Goal: Task Accomplishment & Management: Manage account settings

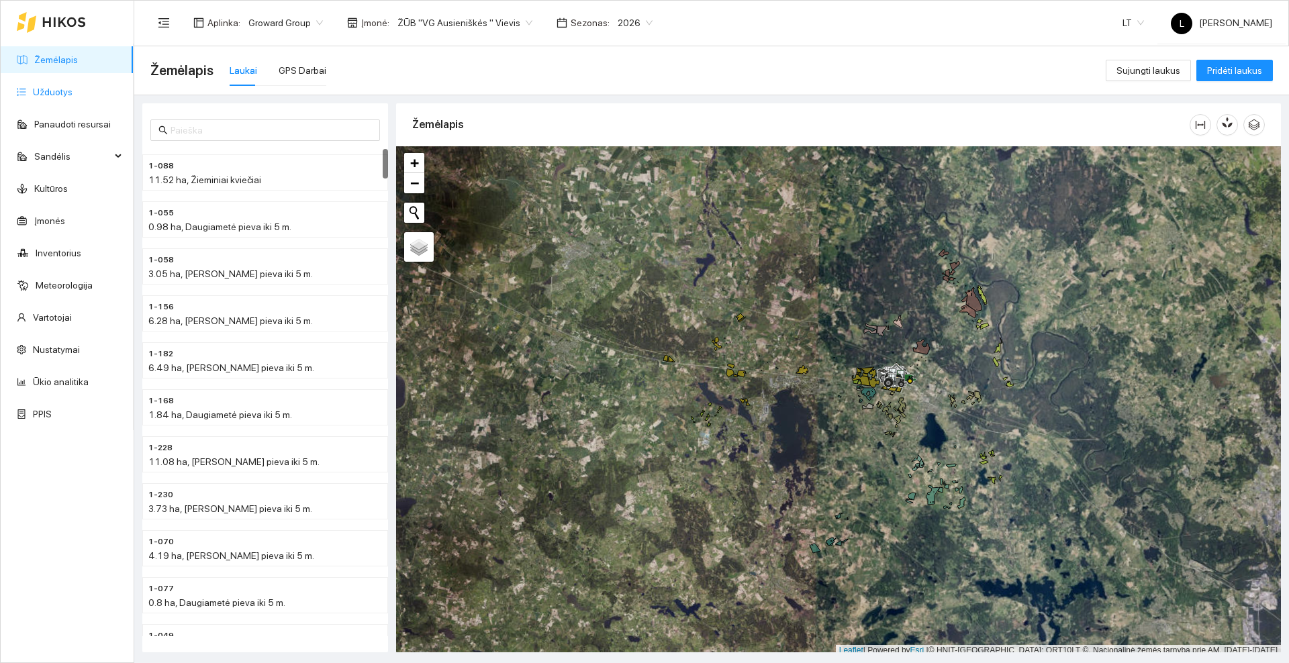
click at [73, 91] on link "Užduotys" at bounding box center [53, 92] width 40 height 11
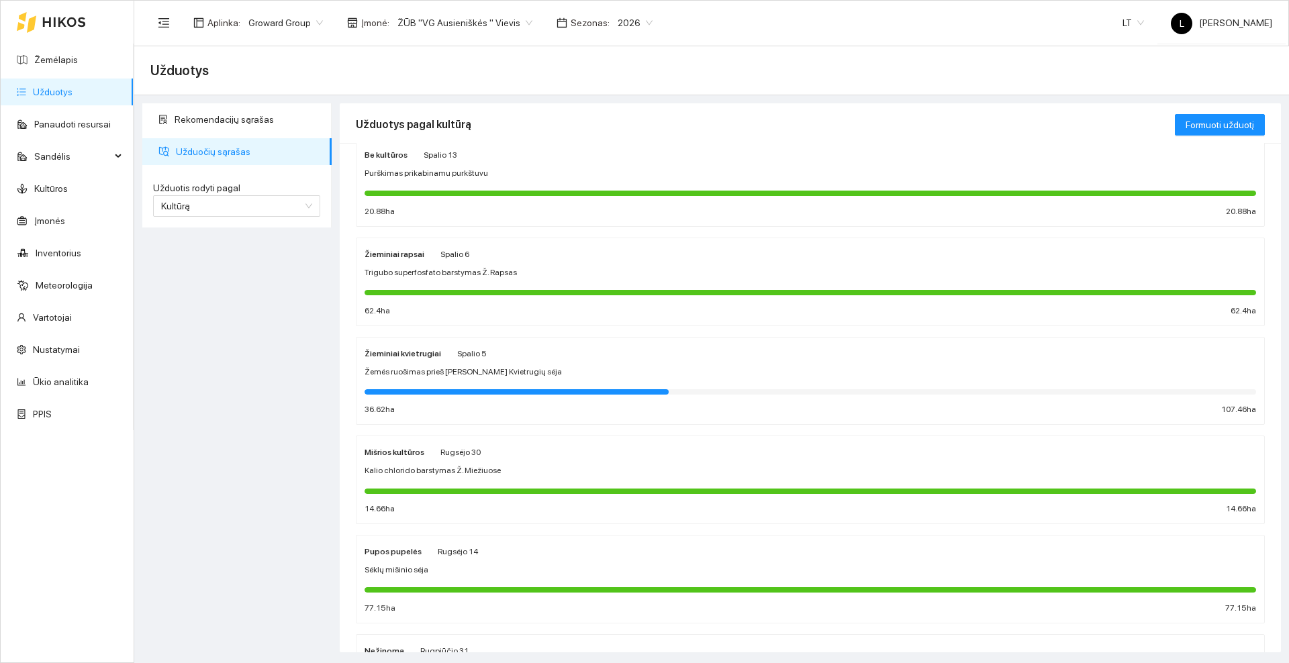
scroll to position [336, 0]
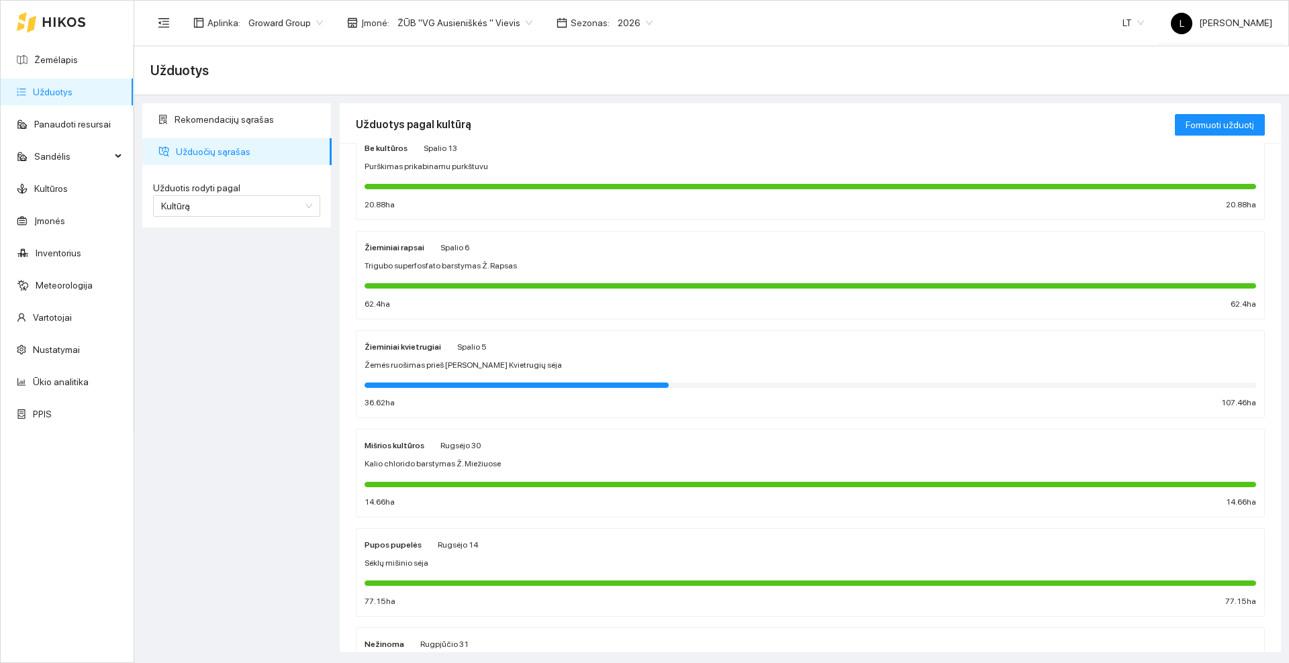
click at [478, 160] on div "Purškimas prikabinamu purkštuvu" at bounding box center [811, 166] width 892 height 13
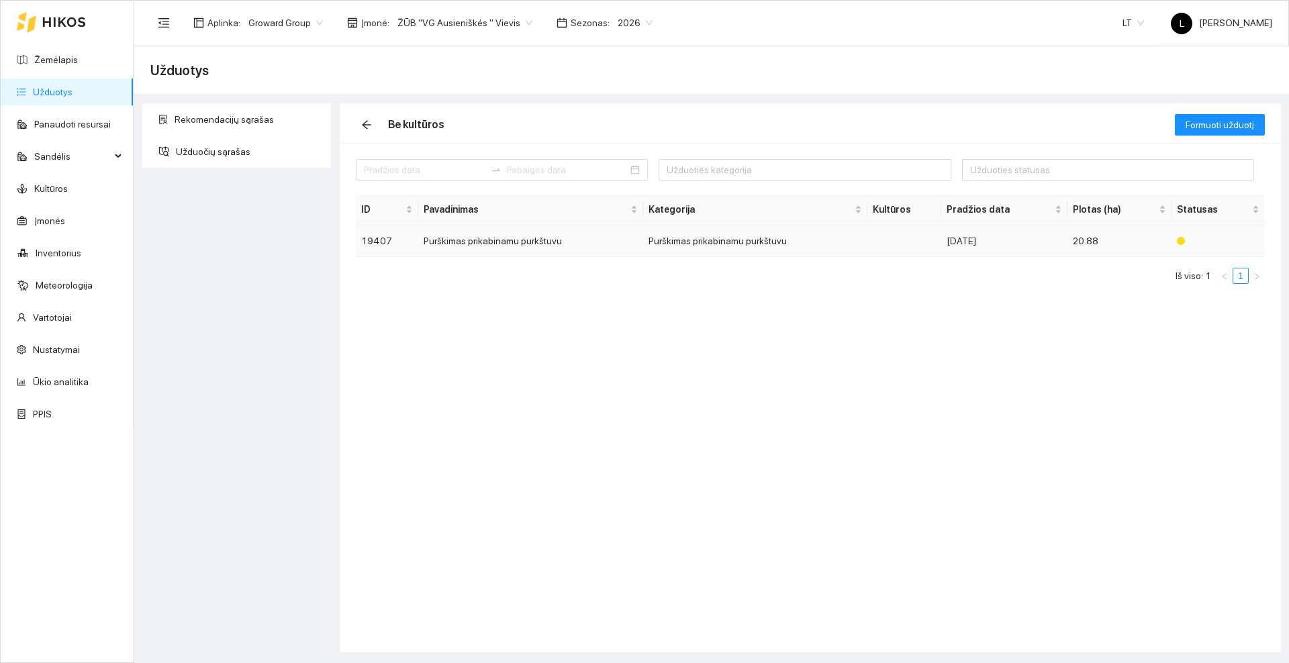
click at [518, 242] on td "Purškimas prikabinamu purkštuvu" at bounding box center [530, 242] width 224 height 32
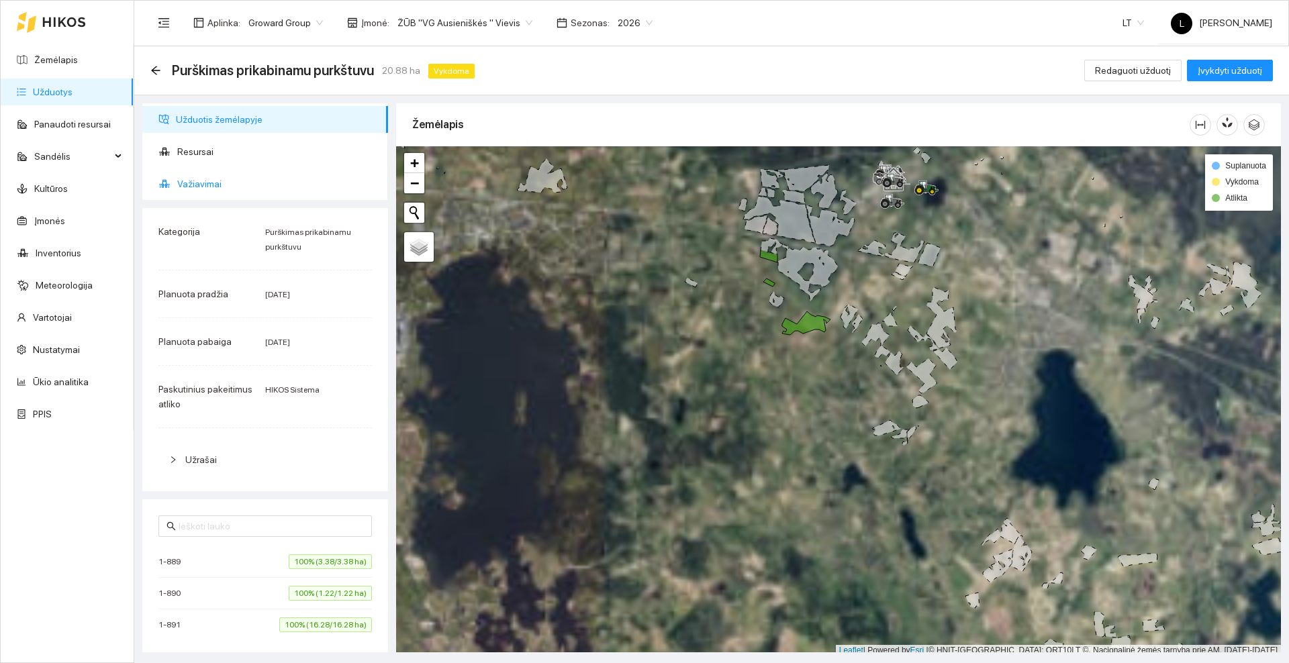
click at [224, 186] on span "Važiavimai" at bounding box center [277, 184] width 200 height 27
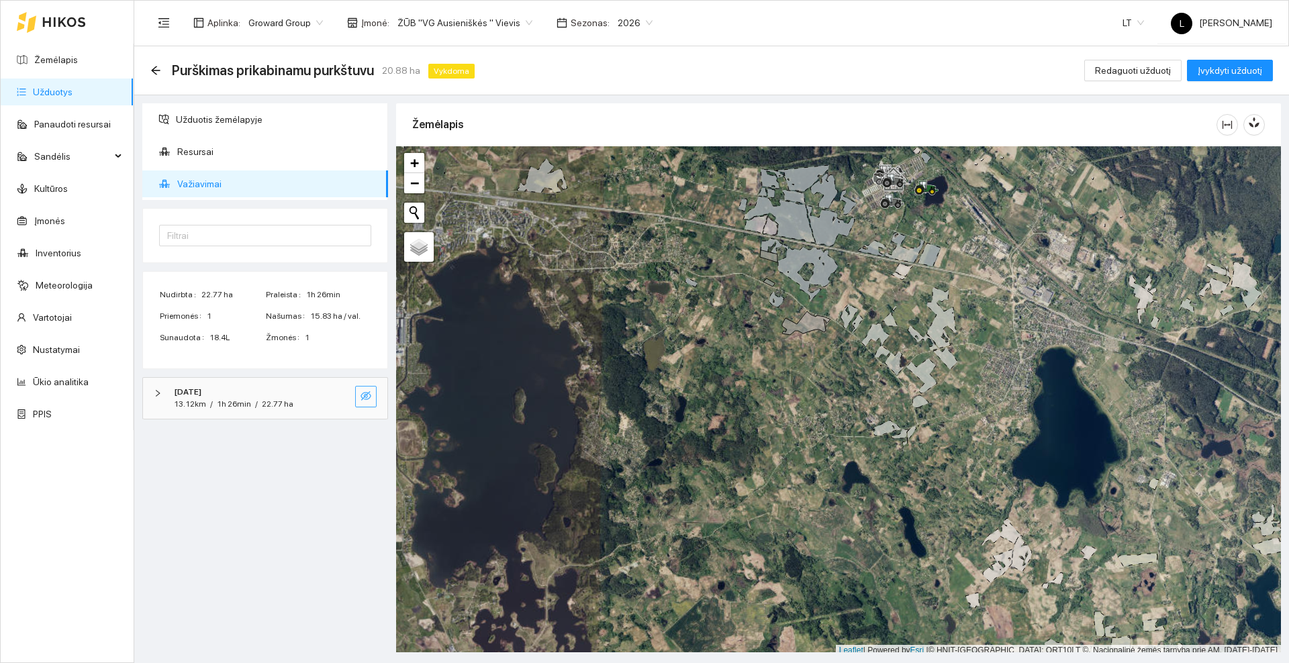
click at [369, 398] on icon "eye-invisible" at bounding box center [366, 395] width 11 height 9
click at [369, 398] on icon "eye" at bounding box center [366, 396] width 11 height 8
click at [48, 21] on icon at bounding box center [64, 21] width 42 height 9
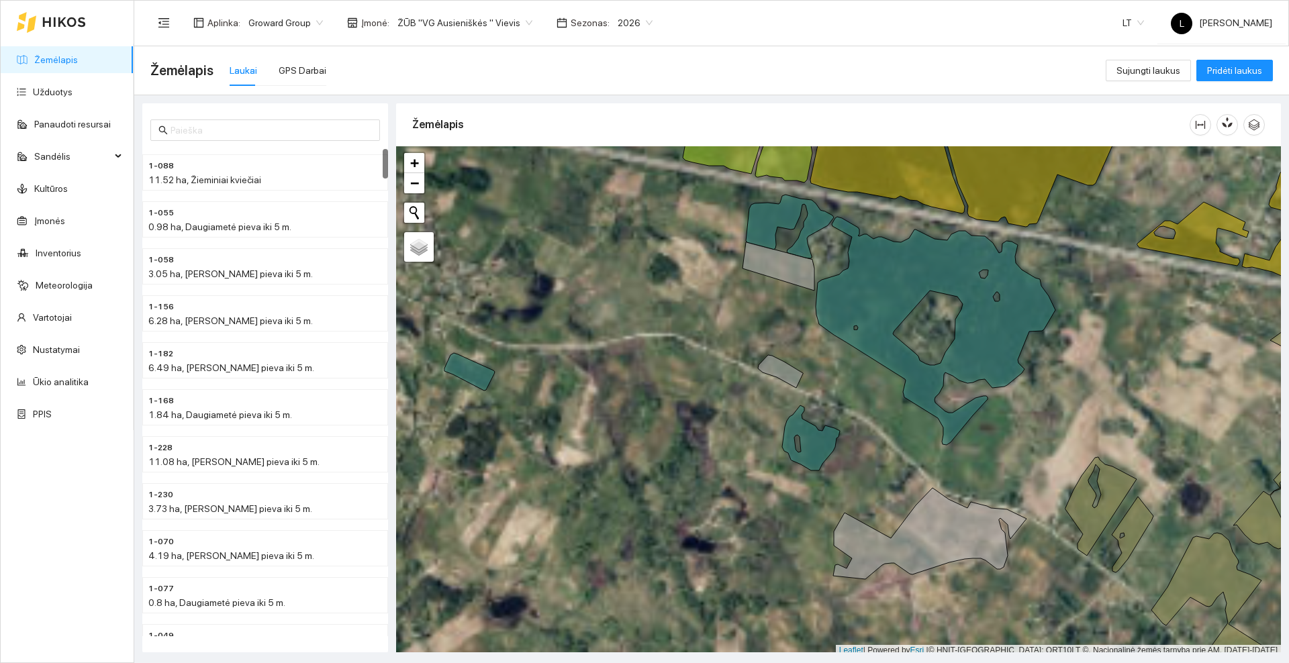
scroll to position [4, 0]
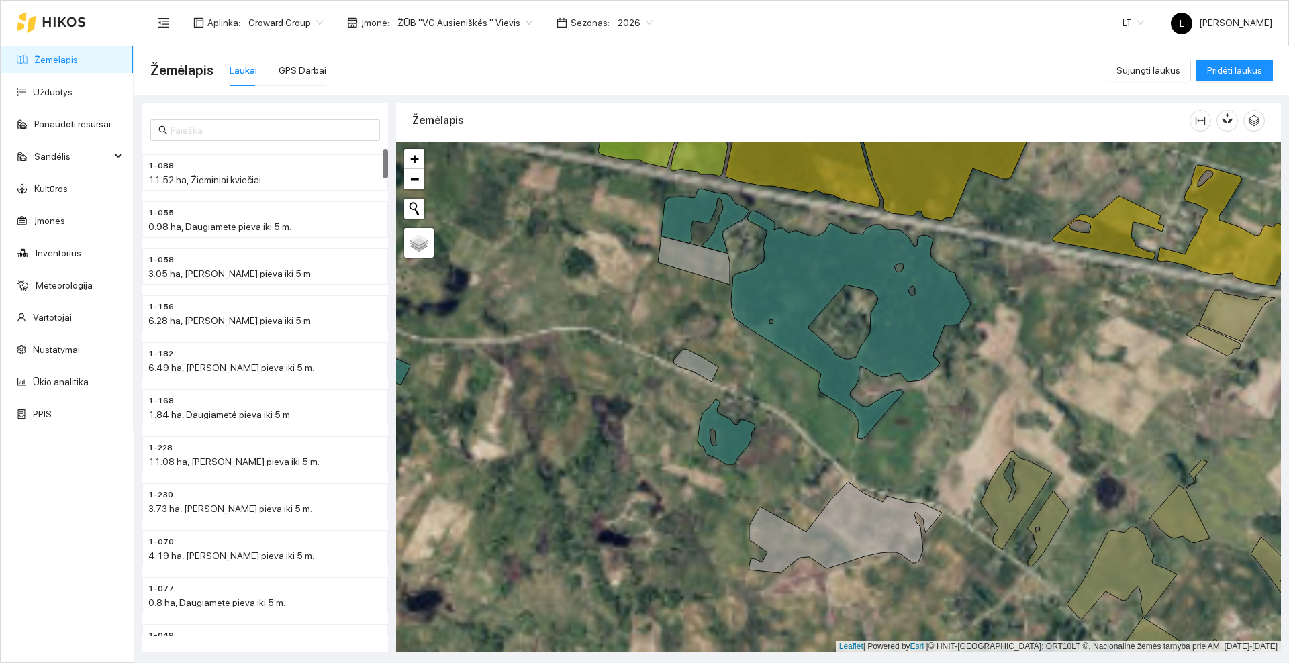
drag, startPoint x: 772, startPoint y: 324, endPoint x: 687, endPoint y: 322, distance: 84.6
click at [687, 322] on div at bounding box center [838, 397] width 885 height 510
click at [702, 263] on icon at bounding box center [694, 260] width 72 height 48
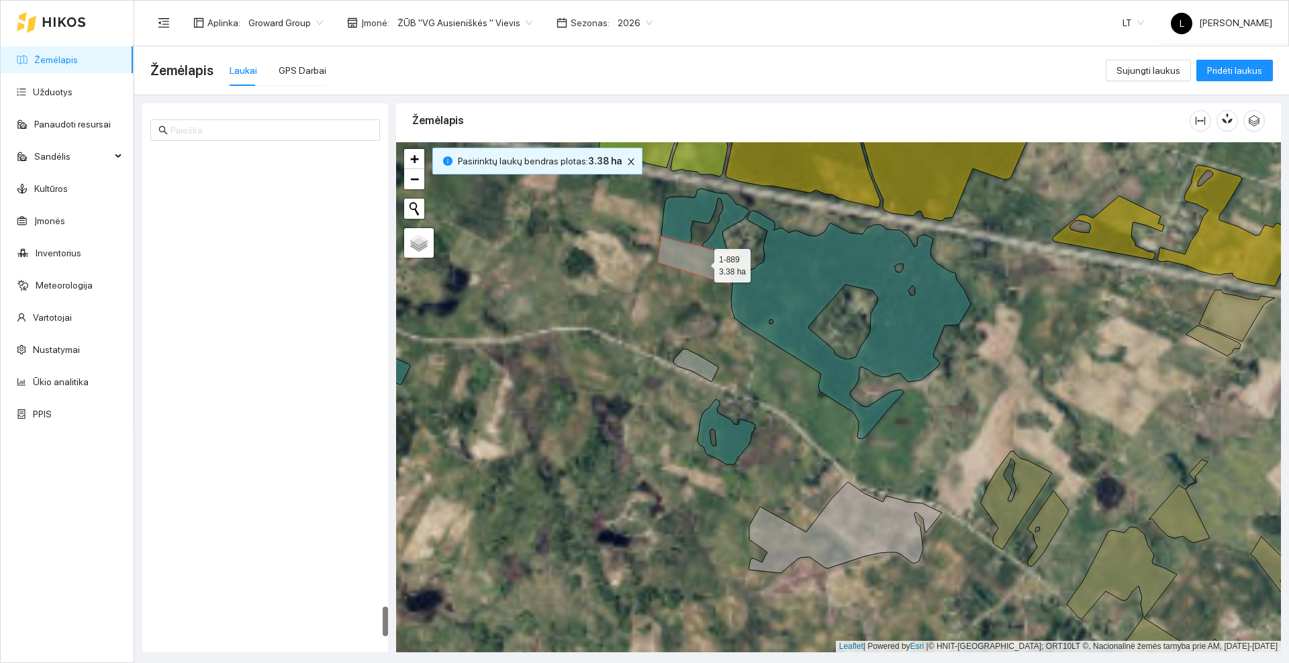
scroll to position [7390, 0]
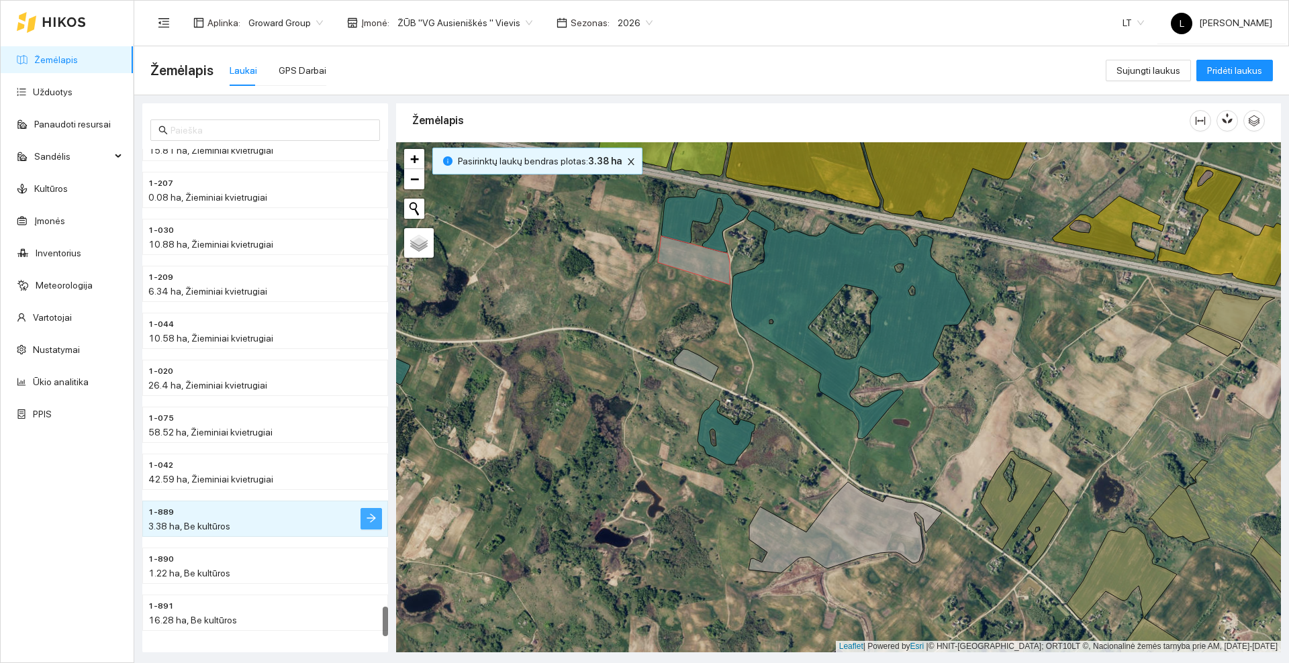
click at [373, 521] on icon "arrow-right" at bounding box center [371, 518] width 11 height 11
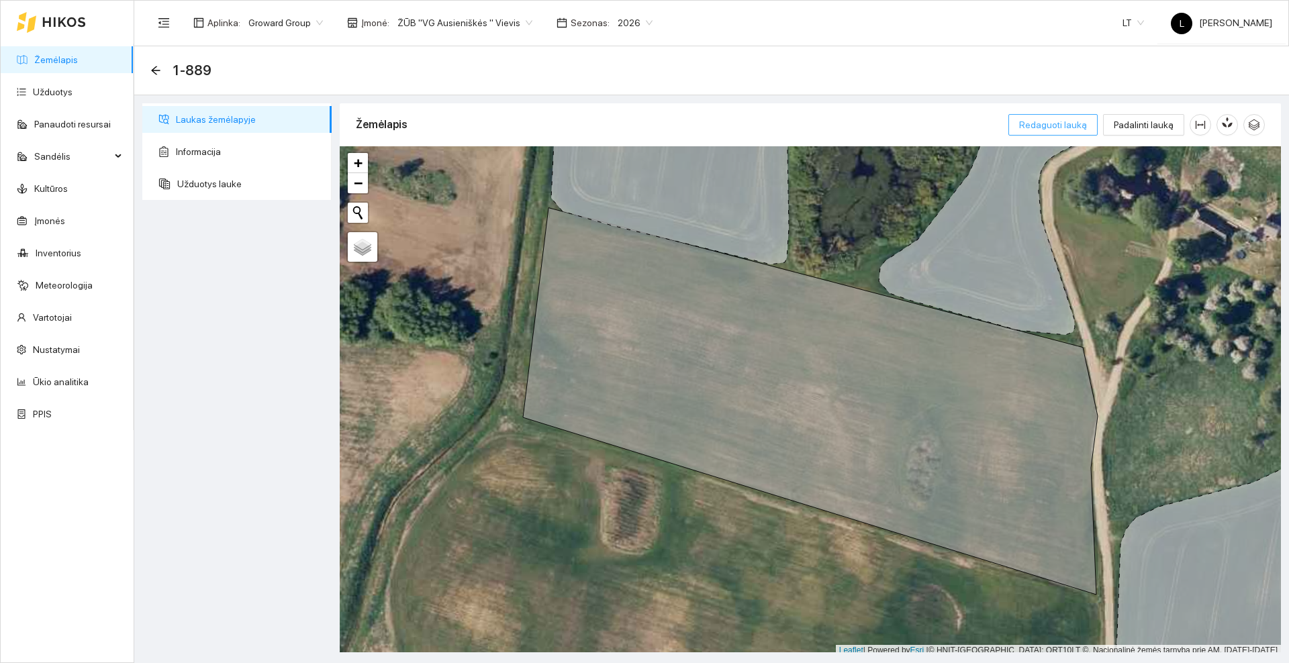
click at [1052, 122] on span "Redaguoti lauką" at bounding box center [1053, 125] width 68 height 15
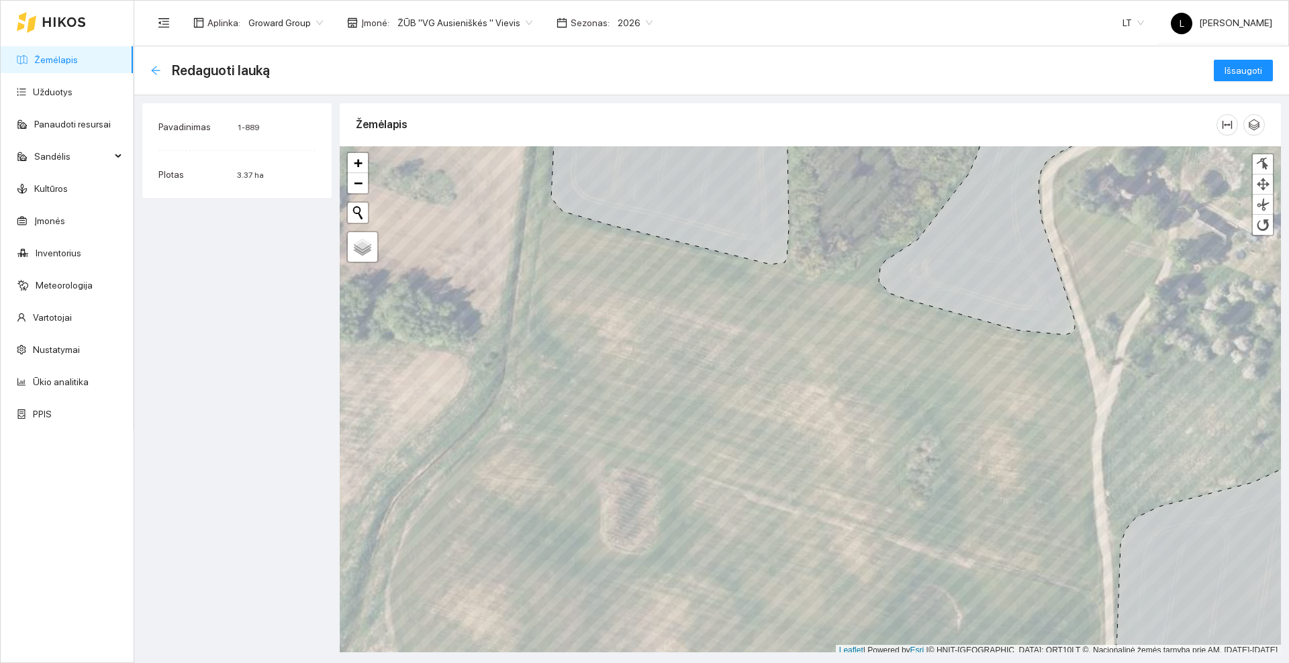
click at [154, 67] on icon "arrow-left" at bounding box center [155, 70] width 11 height 11
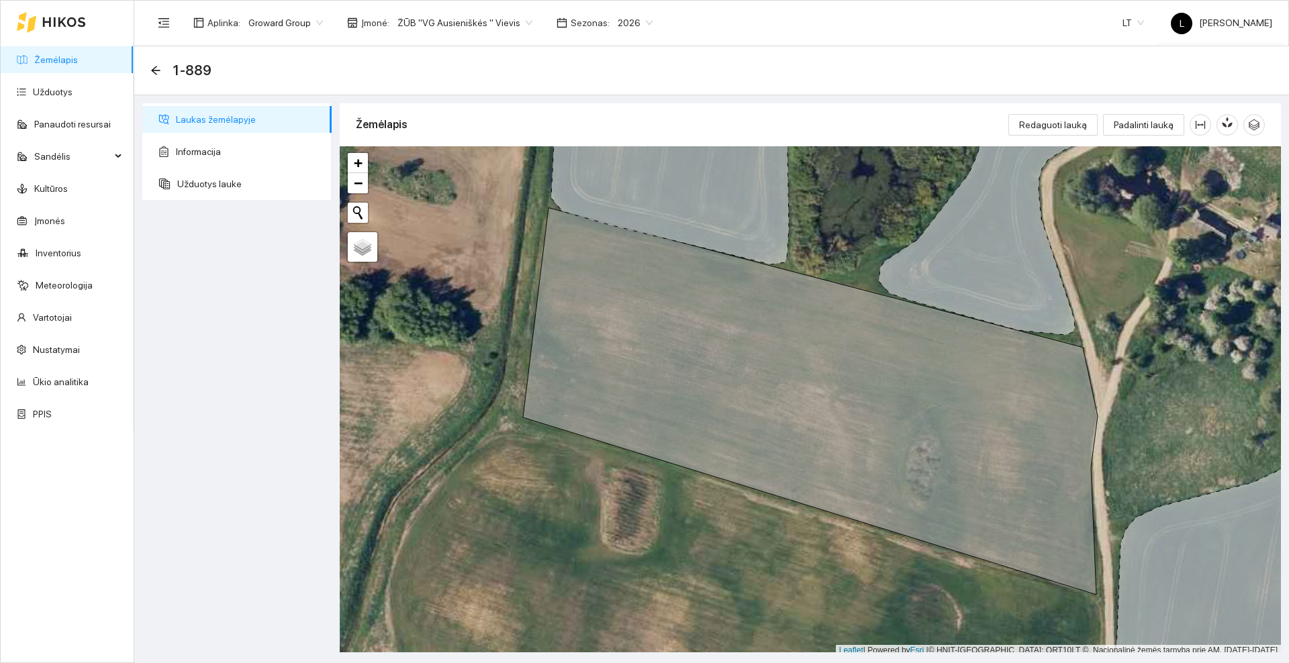
click at [154, 67] on icon "arrow-left" at bounding box center [155, 70] width 11 height 11
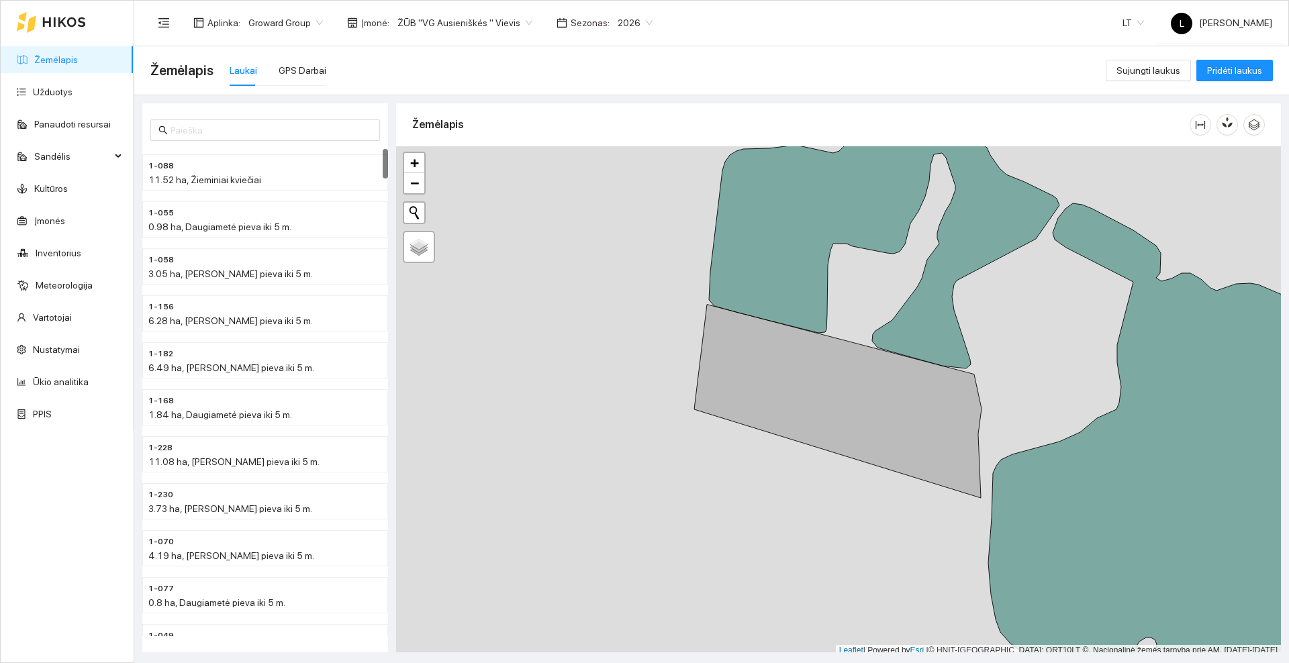
scroll to position [4, 0]
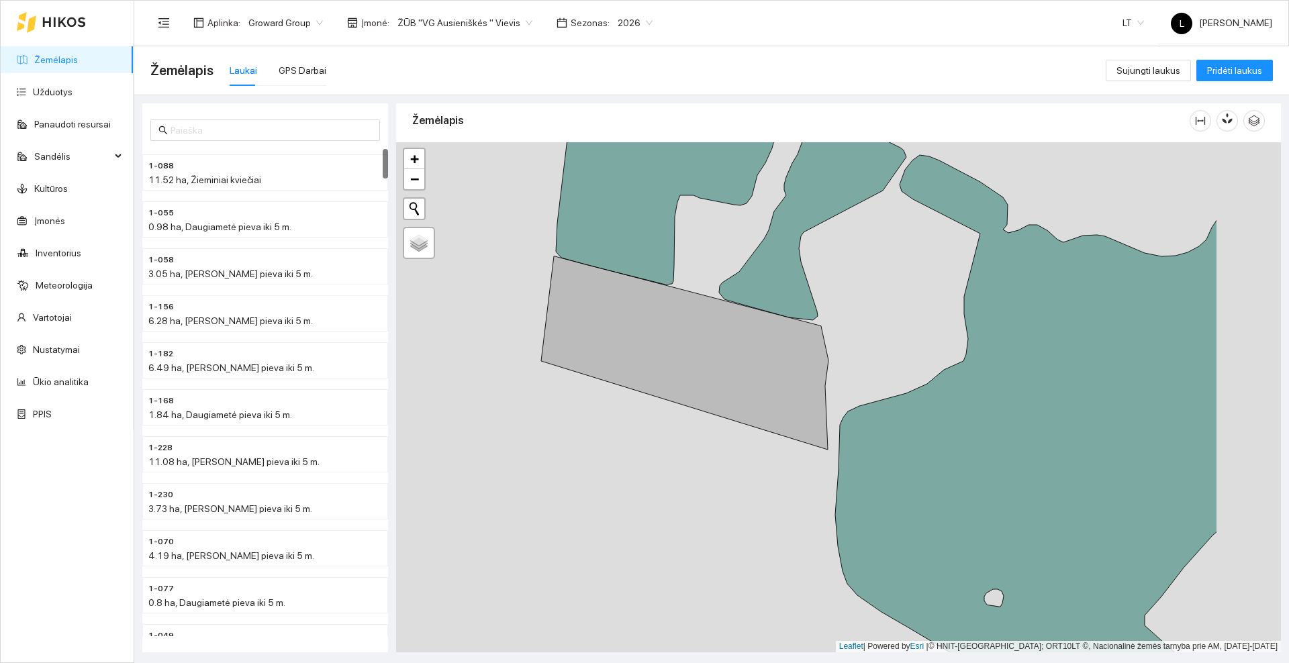
drag, startPoint x: 551, startPoint y: 465, endPoint x: 426, endPoint y: 428, distance: 130.7
click at [426, 428] on div at bounding box center [838, 397] width 885 height 510
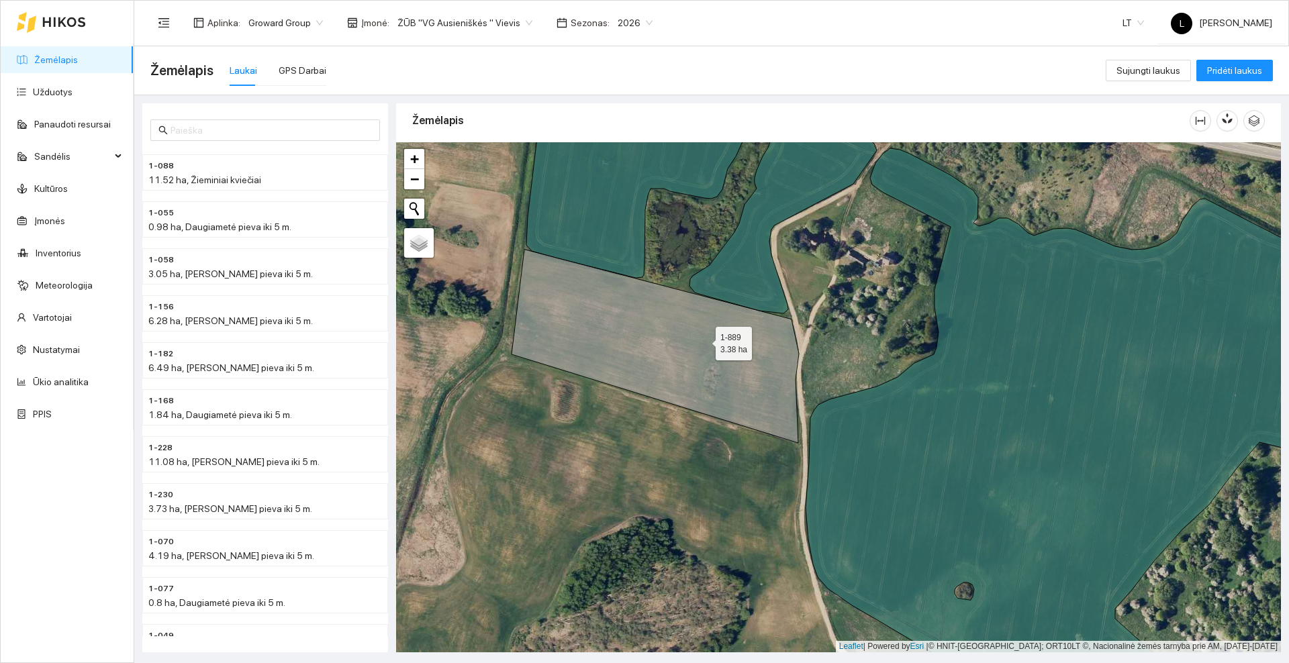
click at [704, 340] on icon at bounding box center [655, 346] width 287 height 193
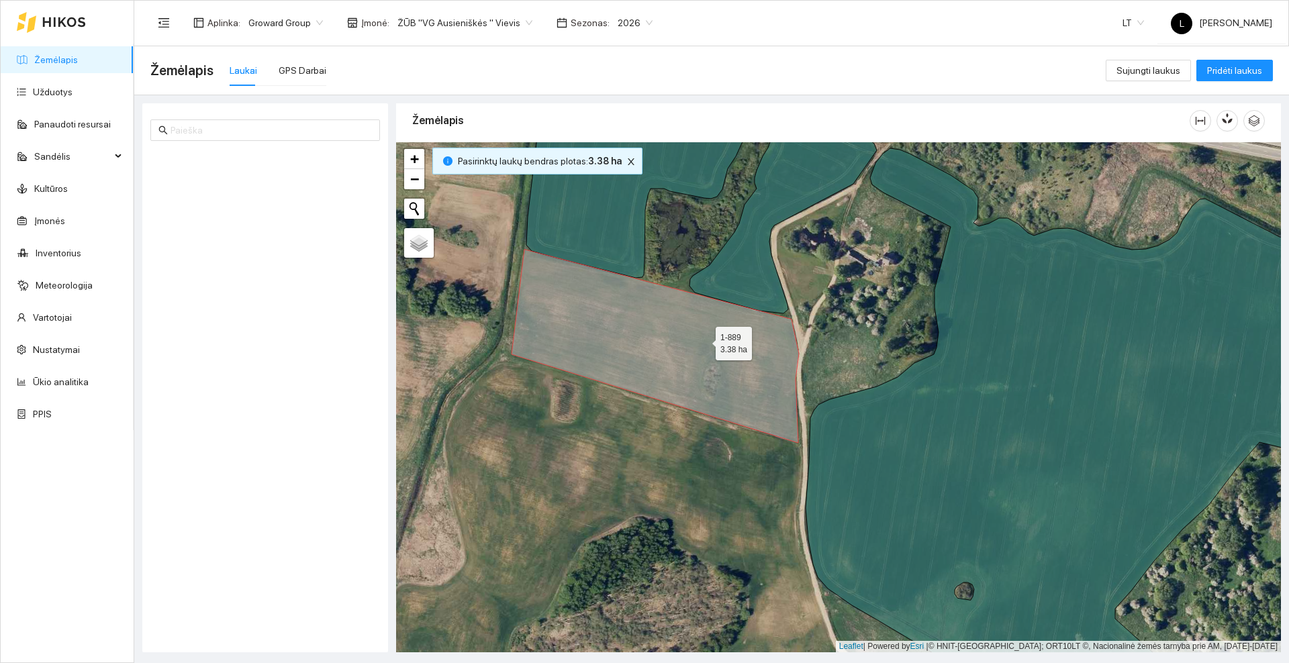
scroll to position [7390, 0]
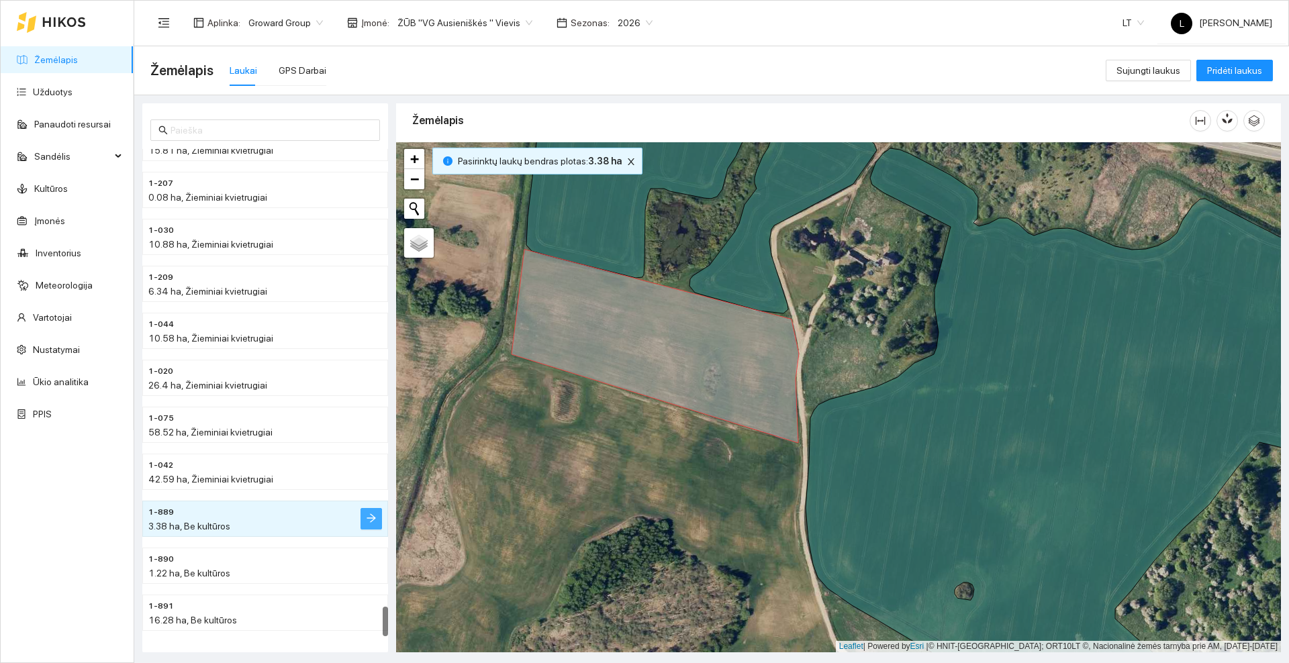
click at [366, 520] on icon "arrow-right" at bounding box center [371, 518] width 11 height 11
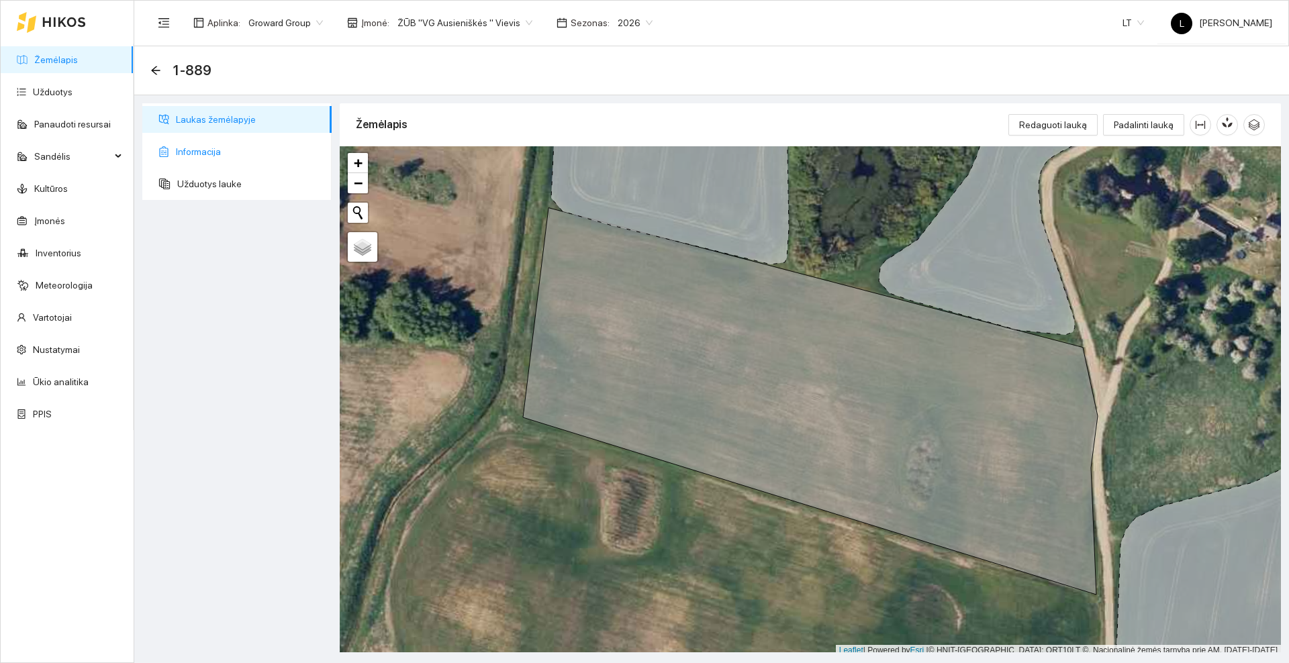
click at [216, 144] on span "Informacija" at bounding box center [248, 151] width 145 height 27
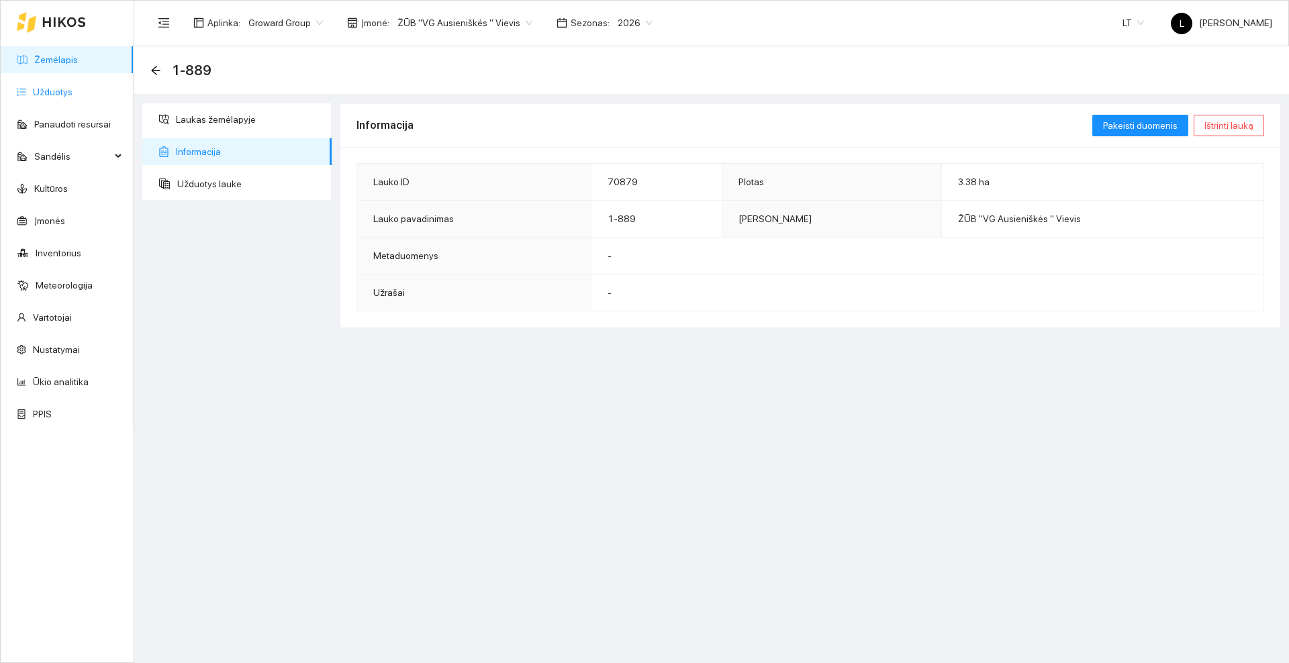
click at [62, 93] on link "Užduotys" at bounding box center [53, 92] width 40 height 11
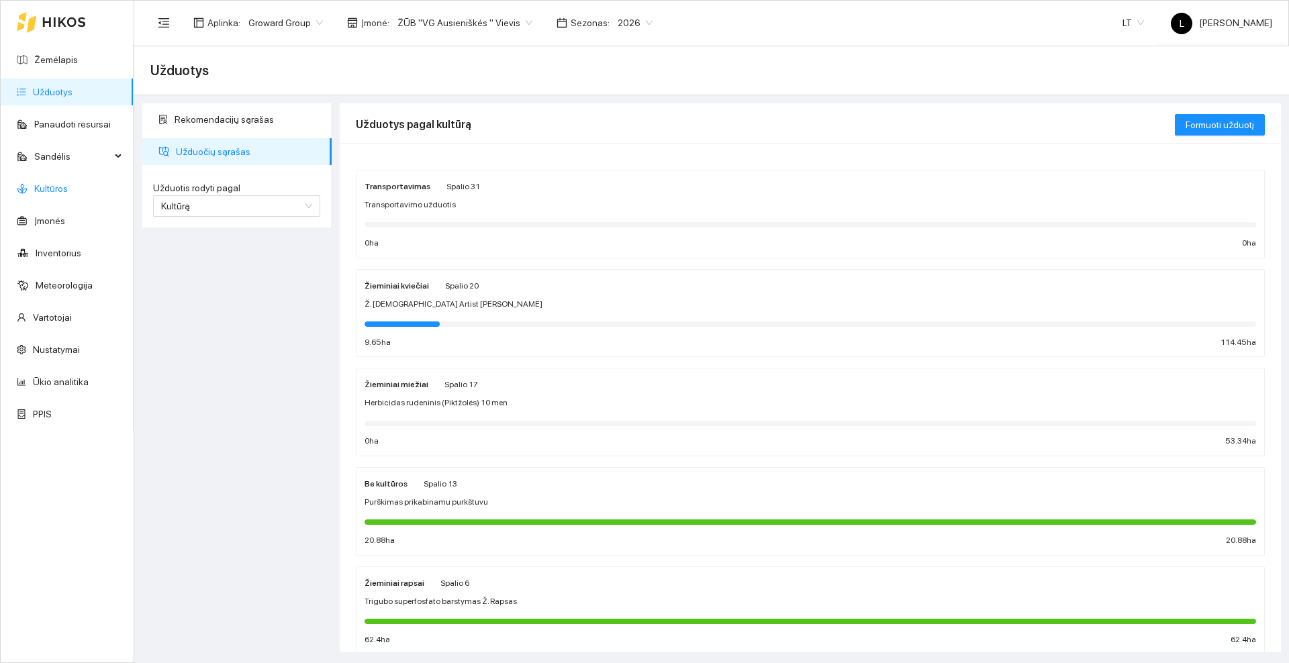
click at [68, 187] on link "Kultūros" at bounding box center [51, 188] width 34 height 11
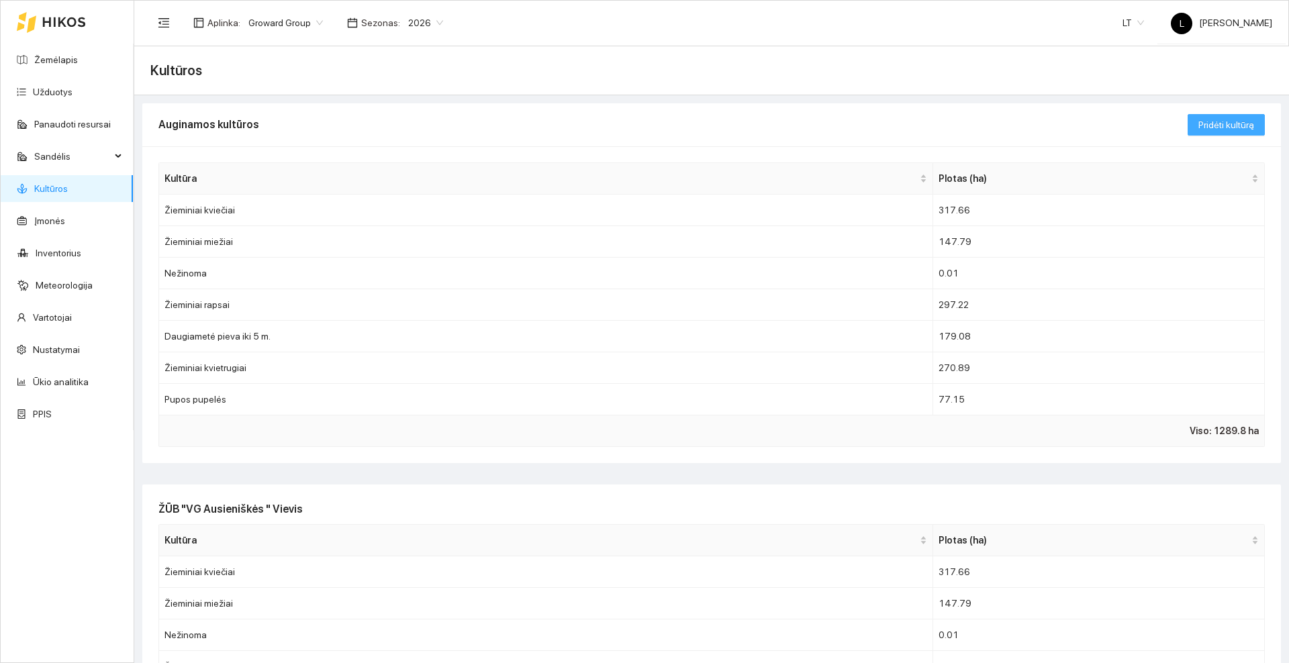
click at [1215, 130] on span "Pridėti kultūrą" at bounding box center [1227, 125] width 56 height 15
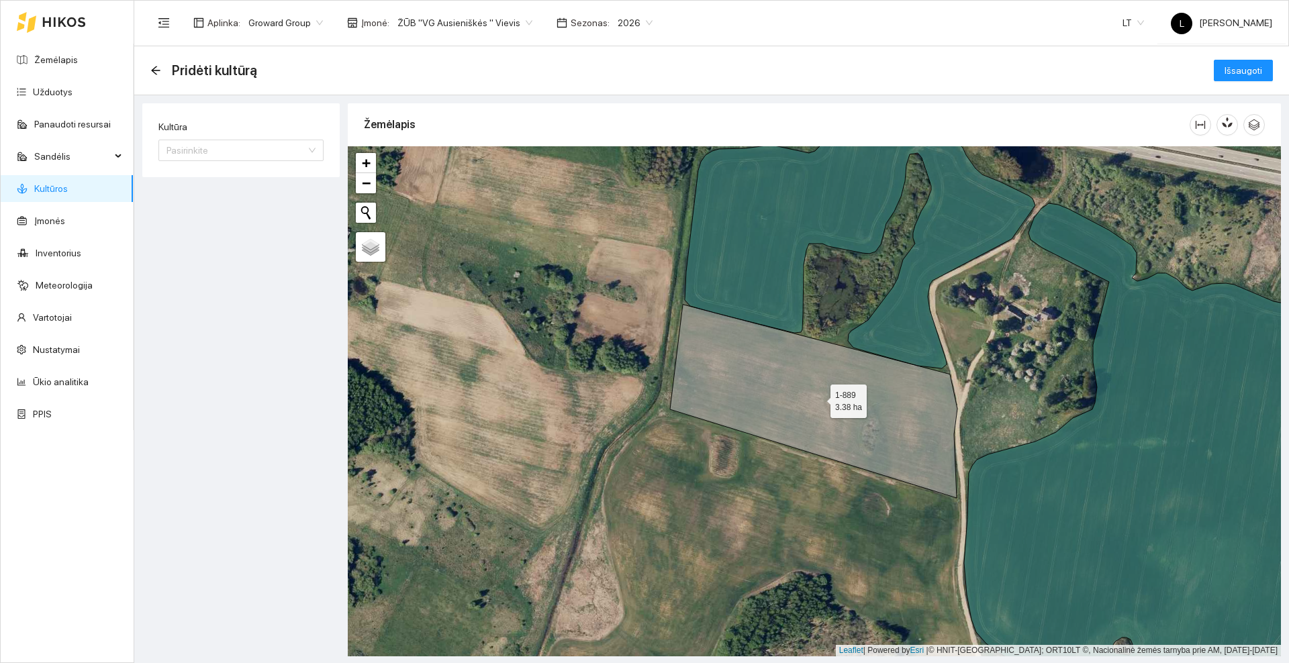
click at [800, 392] on icon at bounding box center [813, 401] width 287 height 193
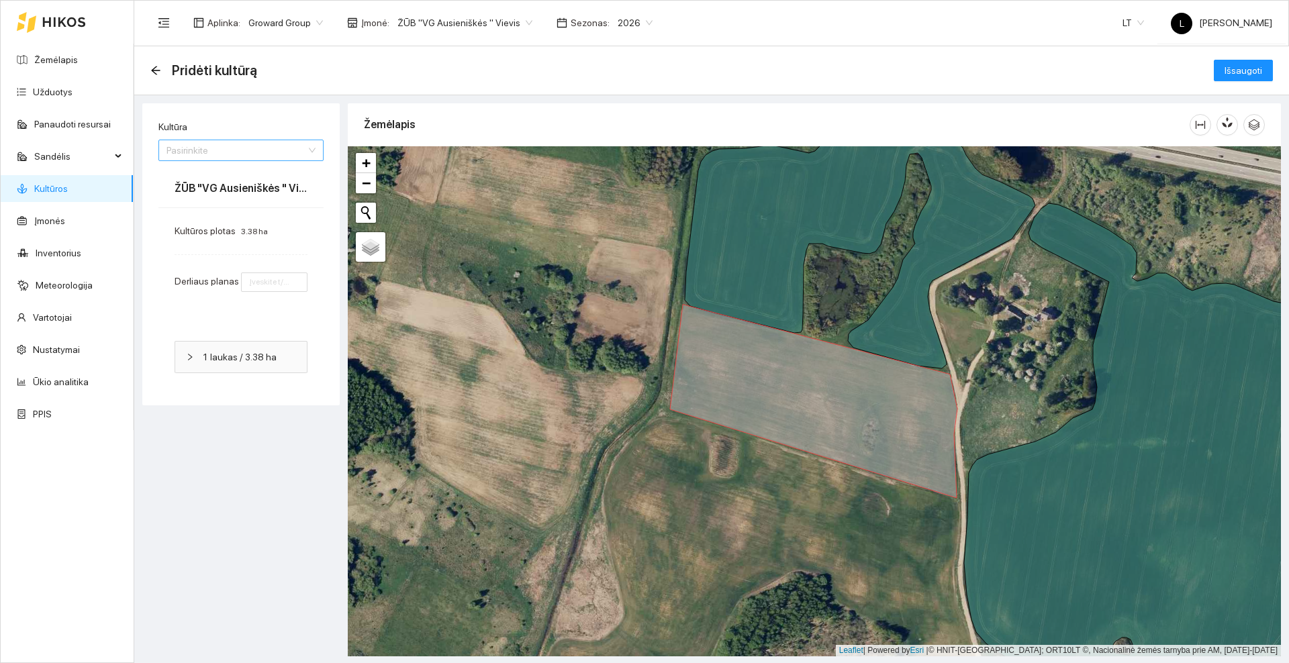
click at [314, 152] on div "Pasirinkite" at bounding box center [240, 150] width 165 height 21
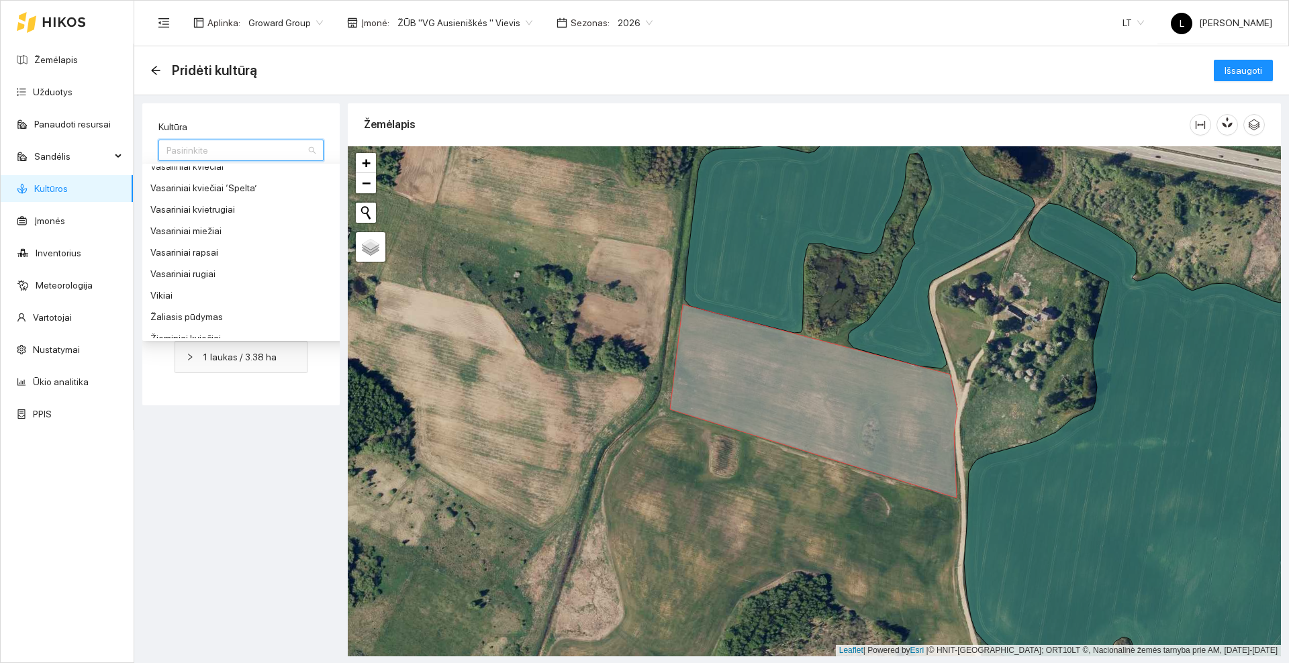
scroll to position [1427, 0]
click at [216, 251] on div "Žieminiai kviečiai" at bounding box center [250, 254] width 201 height 15
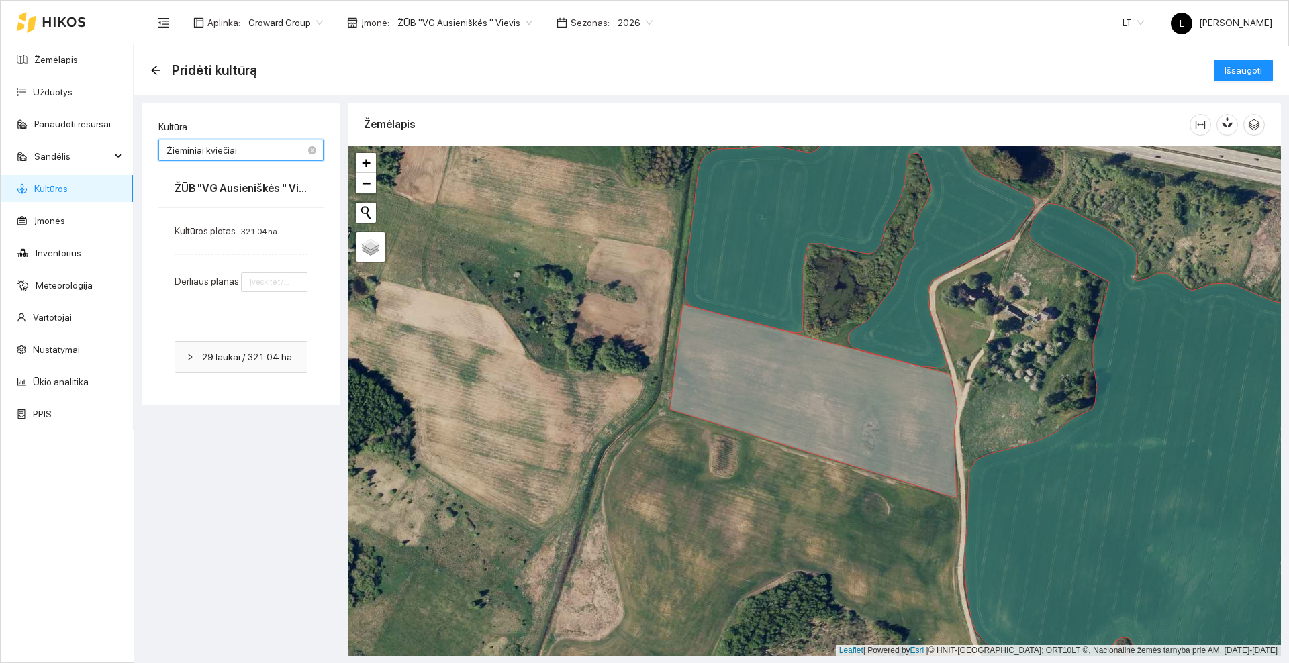
type input "7"
drag, startPoint x: 774, startPoint y: 518, endPoint x: 602, endPoint y: 318, distance: 264.2
click at [602, 318] on div at bounding box center [814, 401] width 933 height 510
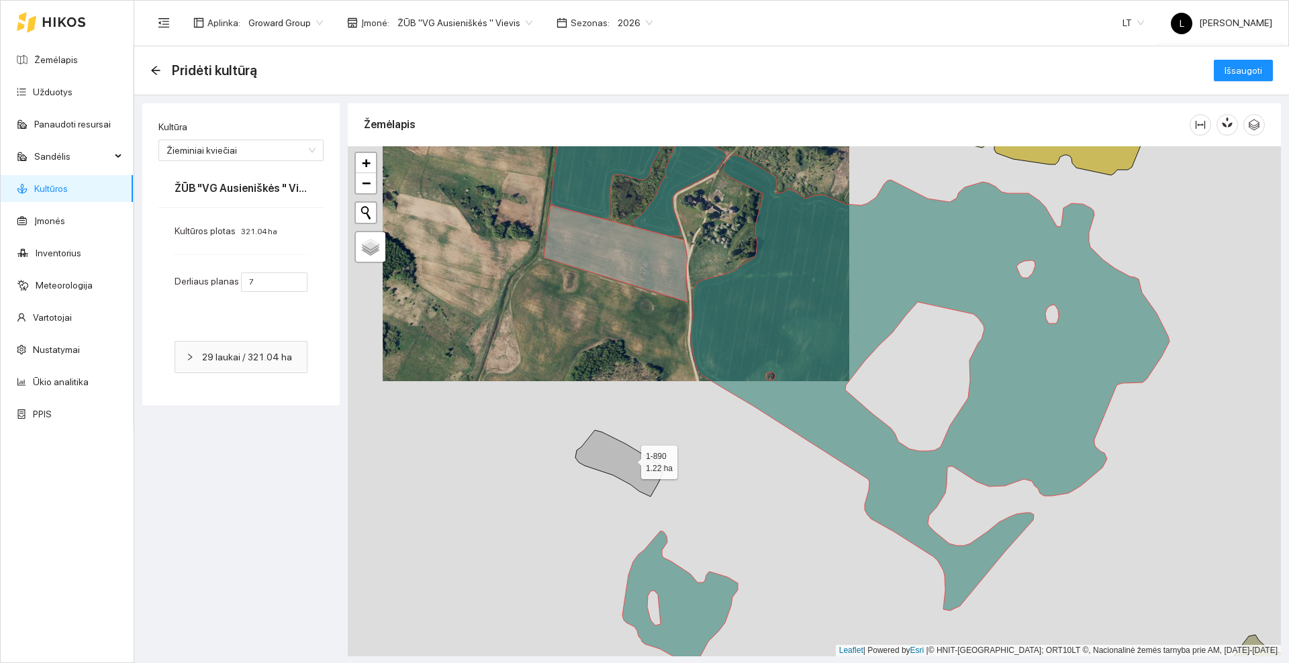
click at [629, 459] on icon at bounding box center [619, 463] width 89 height 66
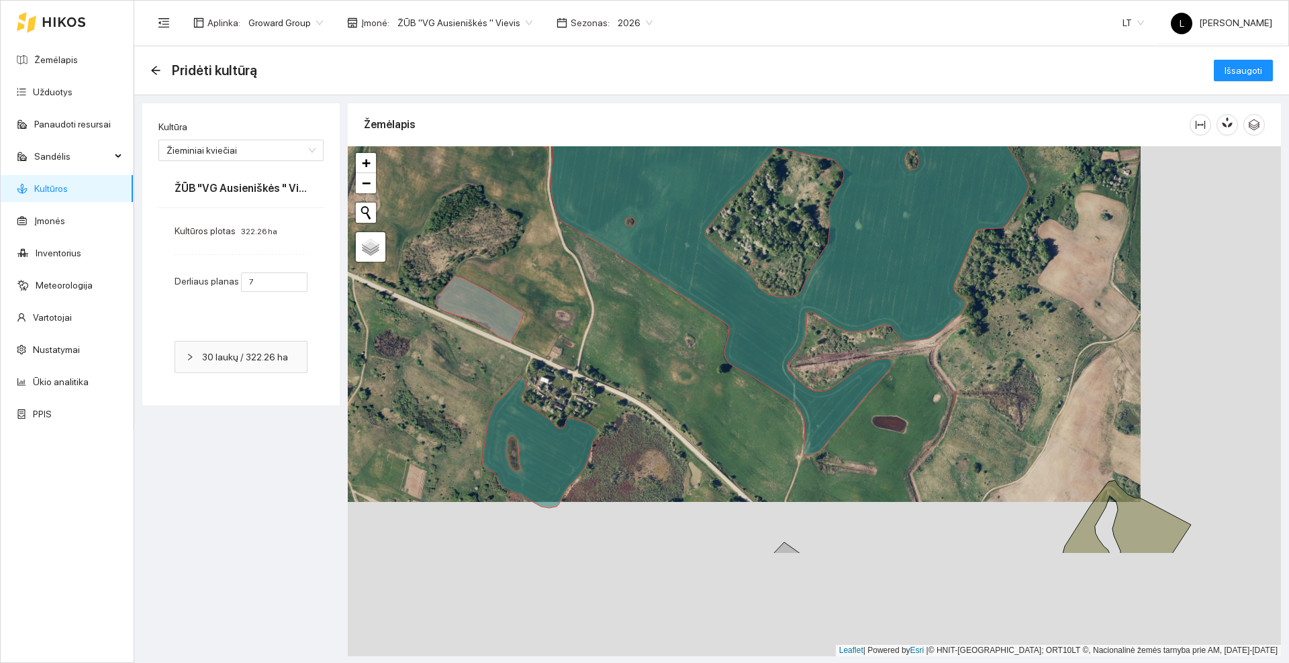
drag, startPoint x: 584, startPoint y: 340, endPoint x: 481, endPoint y: 226, distance: 154.1
click at [481, 226] on div at bounding box center [814, 401] width 933 height 510
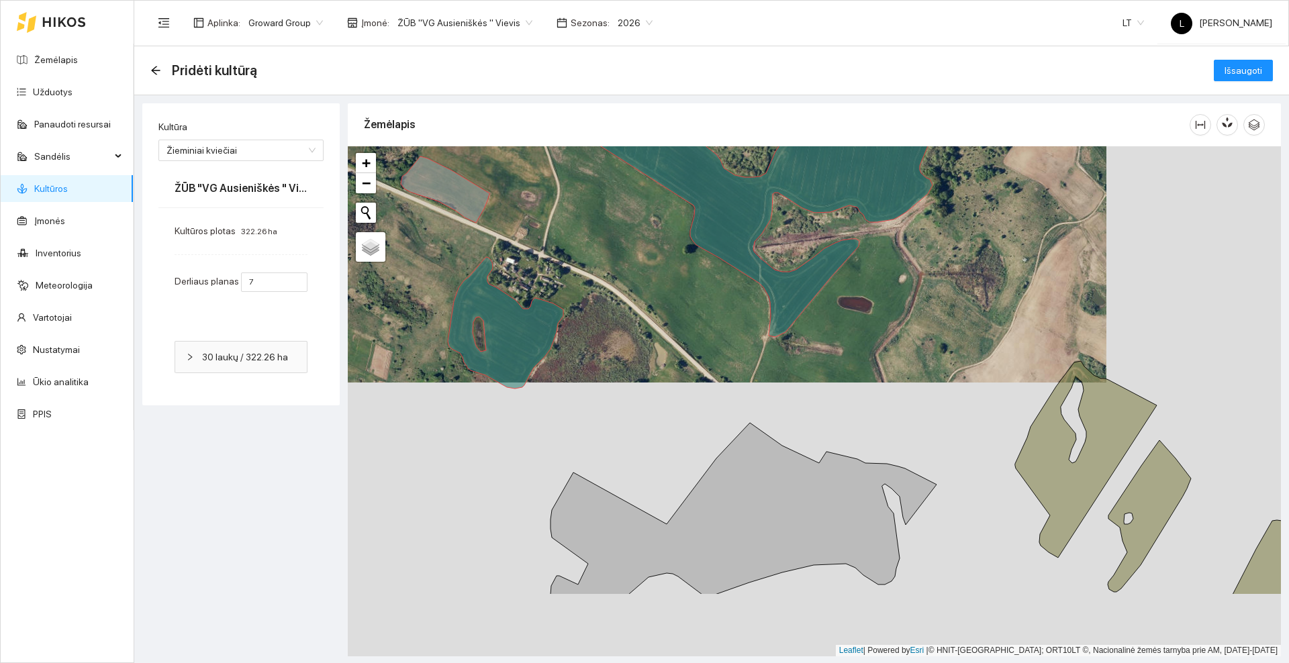
drag, startPoint x: 639, startPoint y: 351, endPoint x: 637, endPoint y: 344, distance: 7.0
click at [631, 330] on div at bounding box center [814, 401] width 933 height 510
click at [749, 528] on icon at bounding box center [743, 513] width 386 height 183
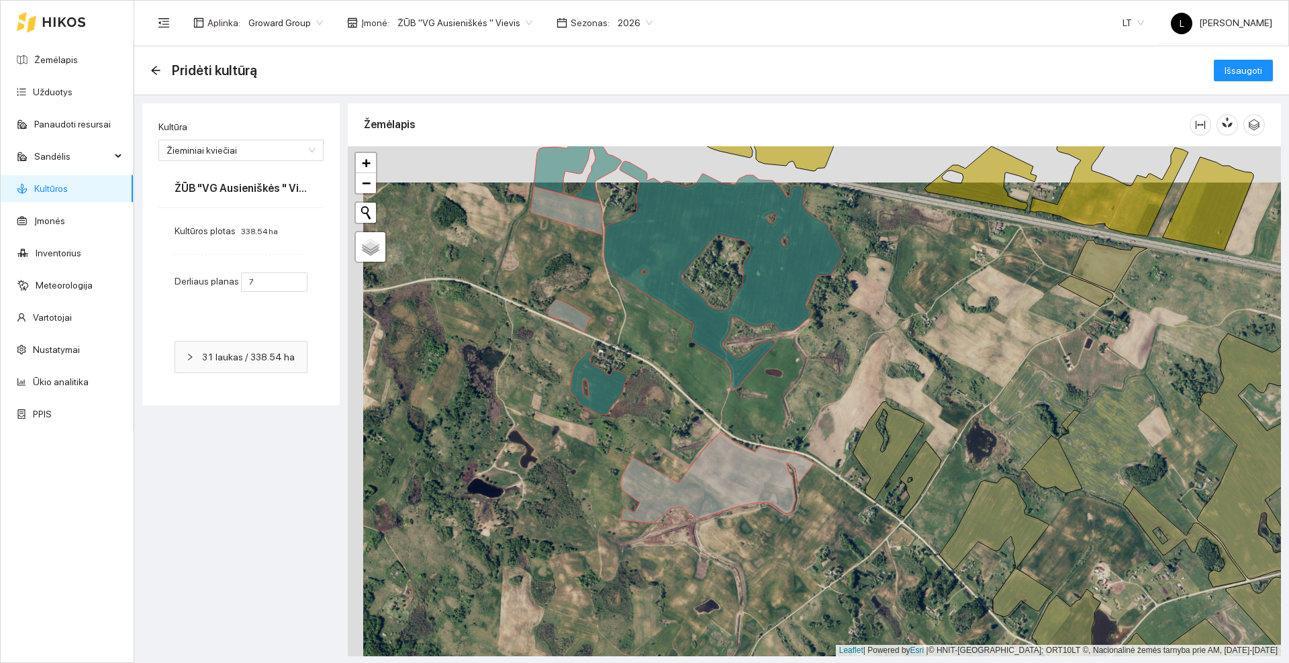
drag, startPoint x: 648, startPoint y: 355, endPoint x: 669, endPoint y: 418, distance: 66.0
click at [669, 418] on div at bounding box center [814, 401] width 933 height 510
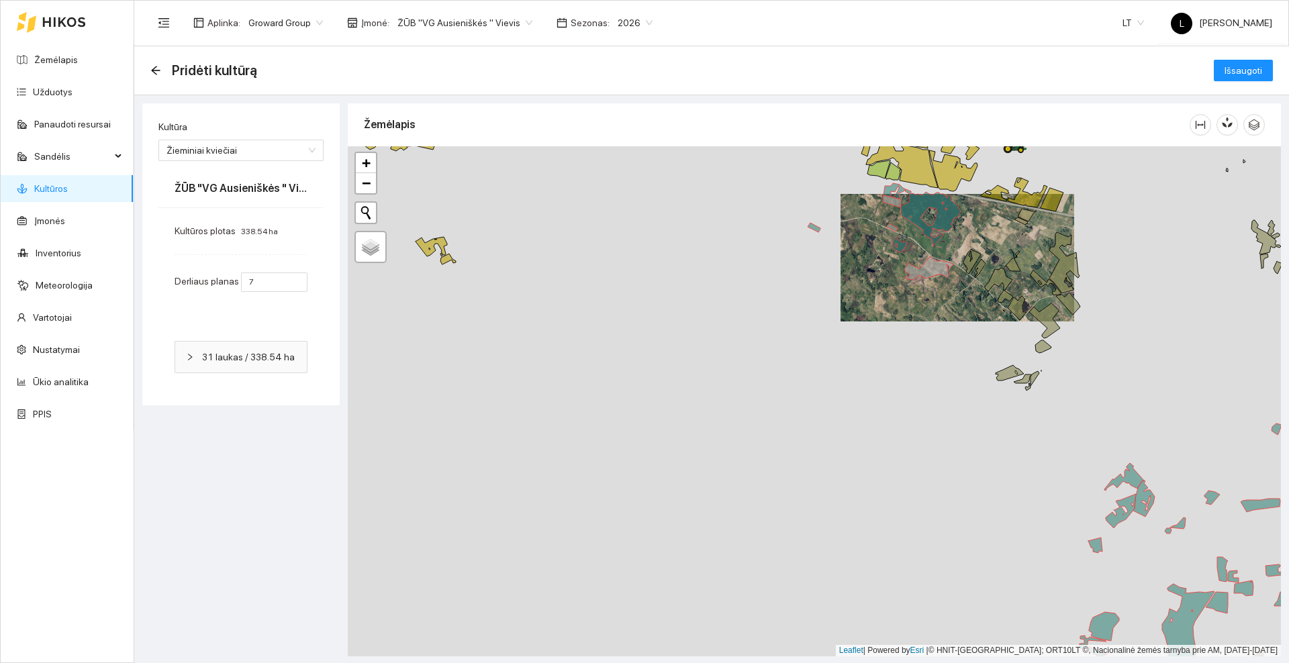
drag, startPoint x: 895, startPoint y: 401, endPoint x: 724, endPoint y: 276, distance: 211.9
click at [724, 277] on div at bounding box center [814, 401] width 933 height 510
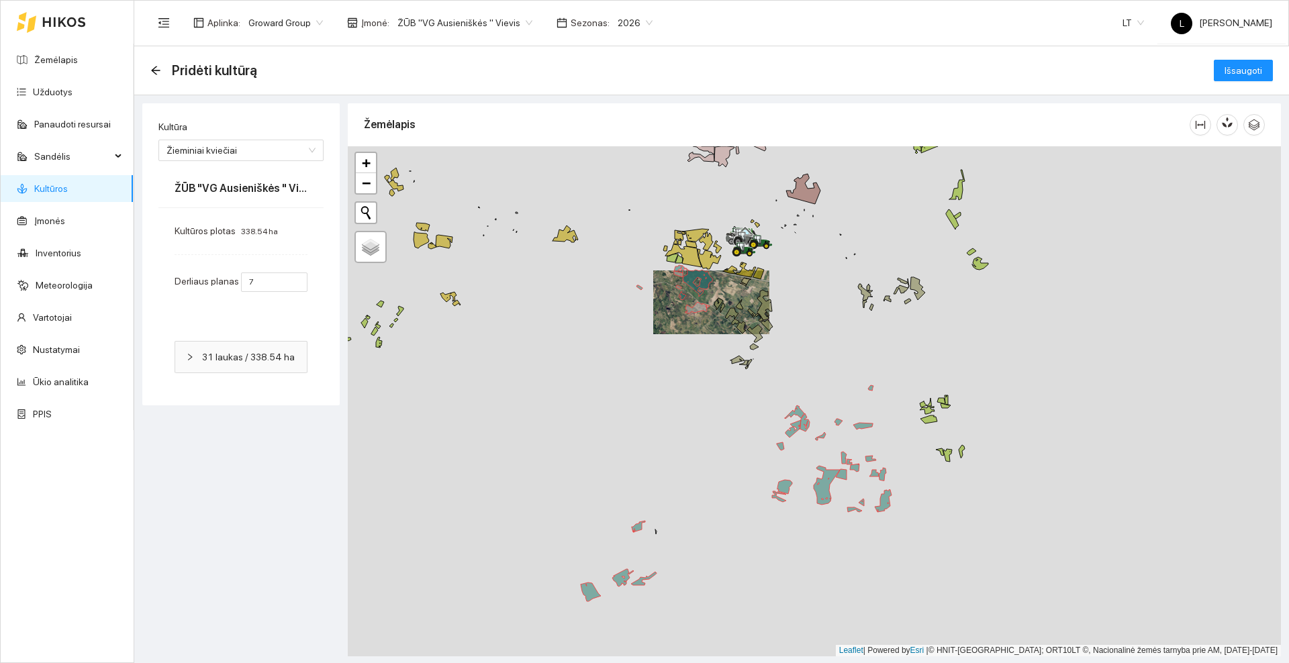
drag, startPoint x: 752, startPoint y: 342, endPoint x: 681, endPoint y: 393, distance: 87.2
click at [681, 393] on div at bounding box center [814, 401] width 933 height 510
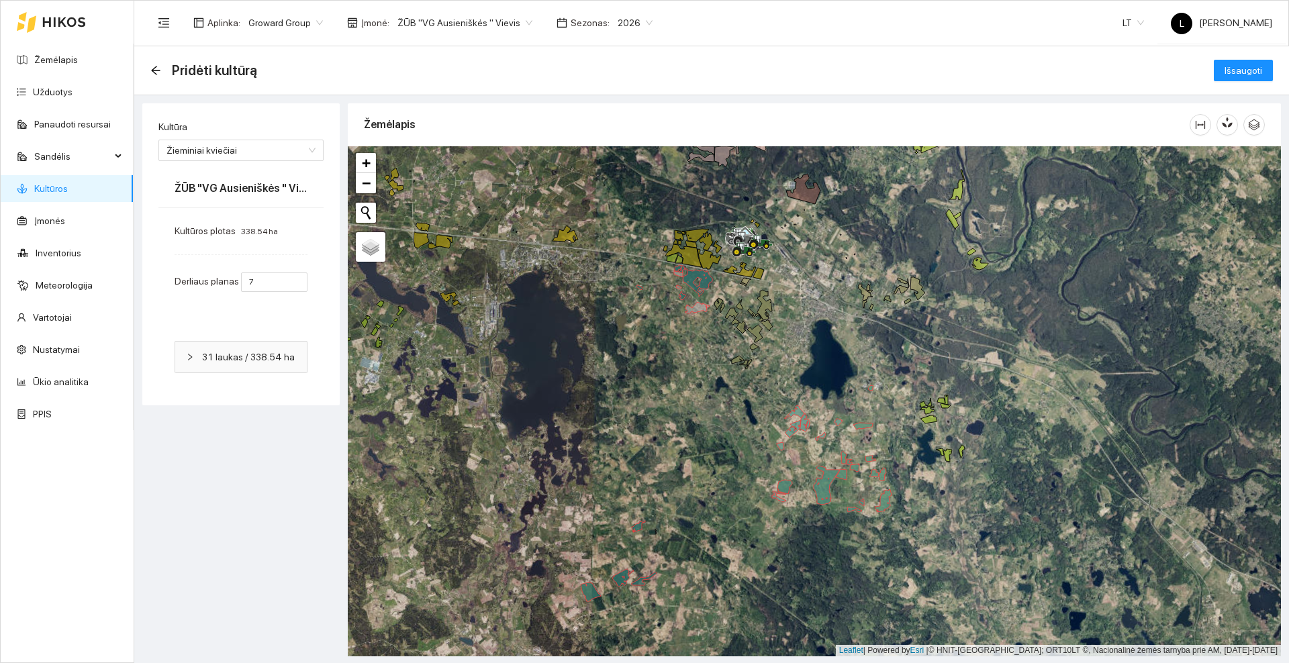
click at [274, 356] on span "31 laukas / 338.54 ha" at bounding box center [249, 357] width 94 height 15
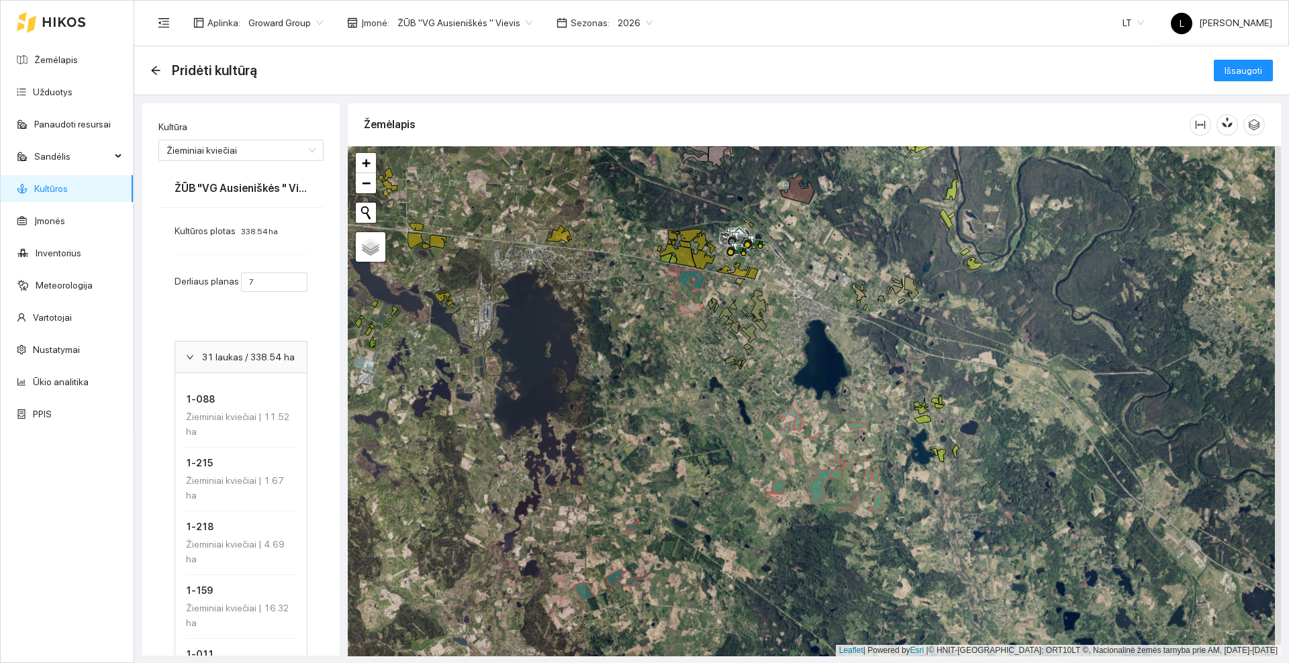
click at [191, 359] on icon "right" at bounding box center [190, 357] width 8 height 8
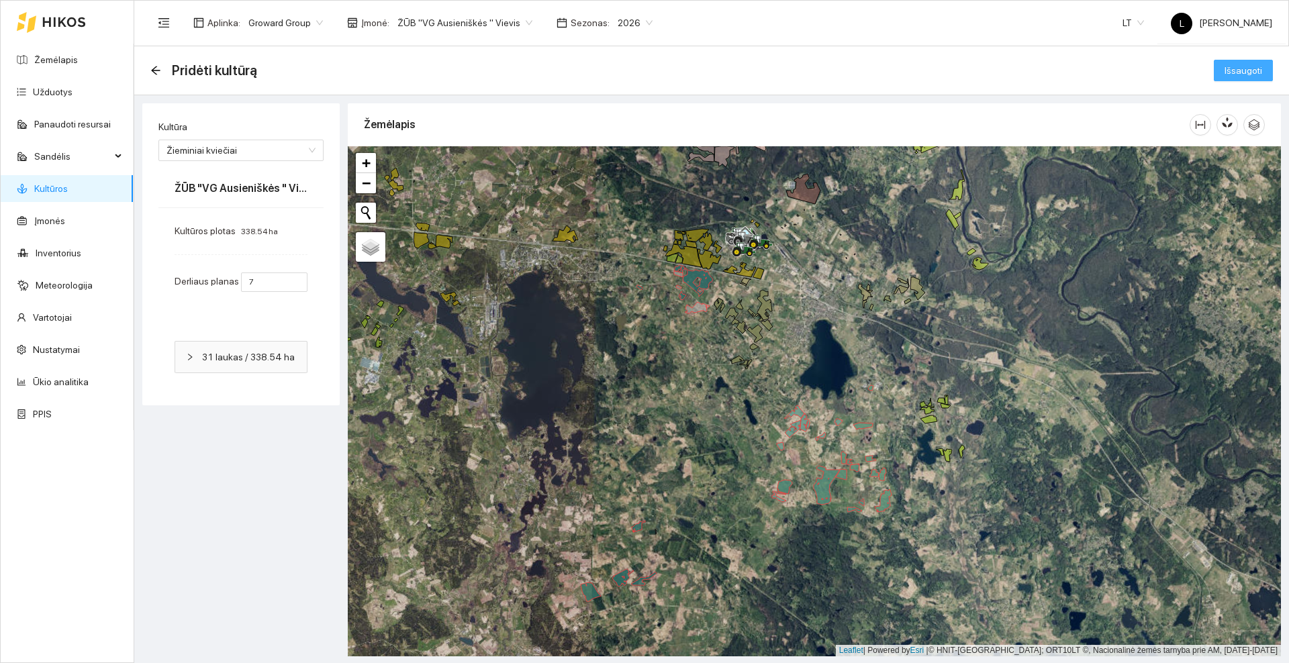
click at [1234, 77] on span "Išsaugoti" at bounding box center [1244, 70] width 38 height 15
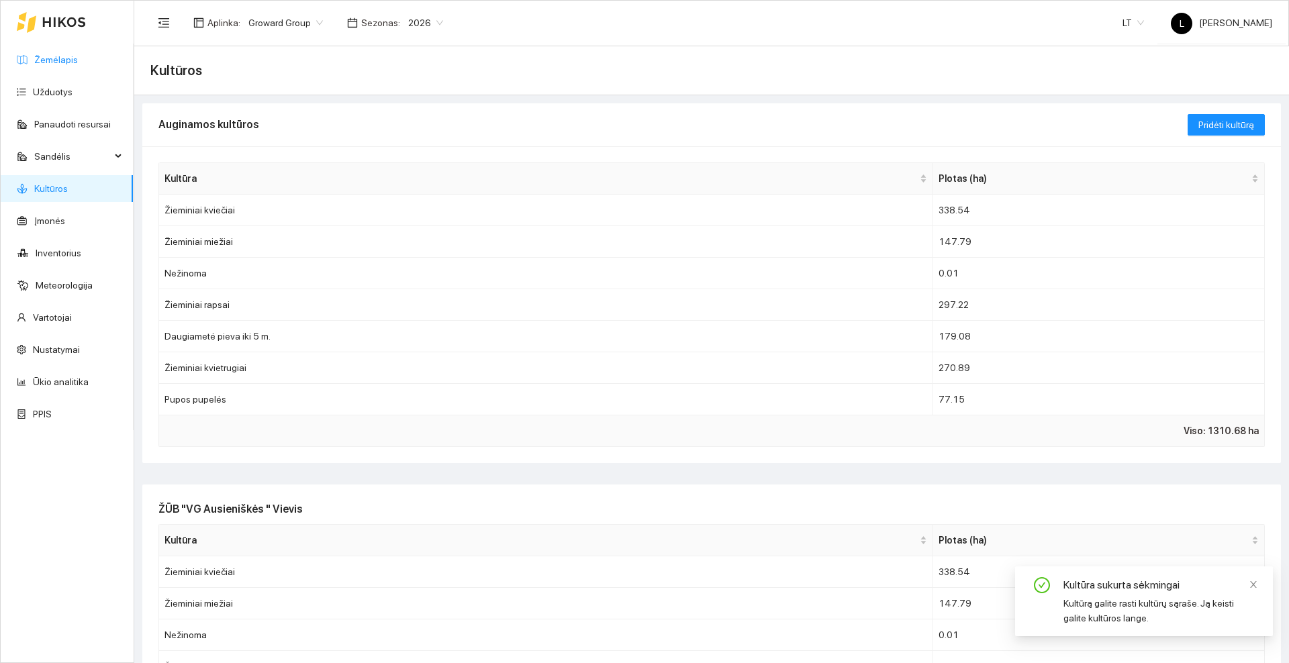
click at [48, 56] on link "Žemėlapis" at bounding box center [56, 59] width 44 height 11
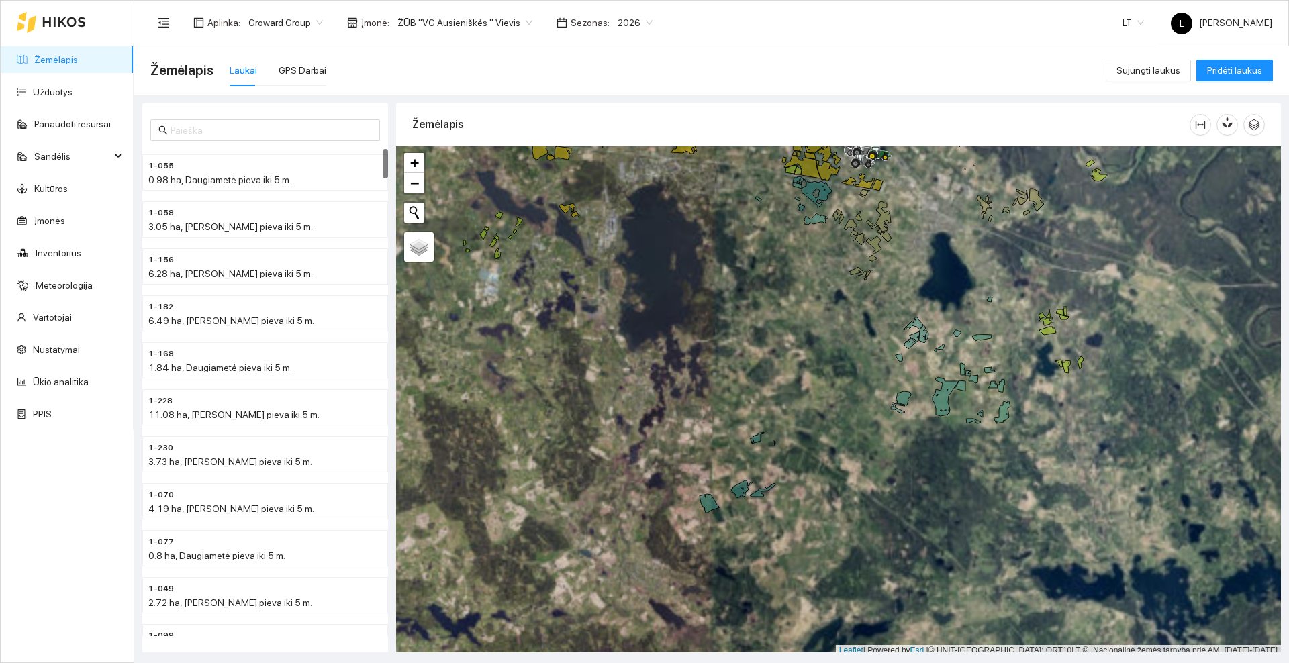
scroll to position [4, 0]
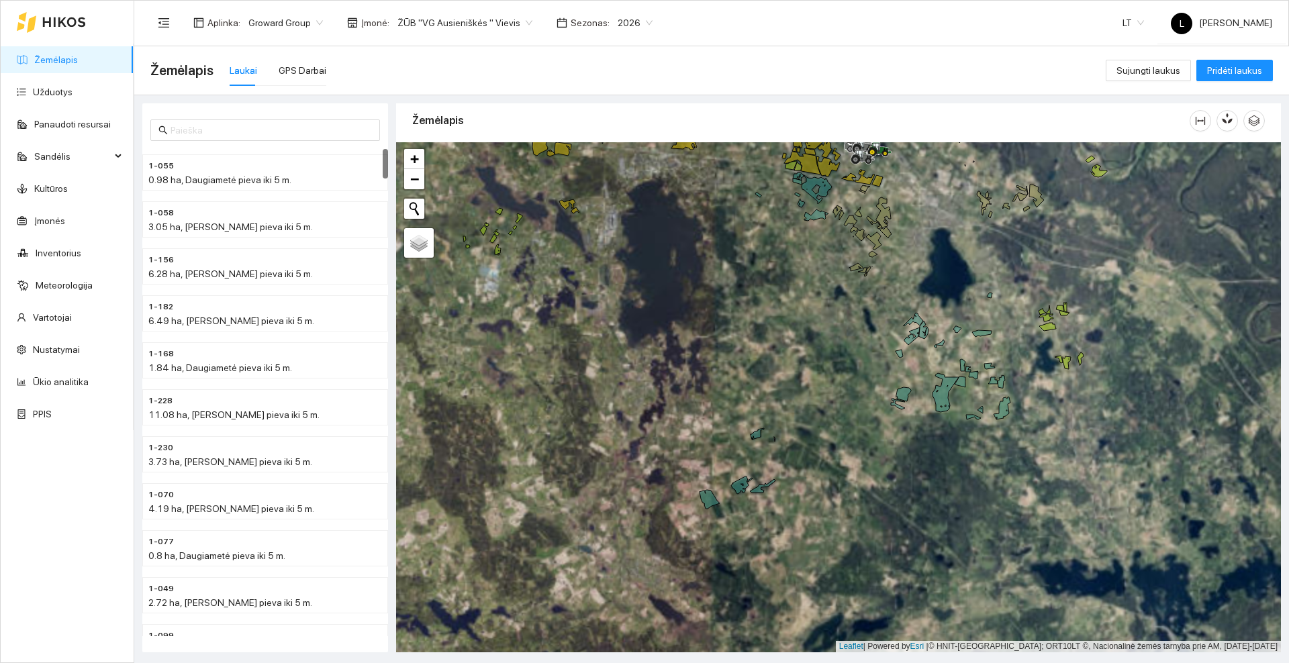
drag, startPoint x: 744, startPoint y: 345, endPoint x: 736, endPoint y: 349, distance: 9.0
click at [734, 356] on div at bounding box center [838, 397] width 885 height 510
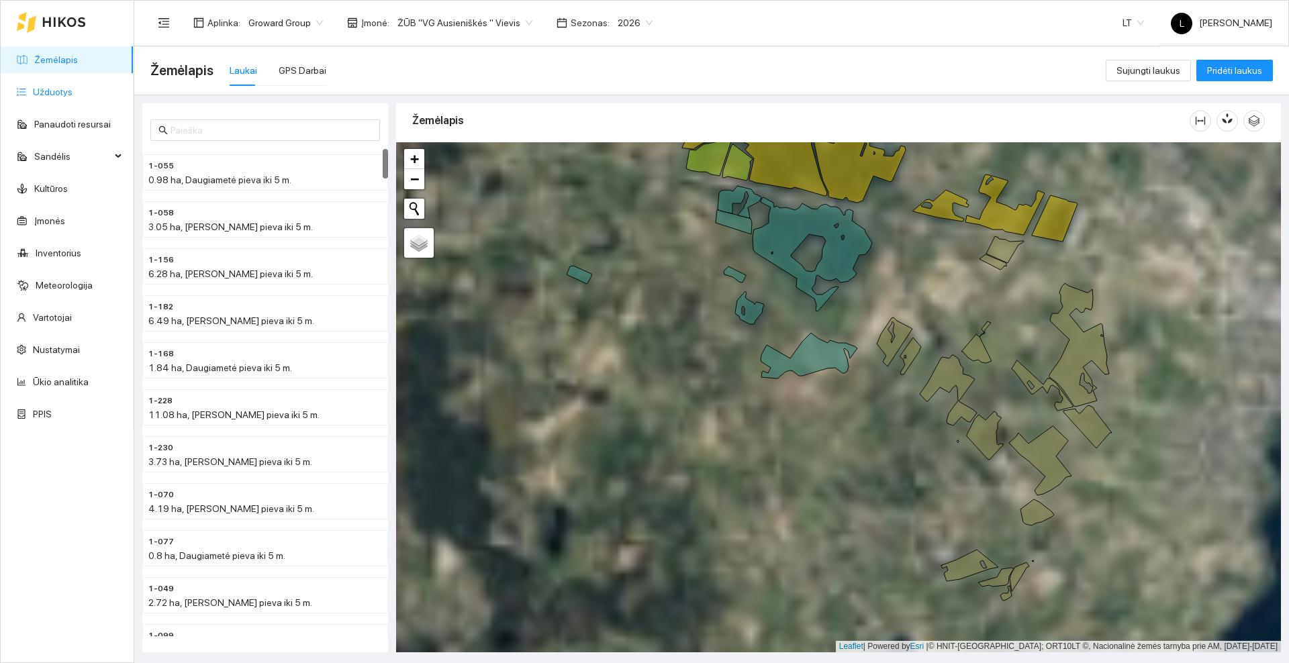
click at [73, 91] on link "Užduotys" at bounding box center [53, 92] width 40 height 11
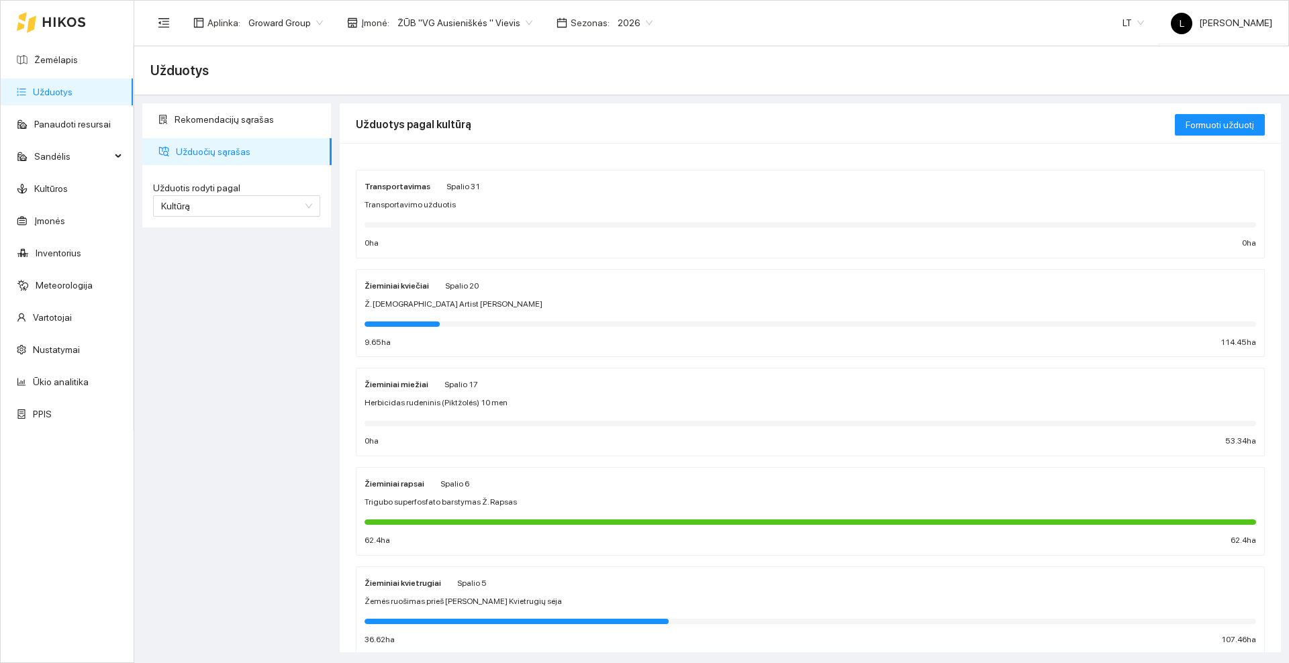
scroll to position [84, 0]
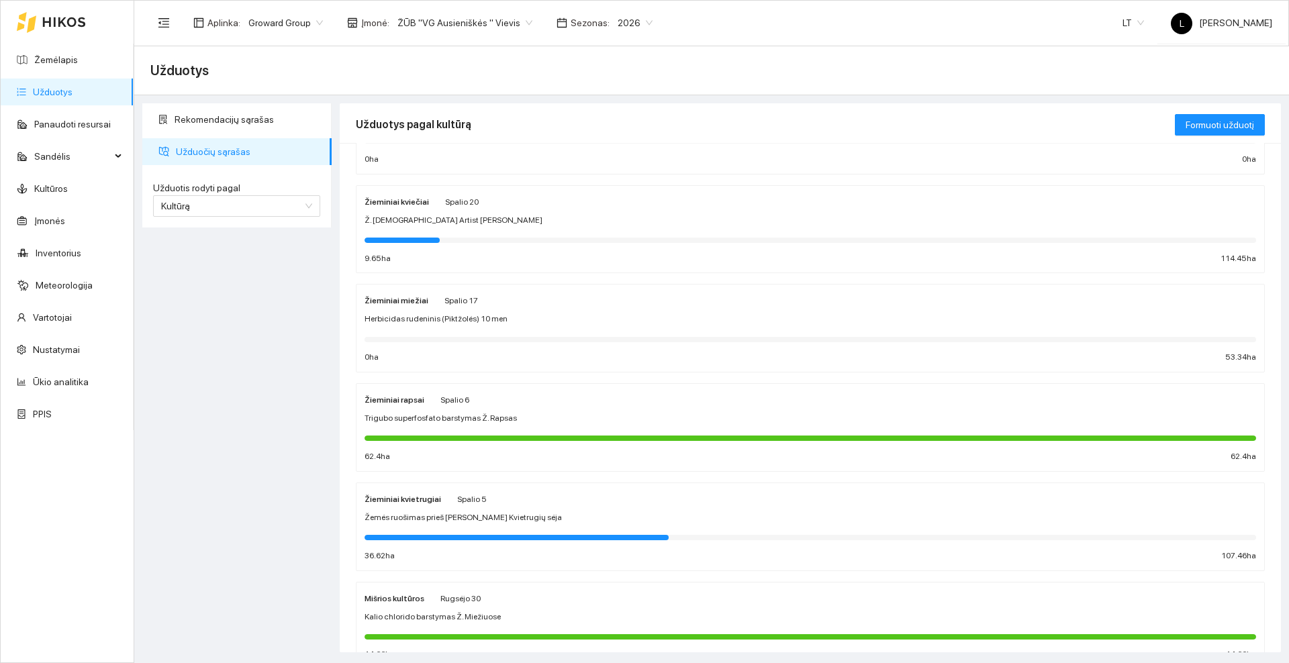
click at [545, 510] on div "Žieminiai kvietrugiai [DATE] Žemės ruošimas prieš Ž. Kvietrugių sėja 36.62 ha 1…" at bounding box center [811, 527] width 892 height 71
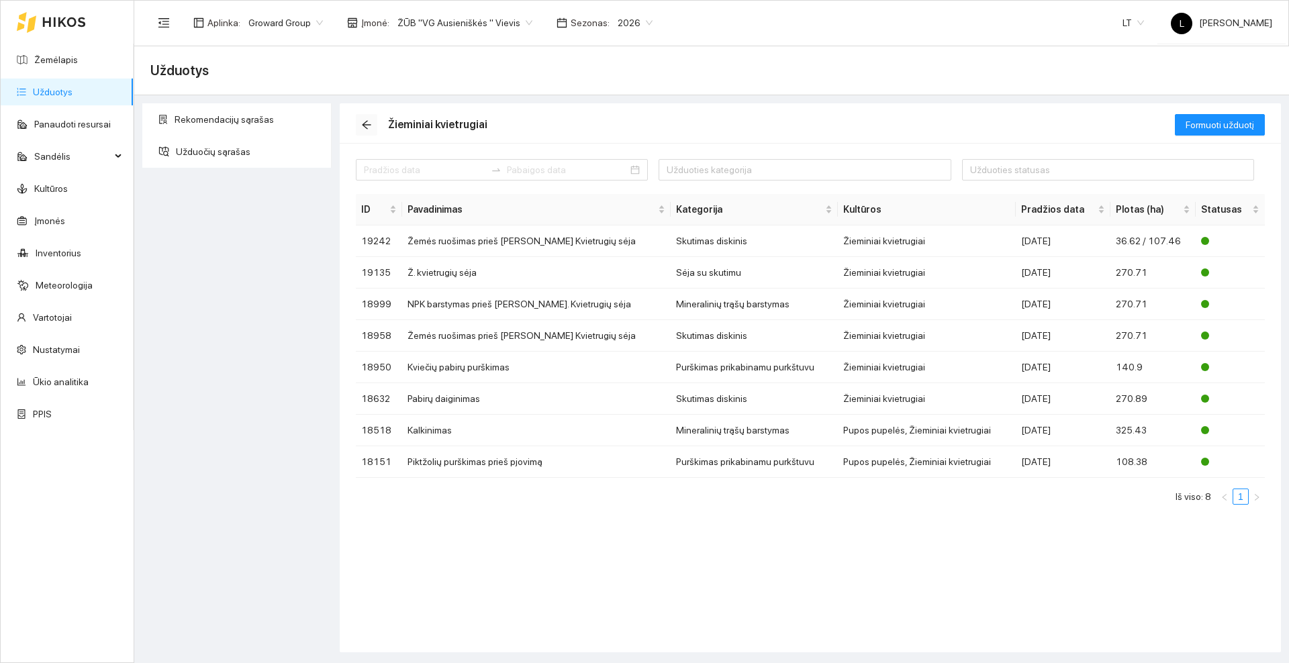
click at [364, 124] on icon "arrow-left" at bounding box center [366, 125] width 9 height 9
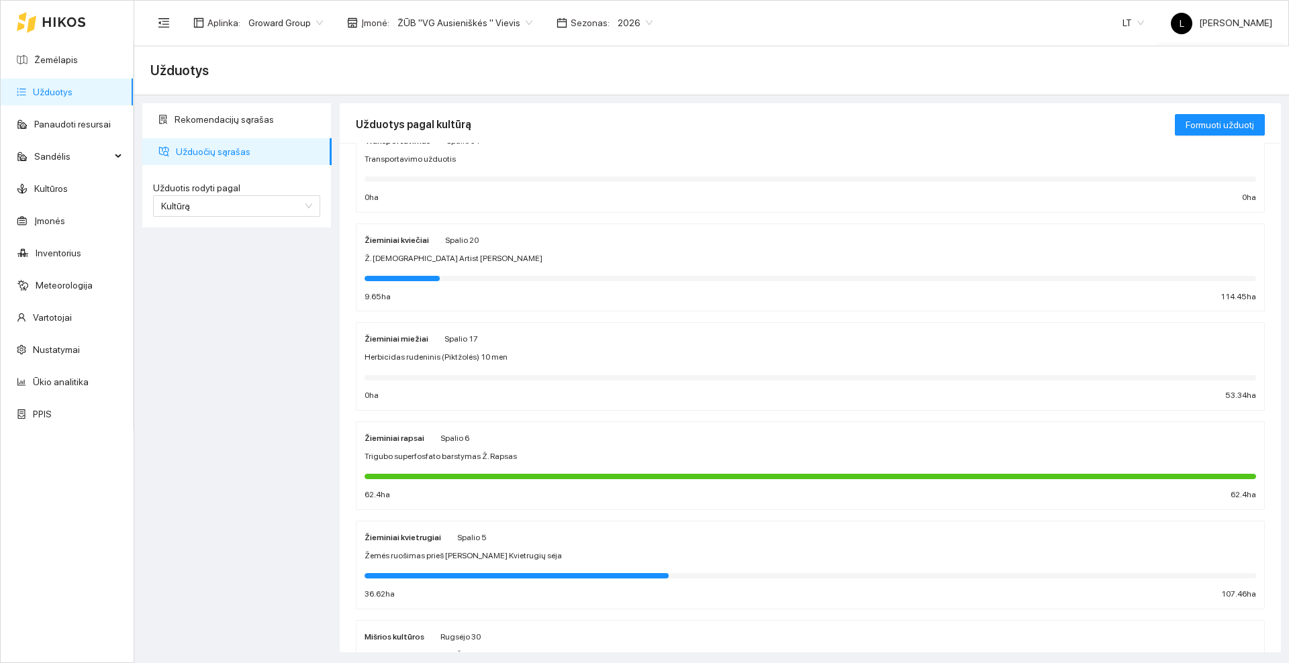
scroll to position [168, 0]
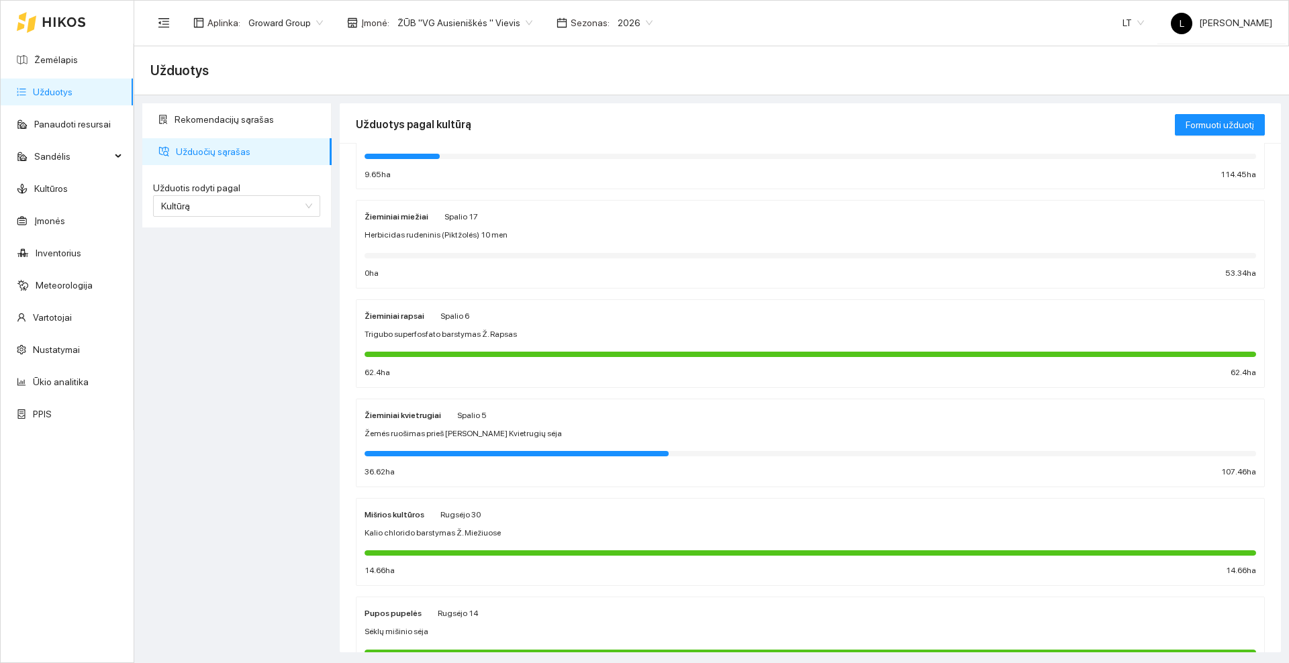
click at [515, 428] on div "Žemės ruošimas prieš [PERSON_NAME] Kvietrugių sėja" at bounding box center [811, 434] width 892 height 13
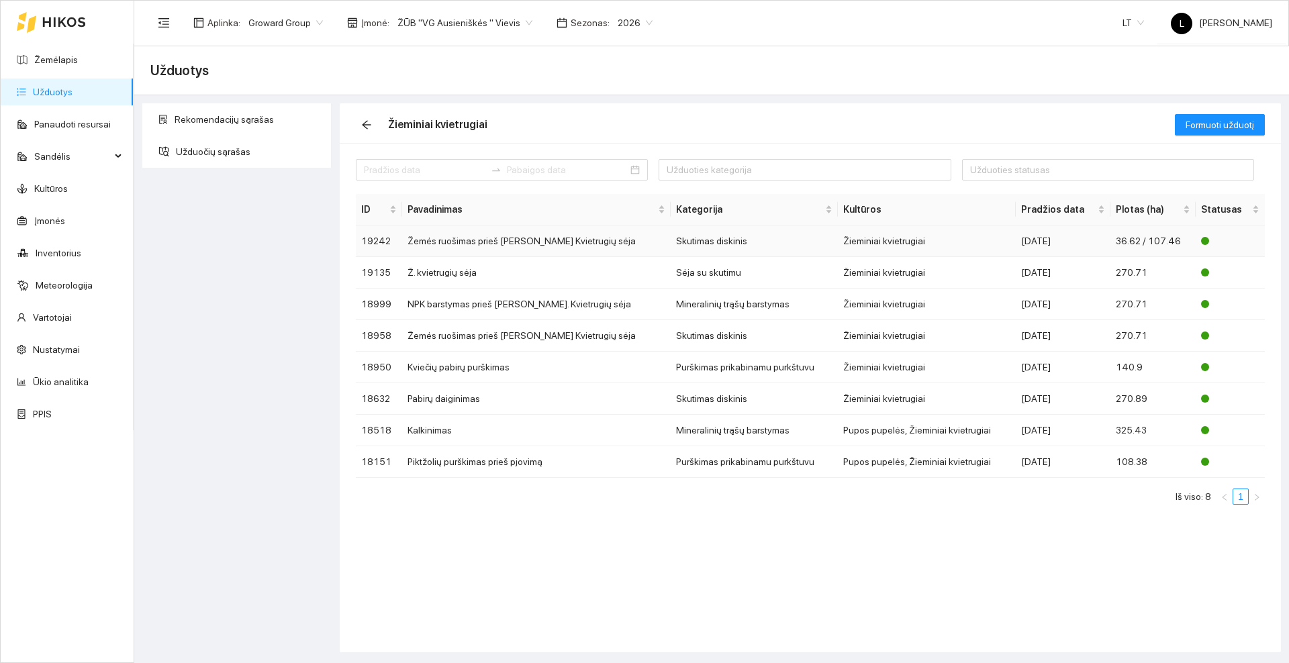
click at [489, 244] on td "Žemės ruošimas prieš [PERSON_NAME] Kvietrugių sėja" at bounding box center [536, 242] width 269 height 32
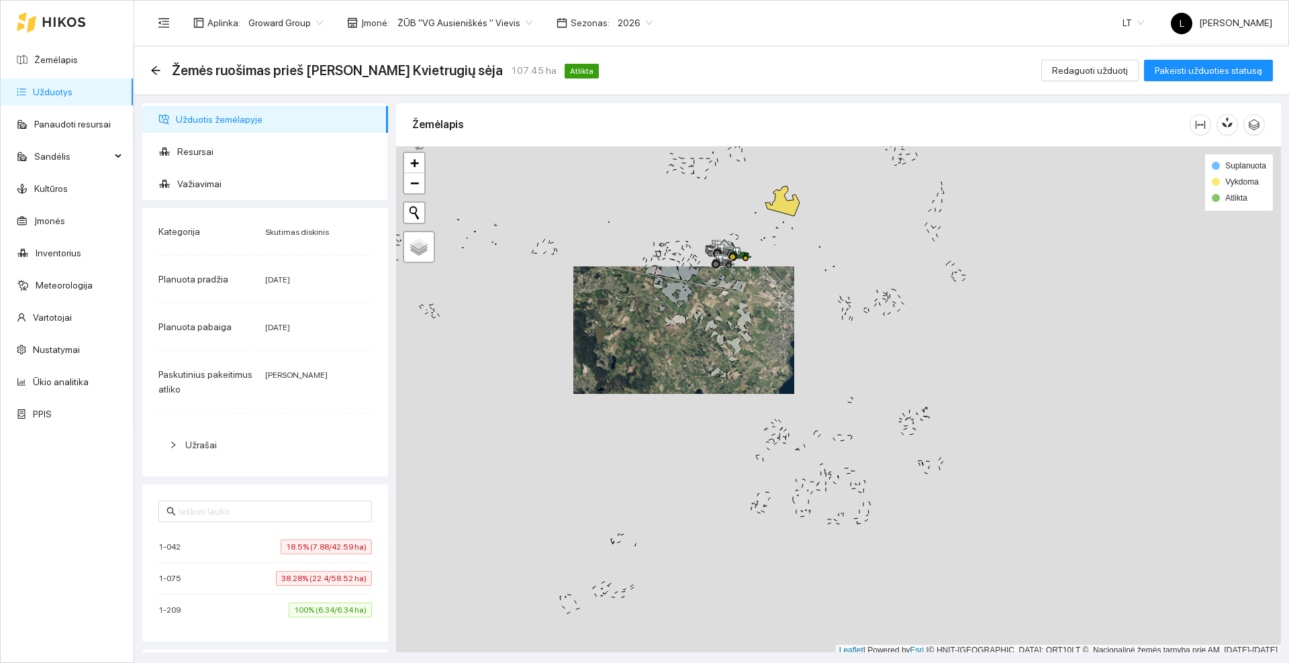
scroll to position [4, 0]
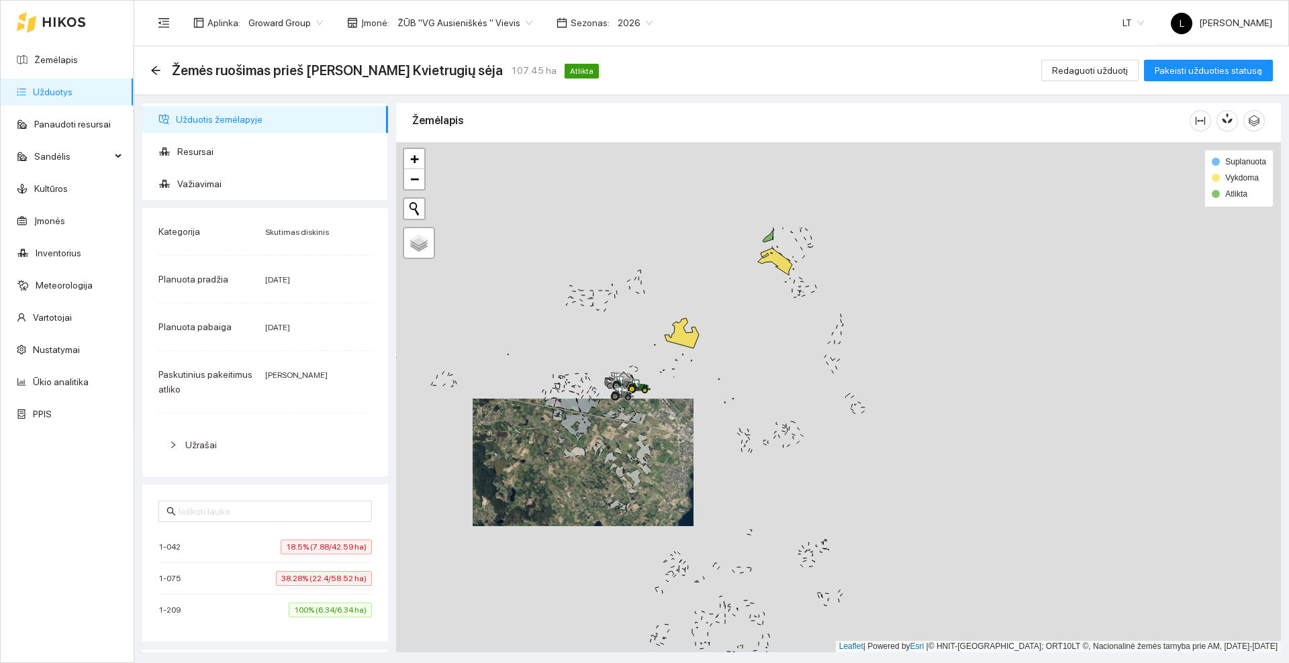
drag, startPoint x: 862, startPoint y: 258, endPoint x: 765, endPoint y: 387, distance: 161.2
click at [765, 387] on div at bounding box center [838, 397] width 885 height 510
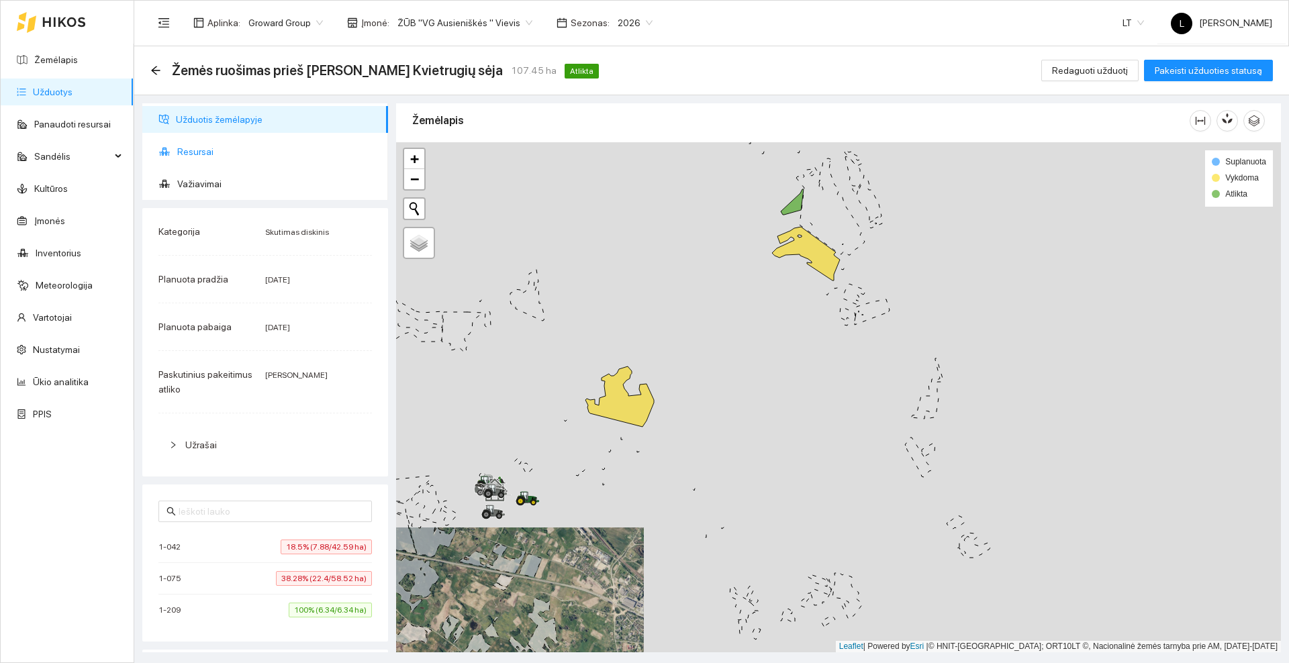
click at [220, 146] on span "Resursai" at bounding box center [277, 151] width 200 height 27
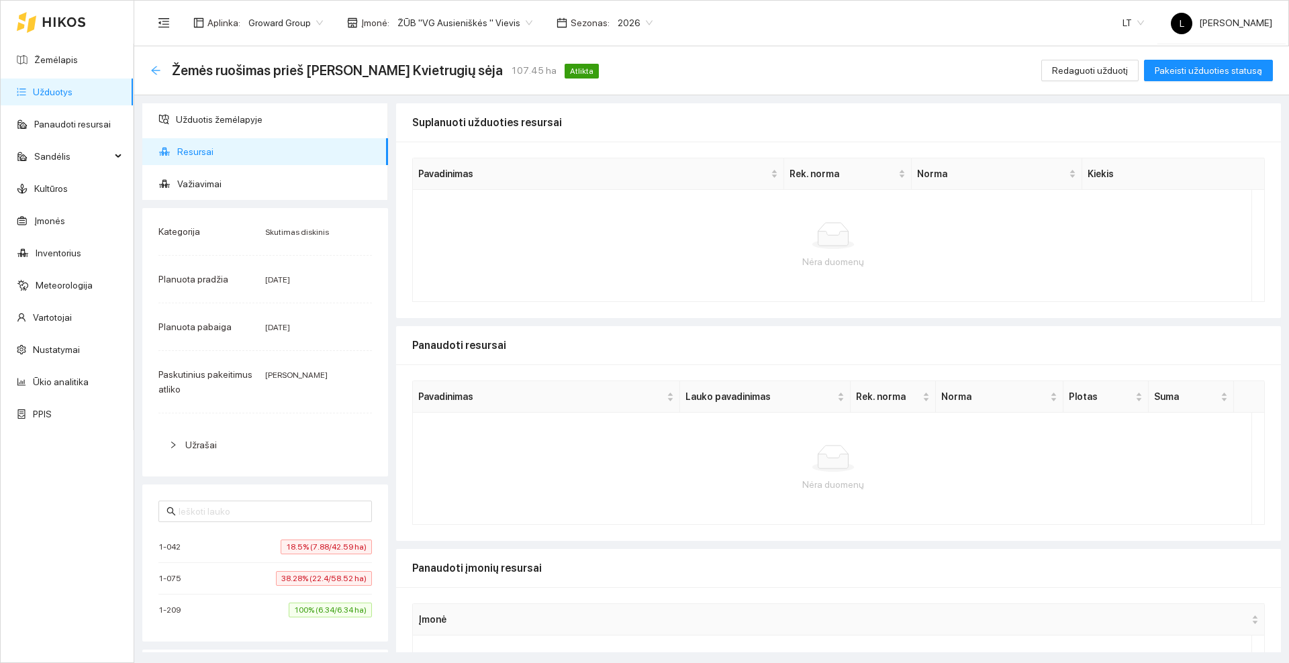
click at [157, 70] on icon "arrow-left" at bounding box center [155, 70] width 9 height 9
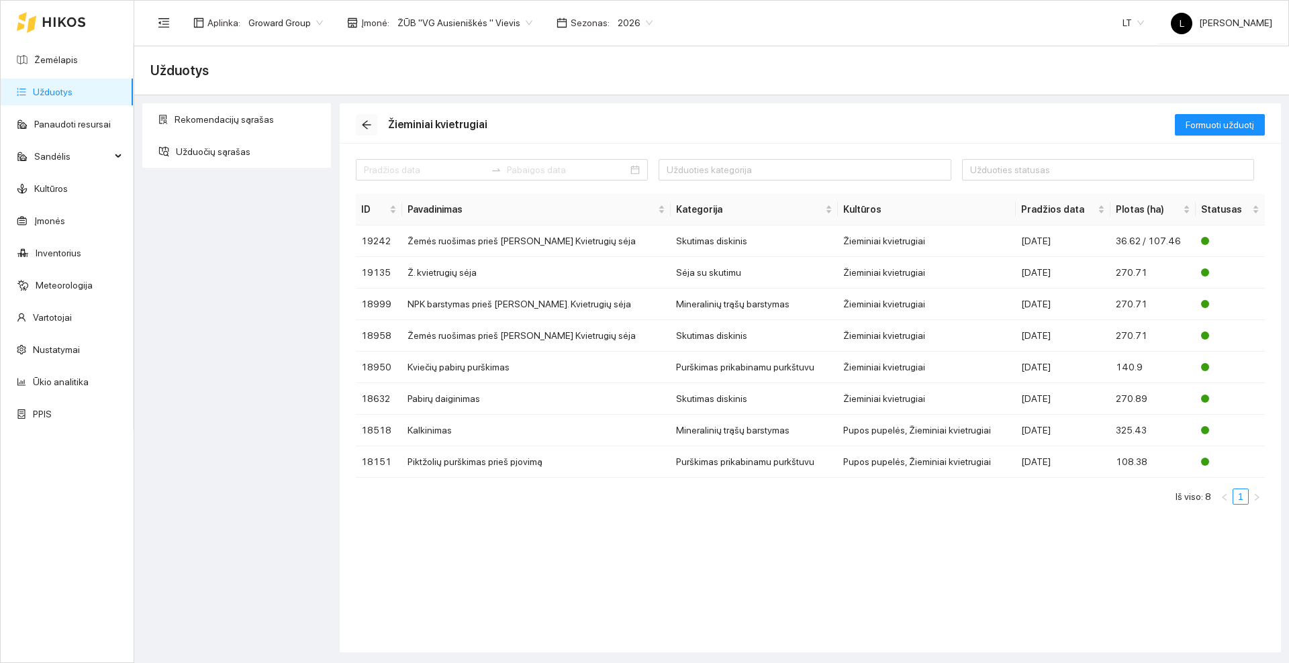
click at [365, 124] on icon "arrow-left" at bounding box center [366, 125] width 11 height 11
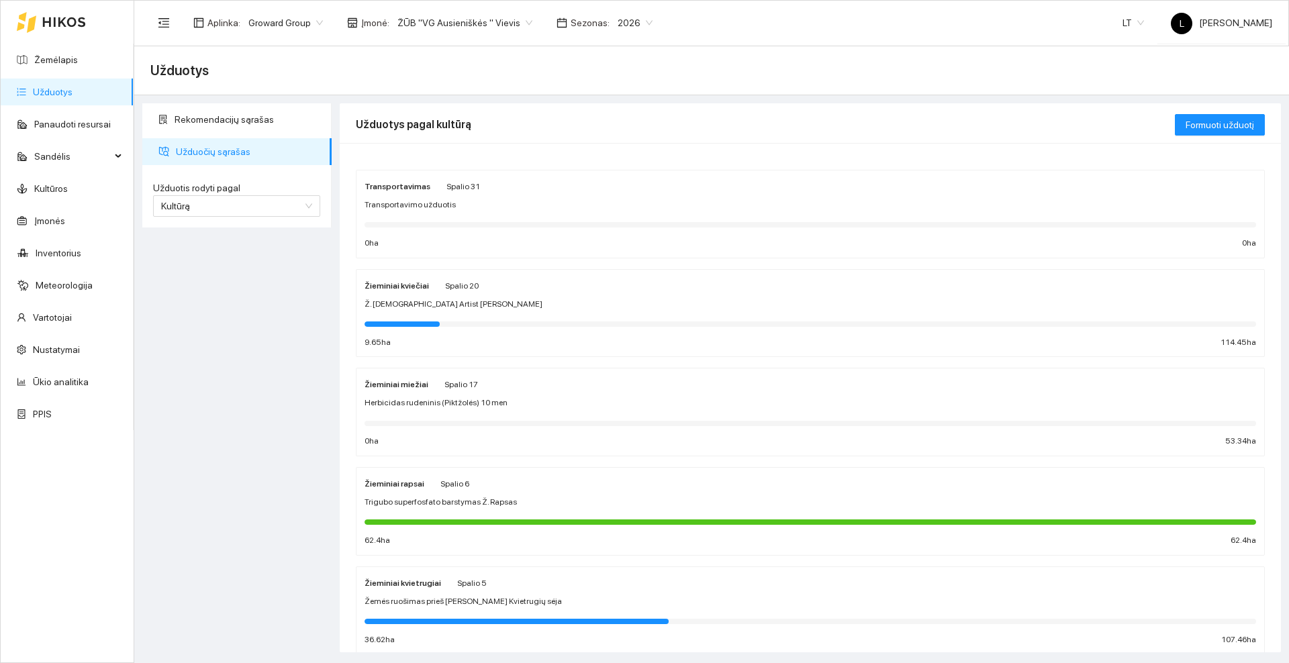
click at [520, 299] on div "Ž. [DEMOGRAPHIC_DATA] Artist [PERSON_NAME]" at bounding box center [811, 304] width 892 height 13
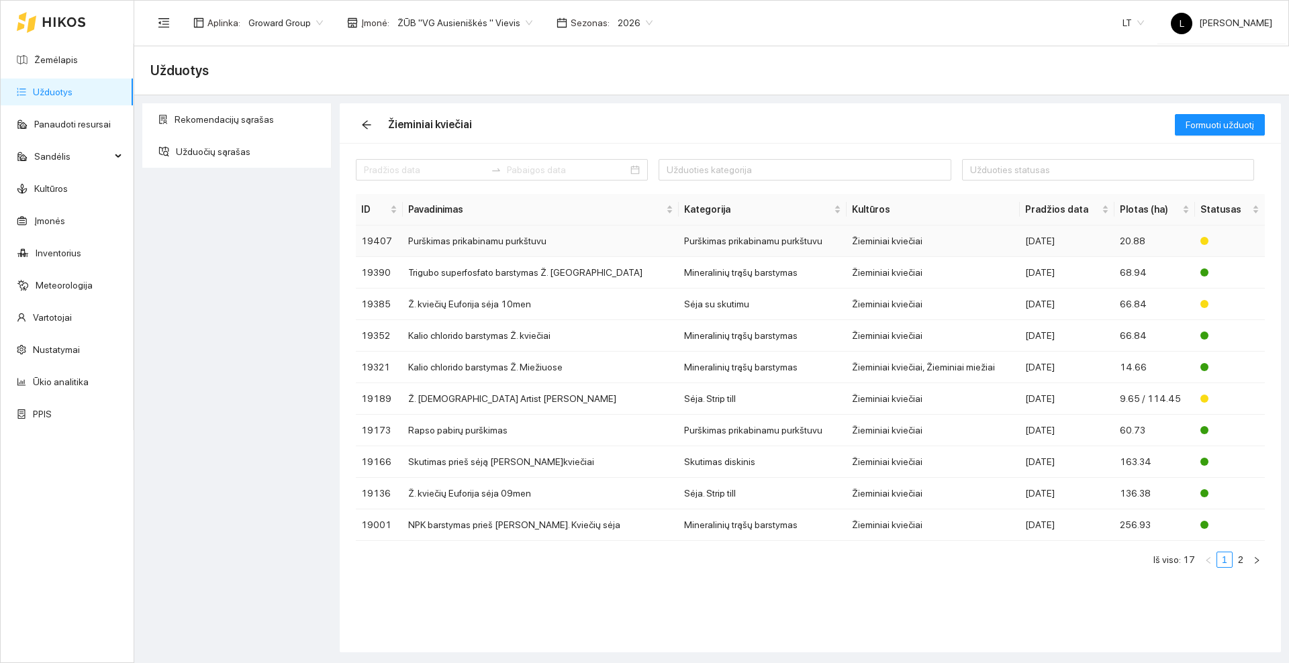
click at [487, 244] on td "Purškimas prikabinamu purkštuvu" at bounding box center [541, 242] width 276 height 32
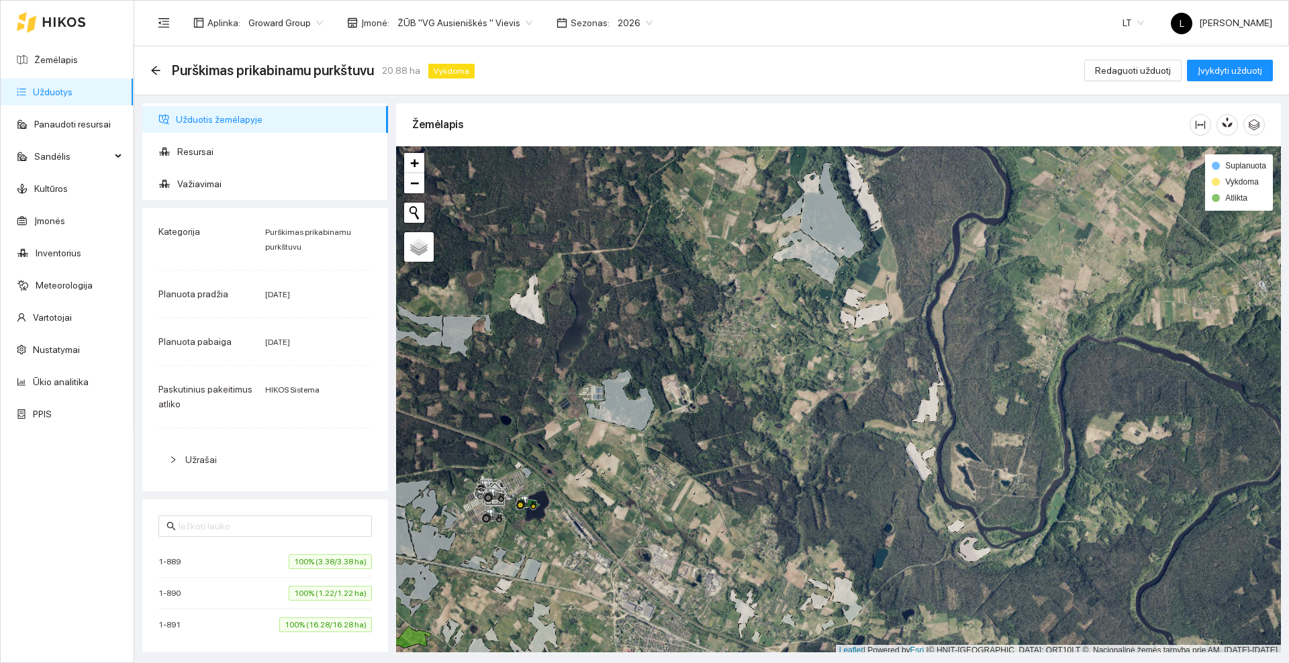
scroll to position [4, 0]
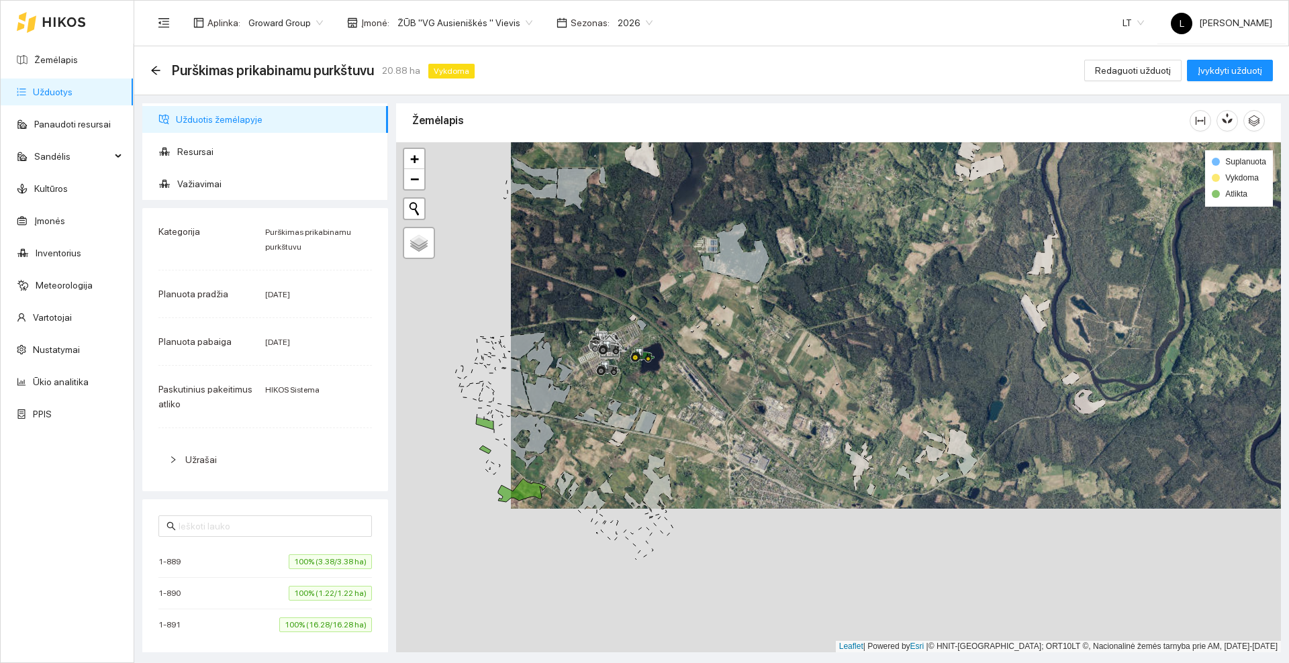
drag, startPoint x: 629, startPoint y: 412, endPoint x: 725, endPoint y: 281, distance: 162.8
click at [741, 276] on div at bounding box center [838, 397] width 885 height 510
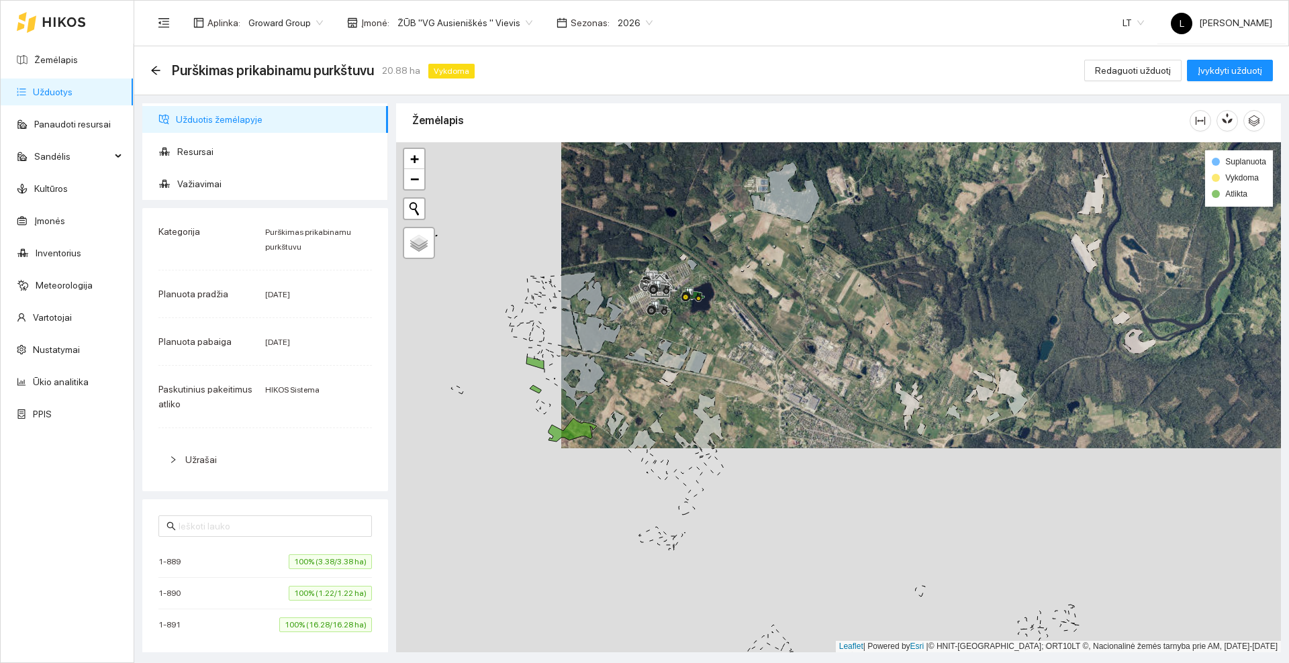
drag, startPoint x: 545, startPoint y: 421, endPoint x: 639, endPoint y: 377, distance: 103.9
click at [639, 377] on div at bounding box center [838, 397] width 885 height 510
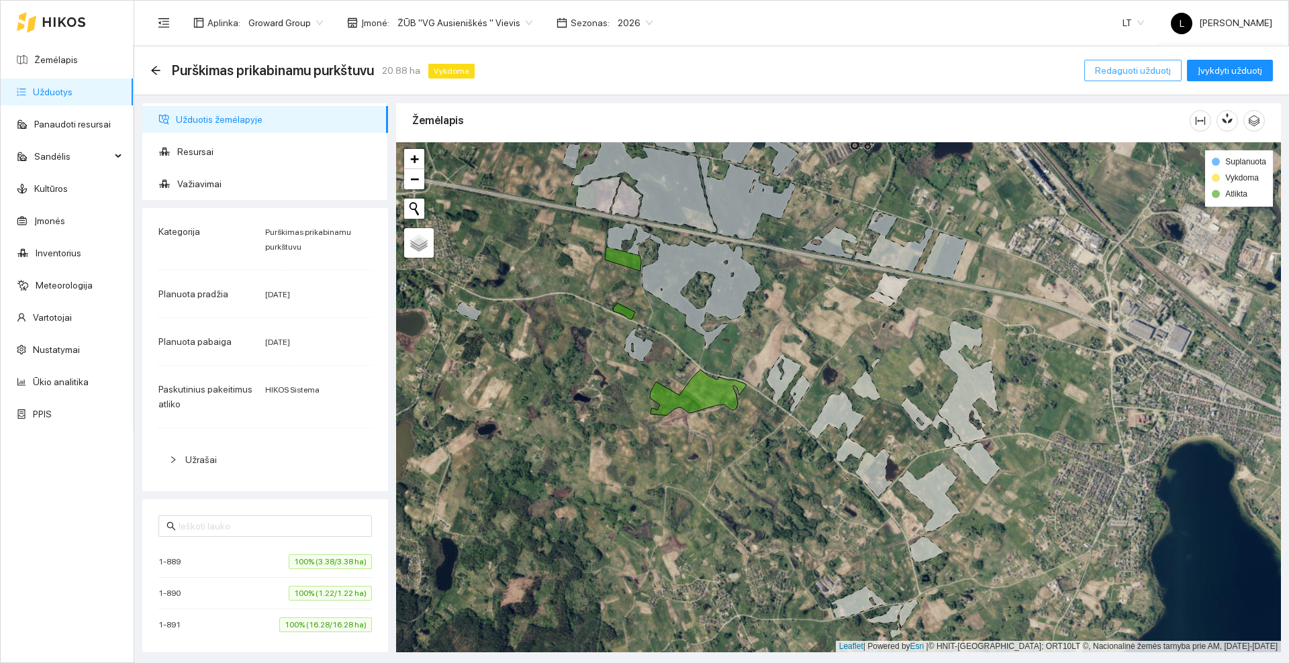
click at [1114, 70] on span "Redaguoti užduotį" at bounding box center [1133, 70] width 76 height 15
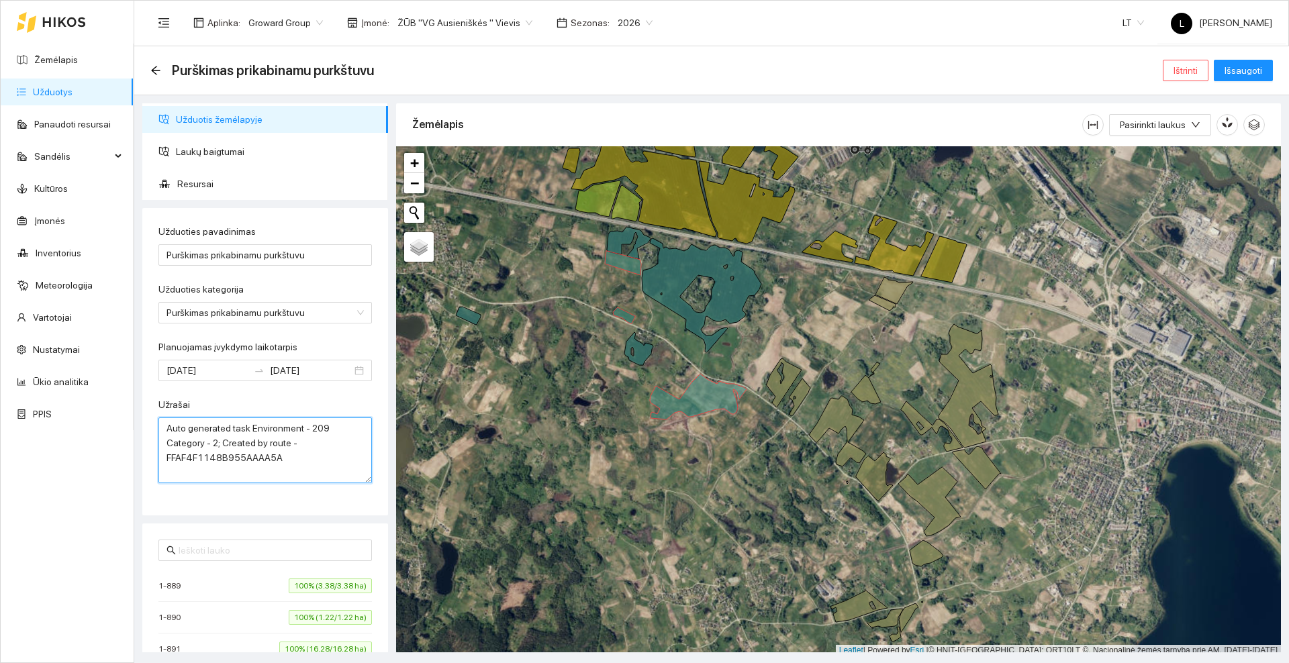
drag, startPoint x: 318, startPoint y: 465, endPoint x: 165, endPoint y: 422, distance: 158.4
click at [165, 422] on textarea "Auto generated task Environment - 209 Category - 2; Created by route - FFAF4F11…" at bounding box center [265, 451] width 214 height 66
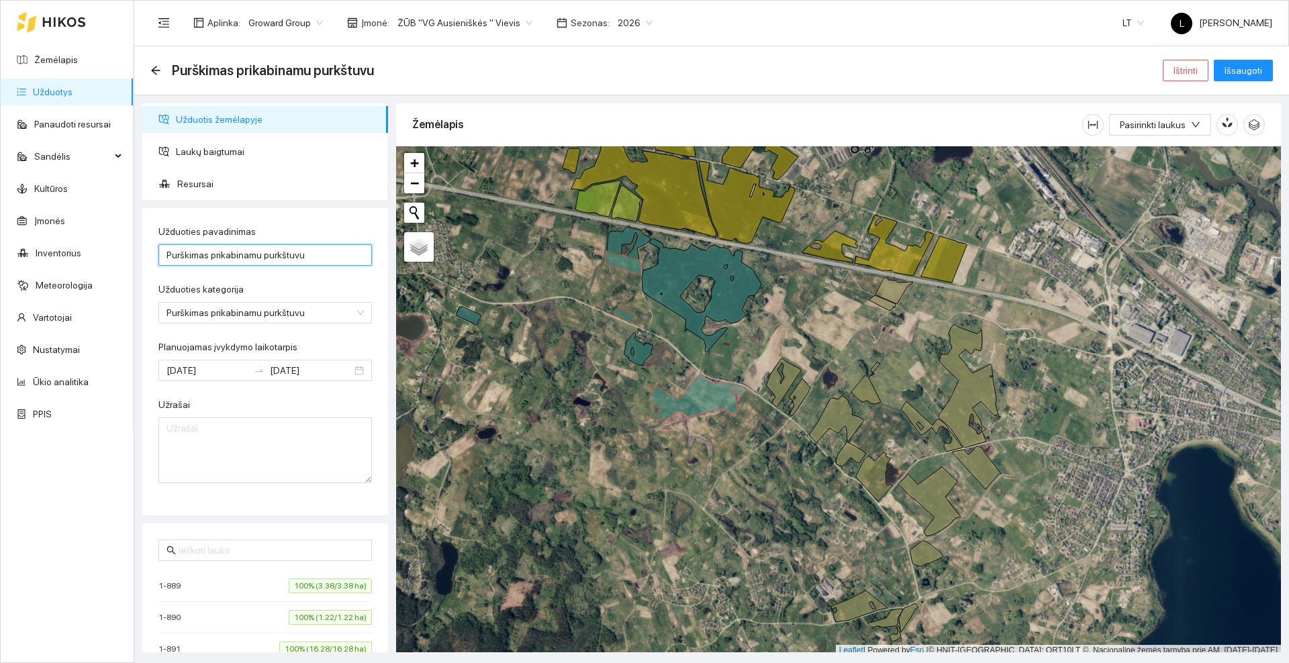
drag, startPoint x: 325, startPoint y: 254, endPoint x: 156, endPoint y: 255, distance: 169.2
click at [156, 255] on div "Užduoties pavadinimas Purškimas prikabinamu purkštuvu Užduoties kategorija Purš…" at bounding box center [265, 362] width 246 height 308
type input "R"
type input "Rondapavimas prieš žemės dirbimą"
click at [185, 188] on span "Resursai" at bounding box center [277, 184] width 200 height 27
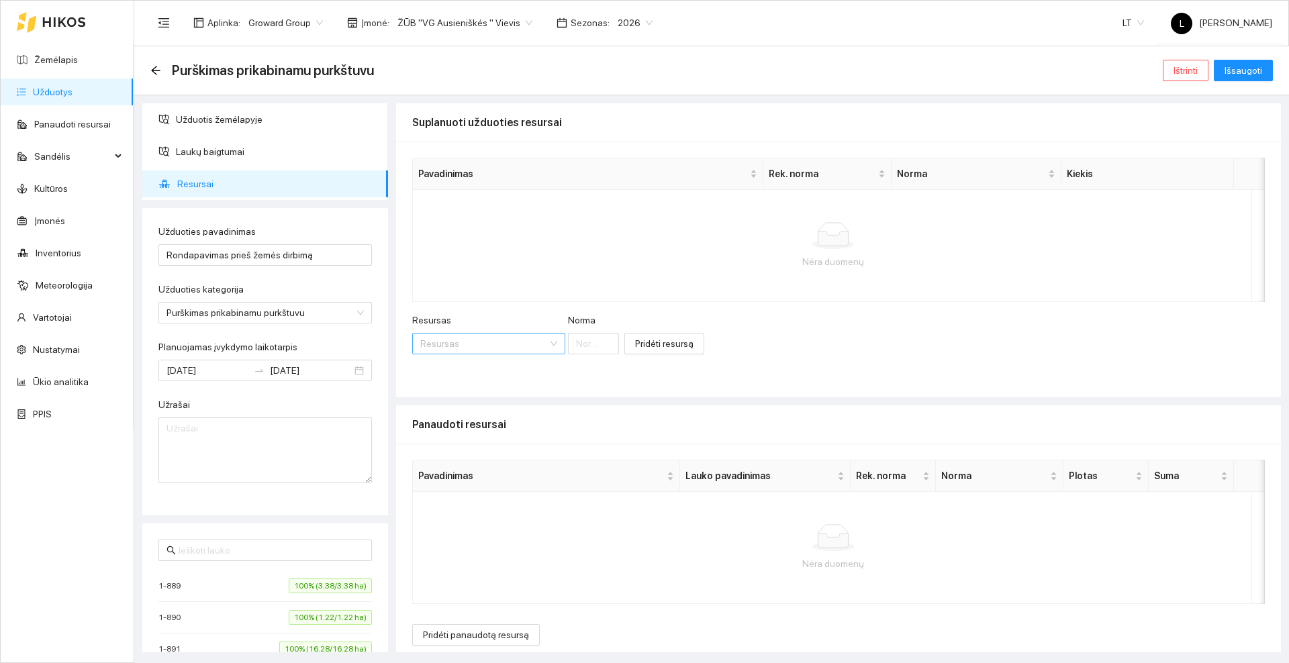
click at [512, 340] on input "Resursas" at bounding box center [484, 344] width 128 height 20
type input "Halvetic"
click at [483, 366] on span "Halvetic" at bounding box center [482, 370] width 34 height 11
type input "1"
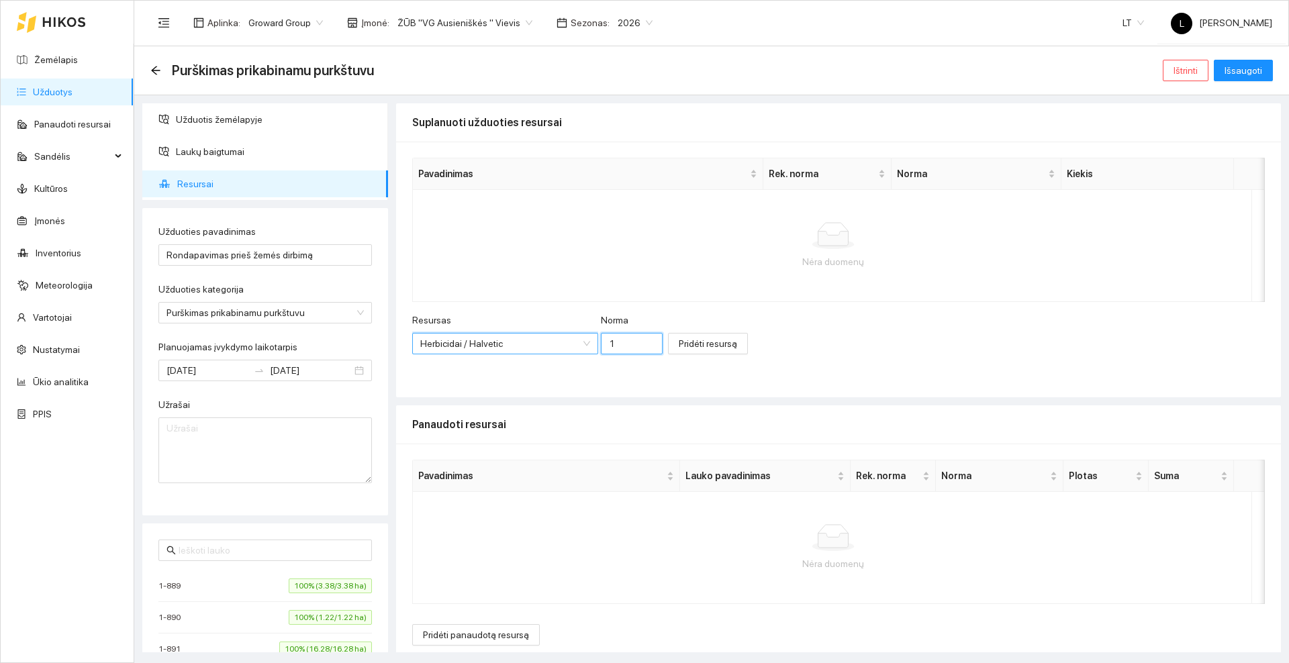
click at [612, 343] on input "1" at bounding box center [632, 343] width 62 height 21
type input "3.8"
click at [679, 346] on span "Pridėti resursą" at bounding box center [708, 343] width 58 height 15
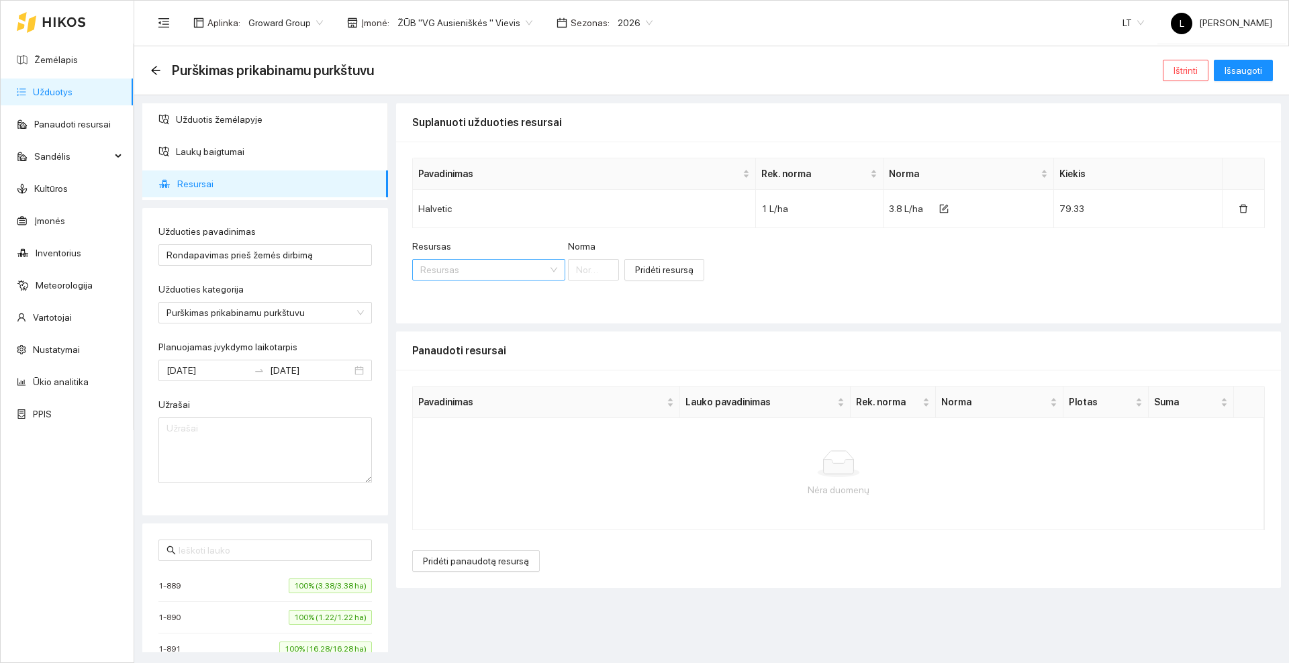
click at [457, 266] on input "Resursas" at bounding box center [484, 270] width 128 height 20
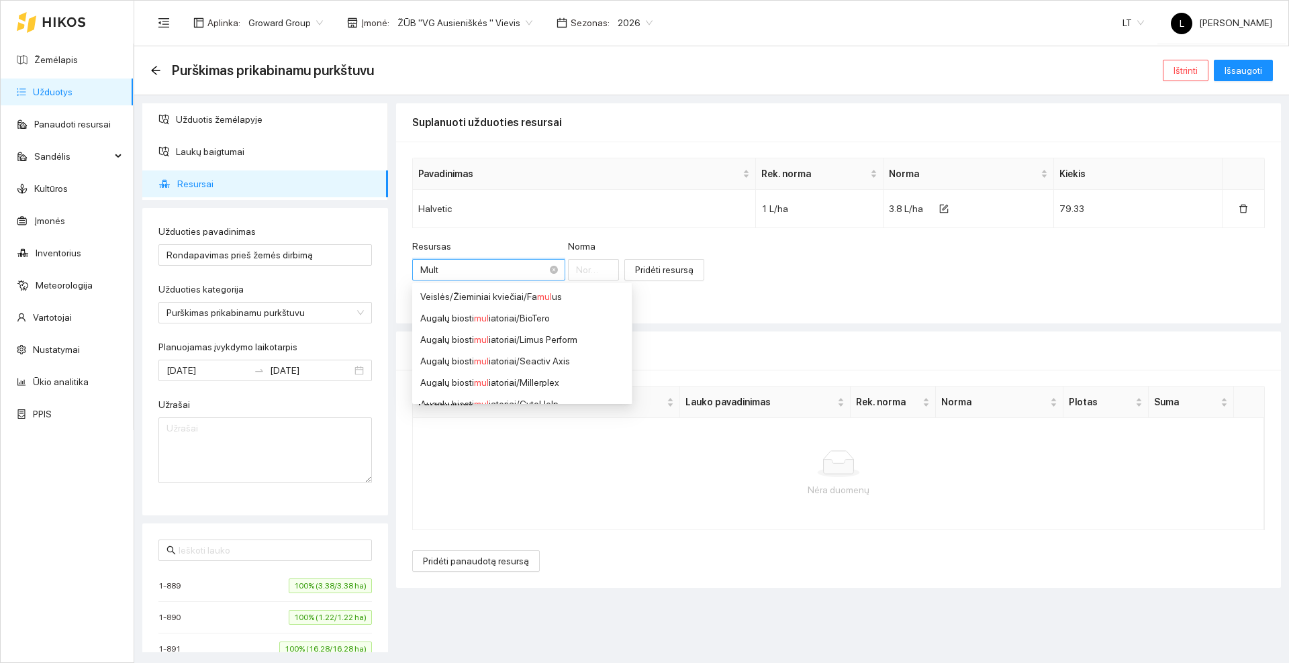
type input "Multi"
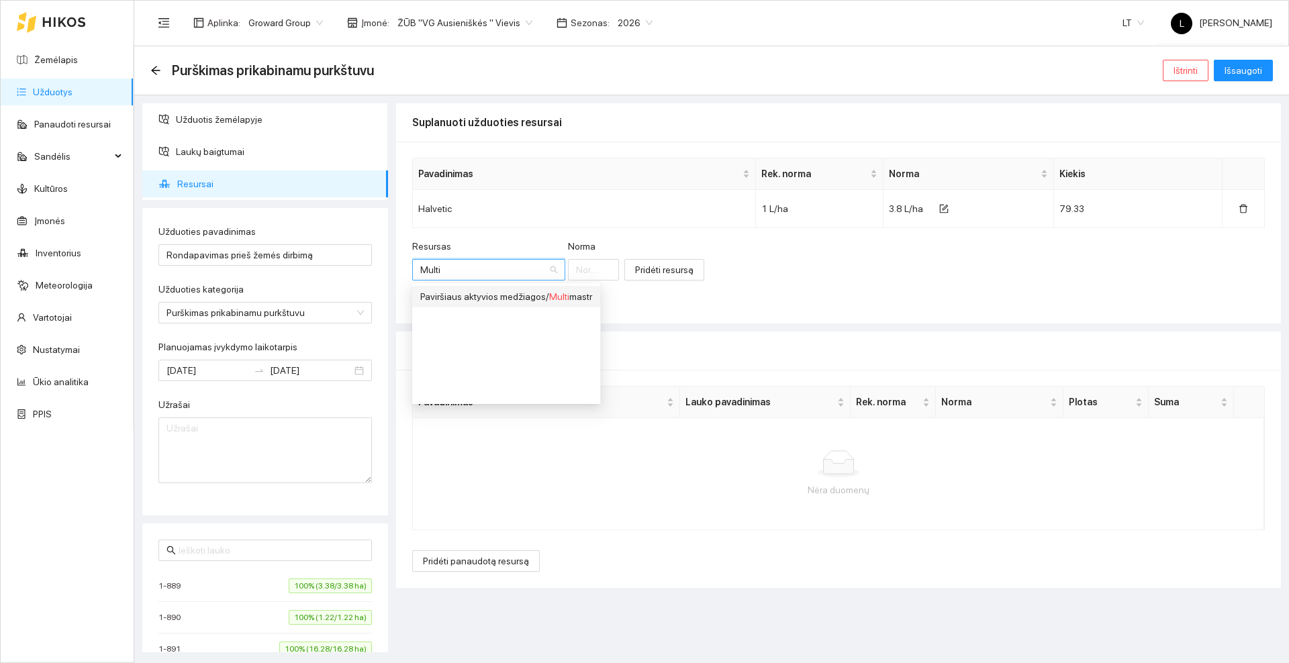
click at [574, 293] on div "Paviršiaus aktyvios medžiagos / Multi mastr" at bounding box center [506, 296] width 172 height 15
type input "1"
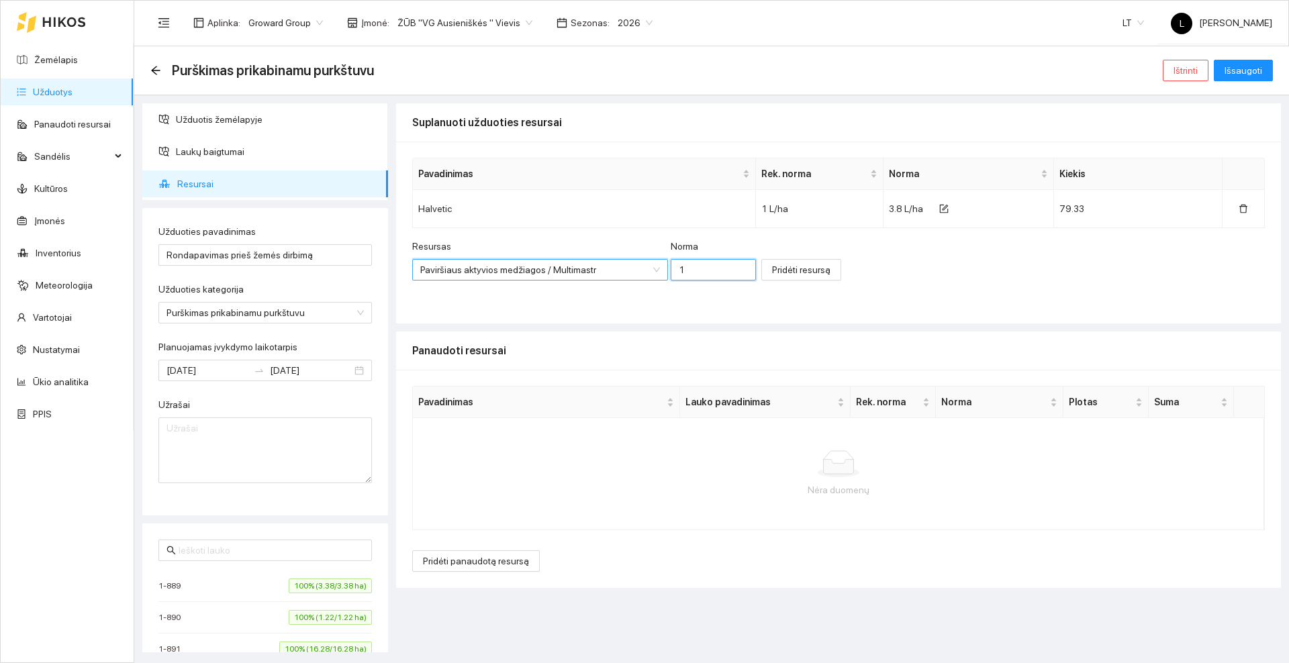
click at [693, 273] on input "1" at bounding box center [713, 269] width 85 height 21
type input "0.05"
click at [796, 276] on span "Pridėti resursą" at bounding box center [801, 270] width 58 height 15
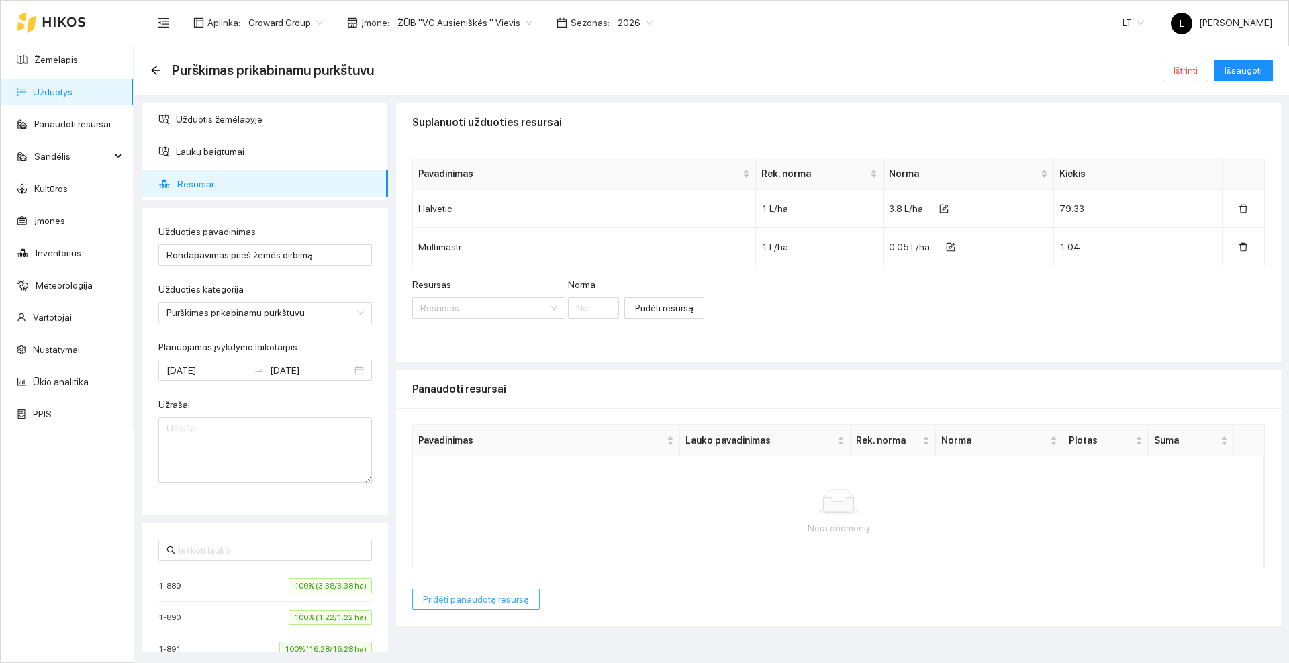
click at [471, 598] on span "Pridėti panaudotą resursą" at bounding box center [476, 599] width 106 height 15
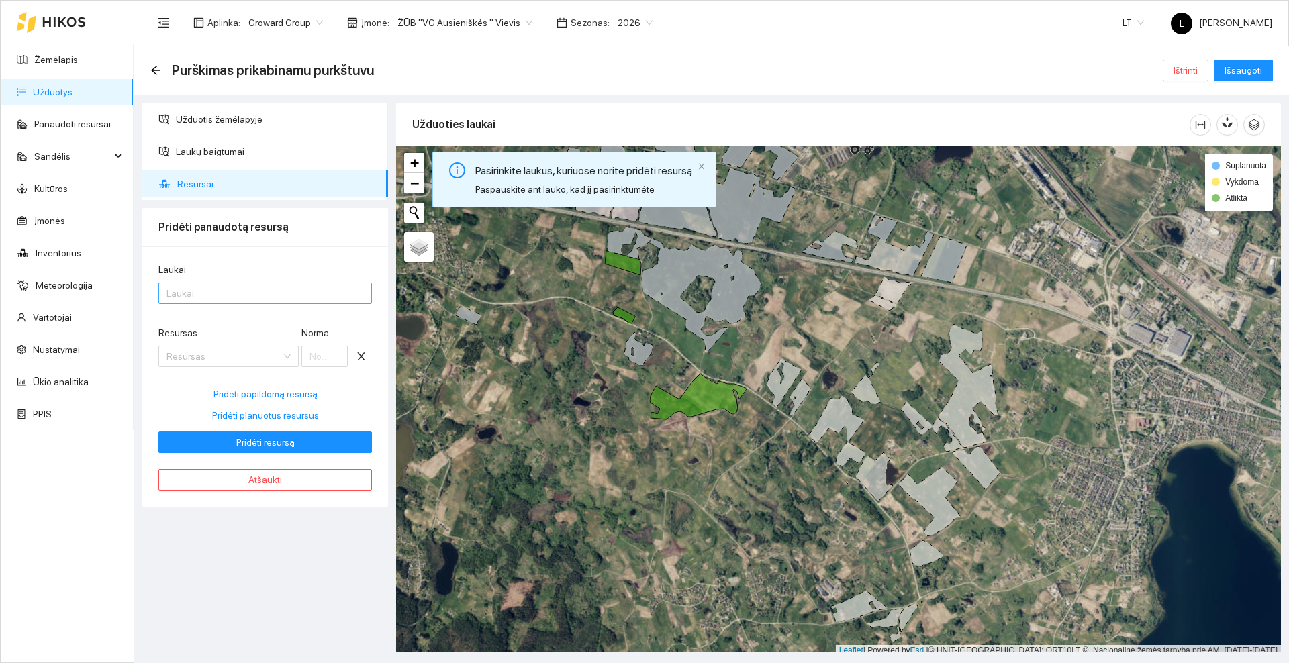
click at [218, 297] on div at bounding box center [258, 293] width 193 height 16
click at [203, 325] on div "Visi laukai" at bounding box center [265, 320] width 197 height 15
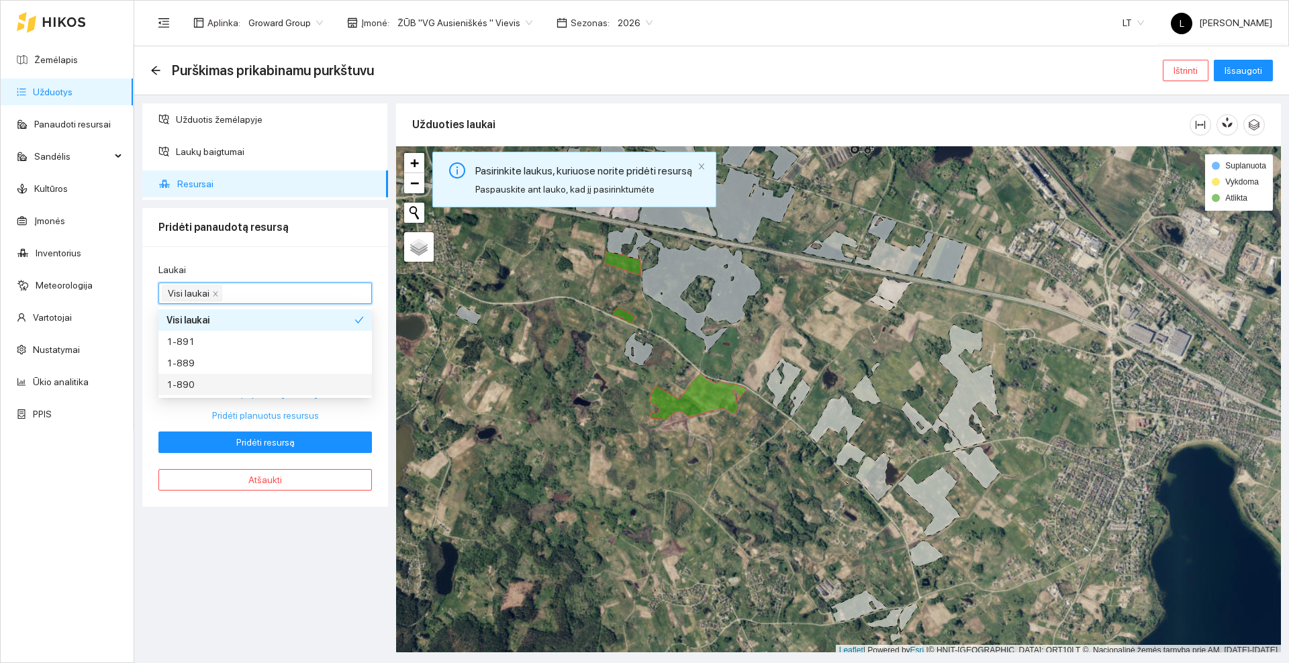
click at [267, 420] on span "Pridėti planuotus resursus" at bounding box center [265, 415] width 107 height 15
type input "3.8"
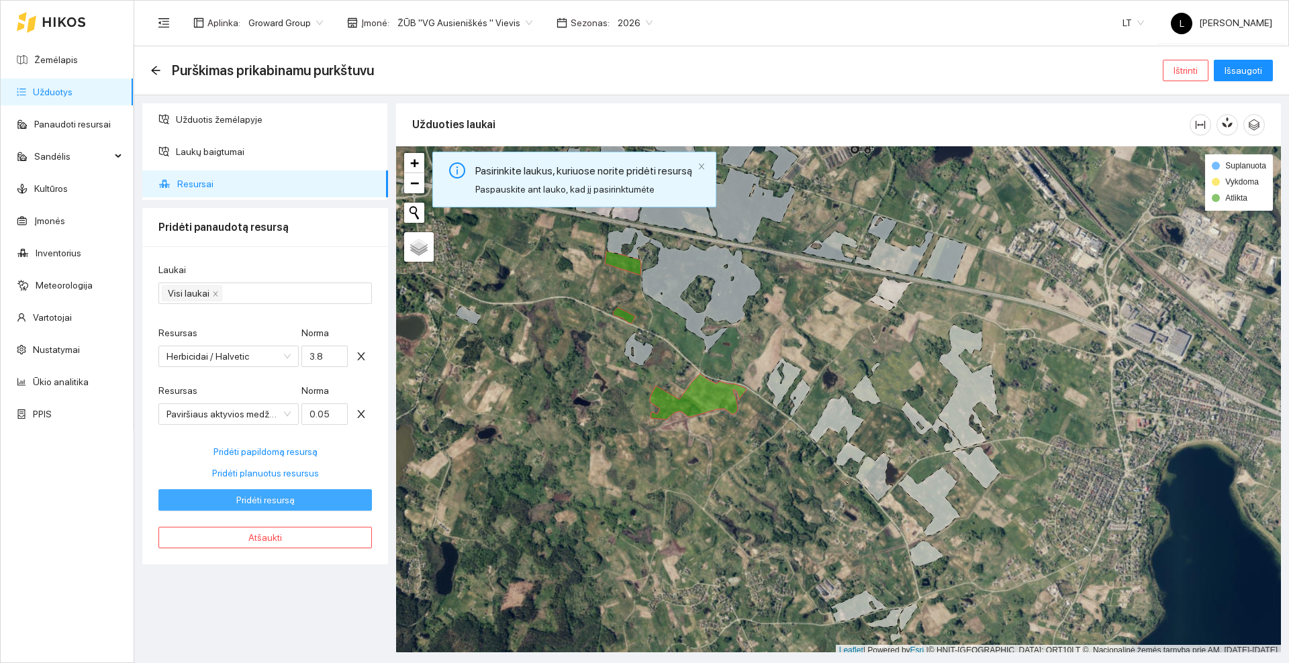
click at [258, 500] on span "Pridėti resursą" at bounding box center [265, 500] width 58 height 15
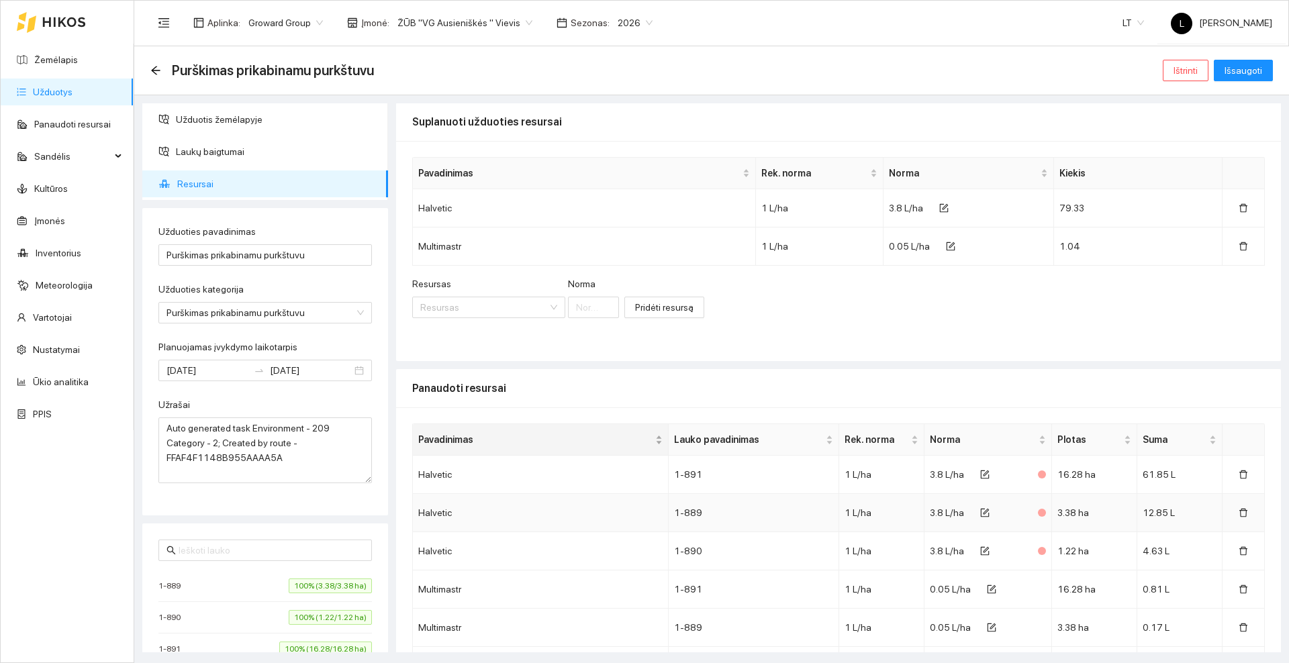
scroll to position [0, 0]
click at [1242, 68] on span "Išsaugoti" at bounding box center [1244, 70] width 38 height 15
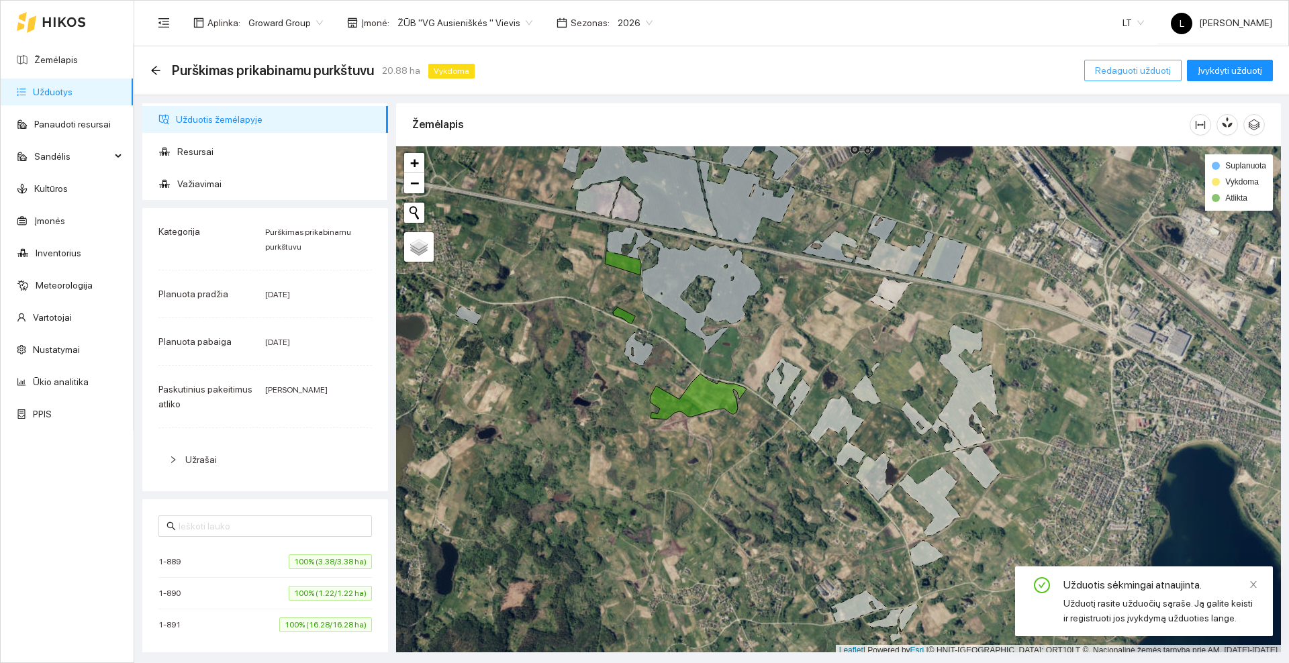
click at [1155, 66] on span "Redaguoti užduotį" at bounding box center [1133, 70] width 76 height 15
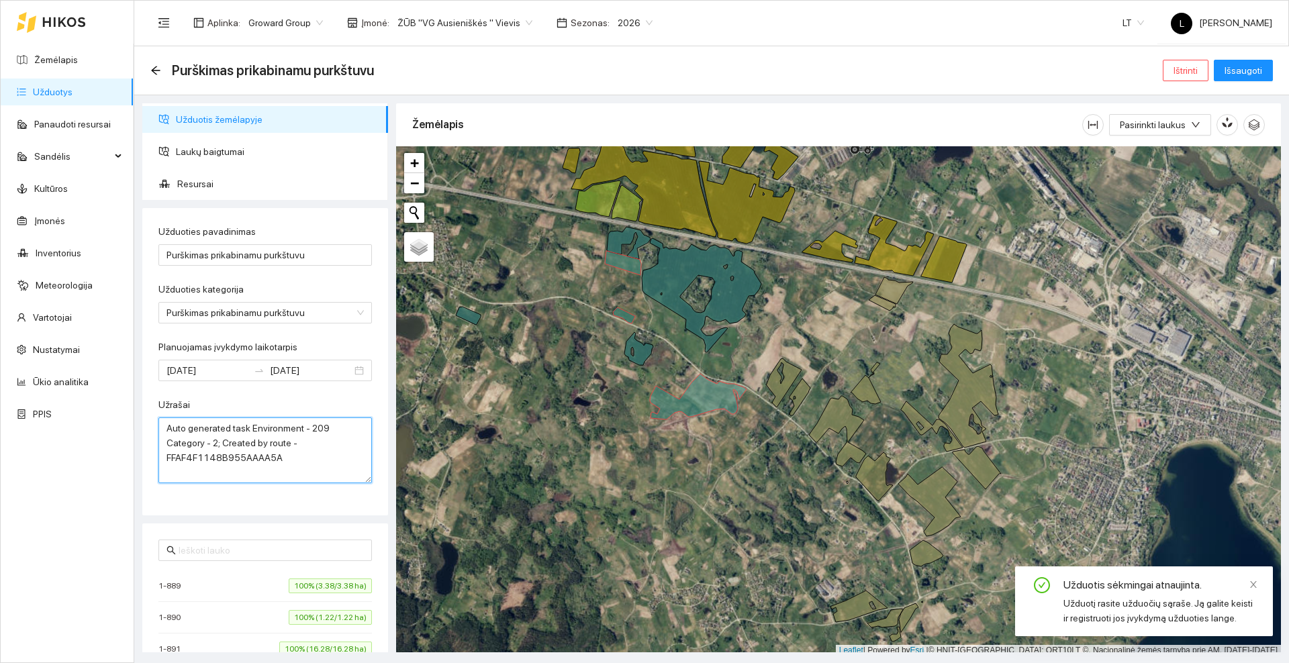
drag, startPoint x: 285, startPoint y: 466, endPoint x: 165, endPoint y: 421, distance: 128.3
click at [165, 421] on textarea "Auto generated task Environment - 209 Category - 2; Created by route - FFAF4F11…" at bounding box center [265, 451] width 214 height 66
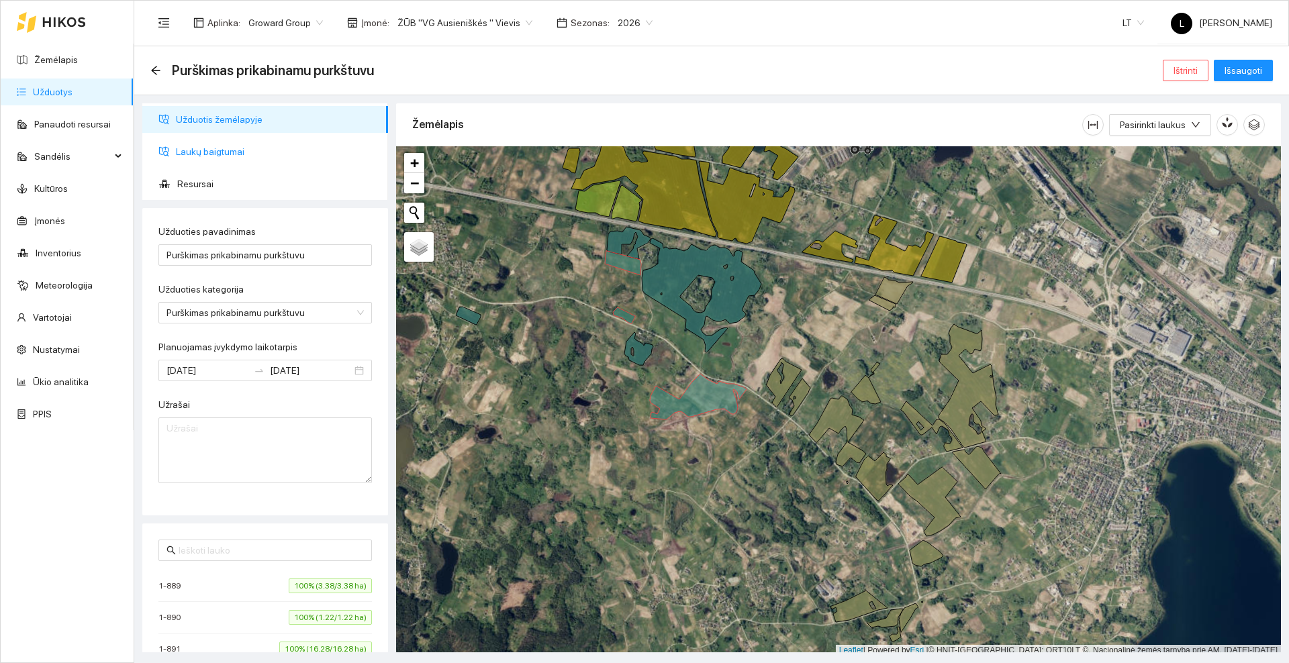
click at [207, 148] on span "Laukų baigtumai" at bounding box center [276, 151] width 201 height 27
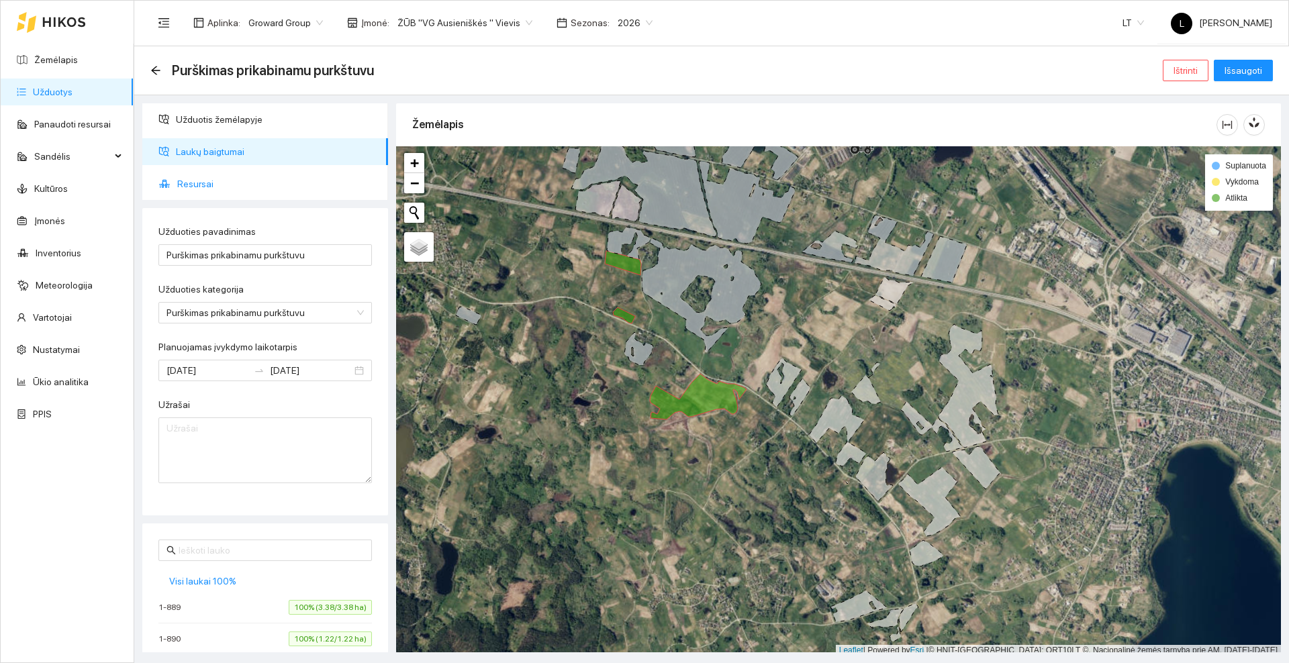
click at [205, 185] on span "Resursai" at bounding box center [277, 184] width 200 height 27
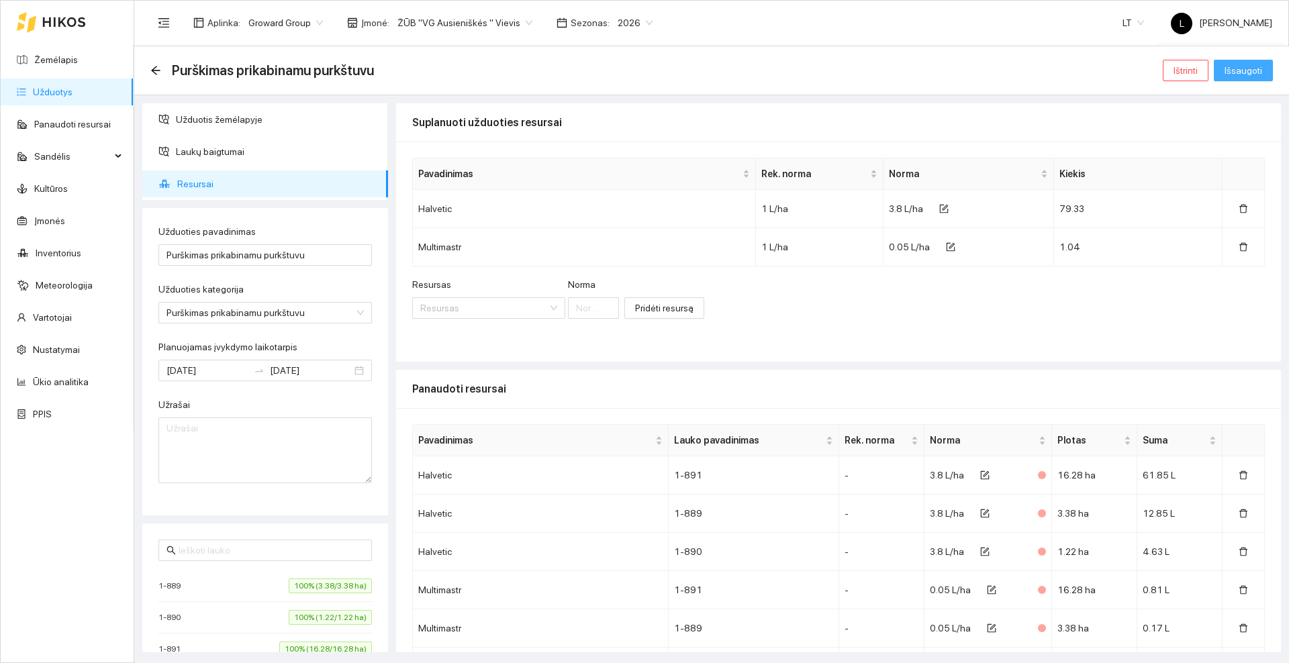
click at [1260, 79] on button "Išsaugoti" at bounding box center [1243, 70] width 59 height 21
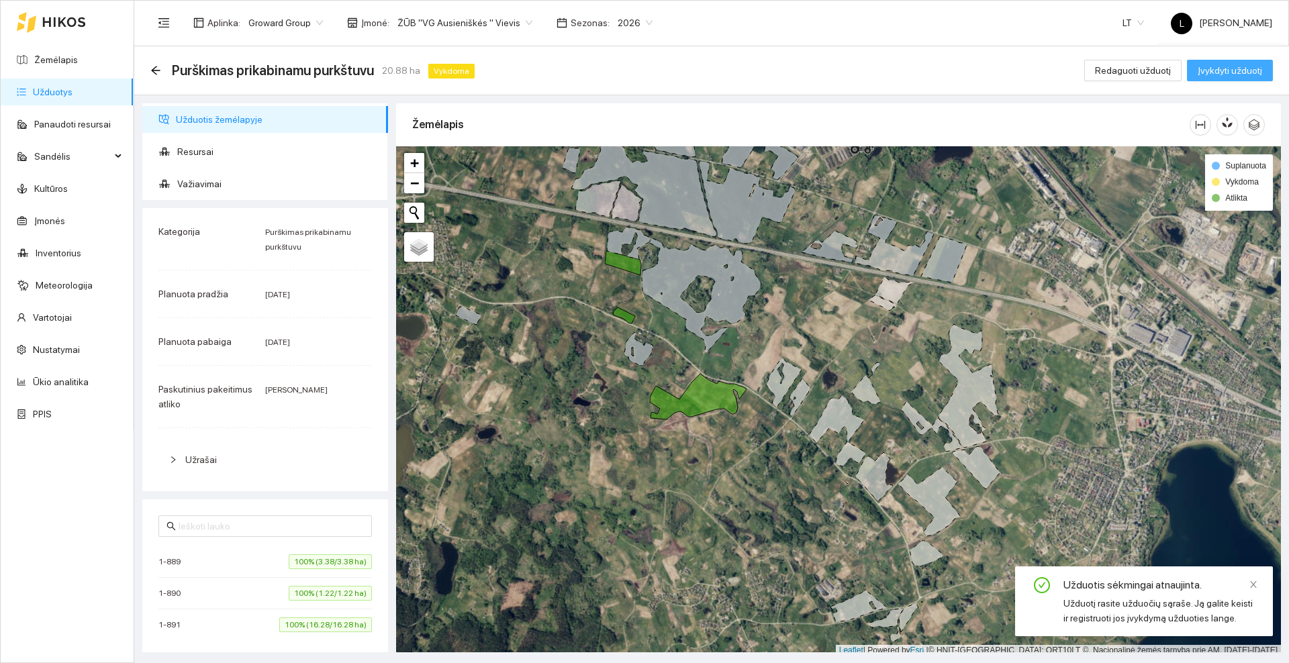
click at [1234, 66] on span "Įvykdyti užduotį" at bounding box center [1230, 70] width 64 height 15
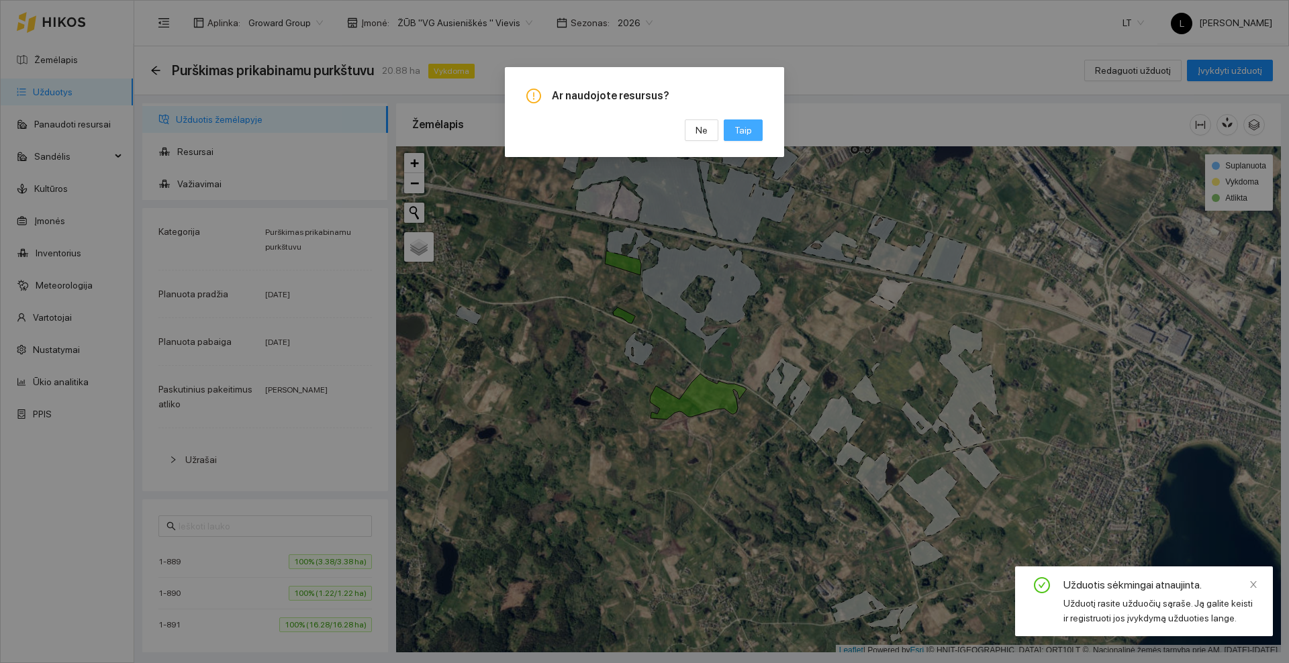
click at [752, 130] on button "Taip" at bounding box center [743, 130] width 39 height 21
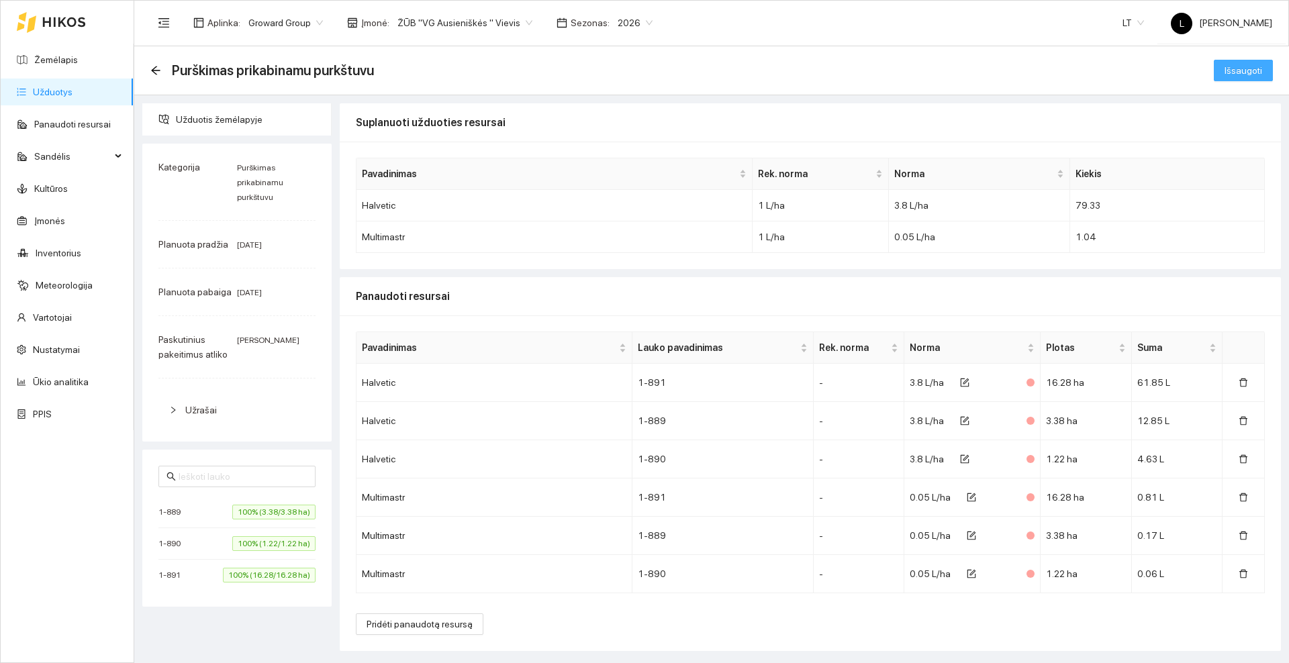
click at [1234, 71] on span "Išsaugoti" at bounding box center [1244, 70] width 38 height 15
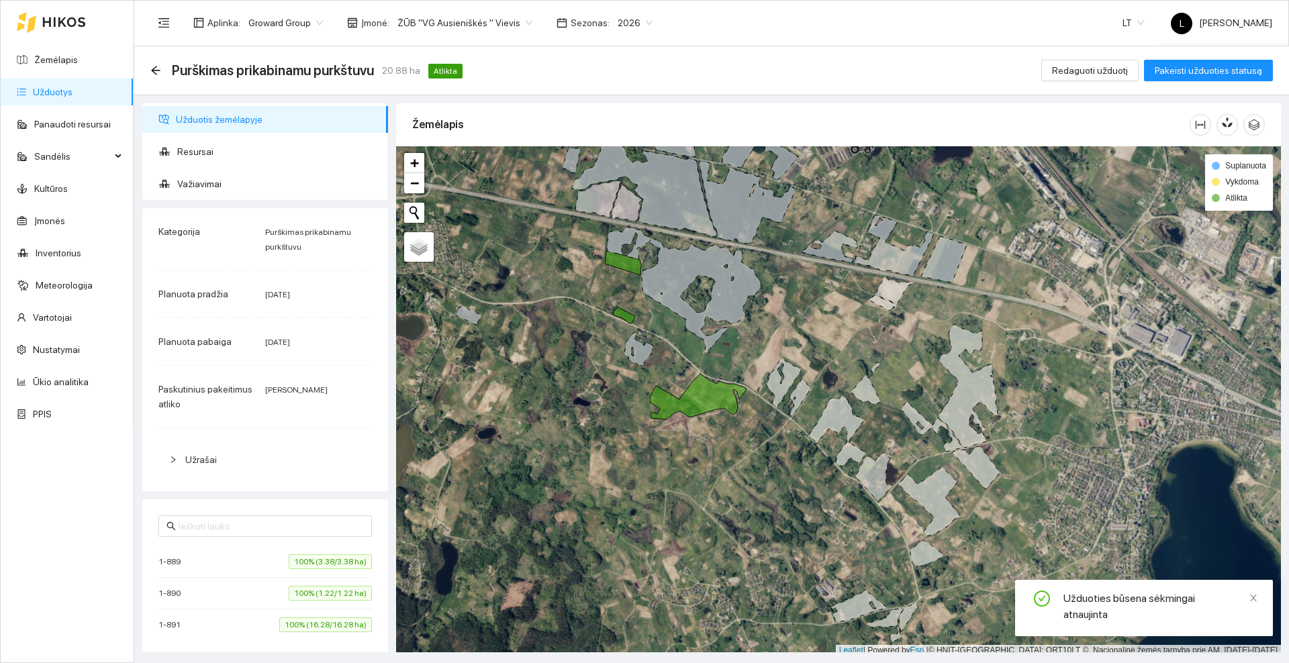
click at [48, 31] on div at bounding box center [51, 22] width 69 height 43
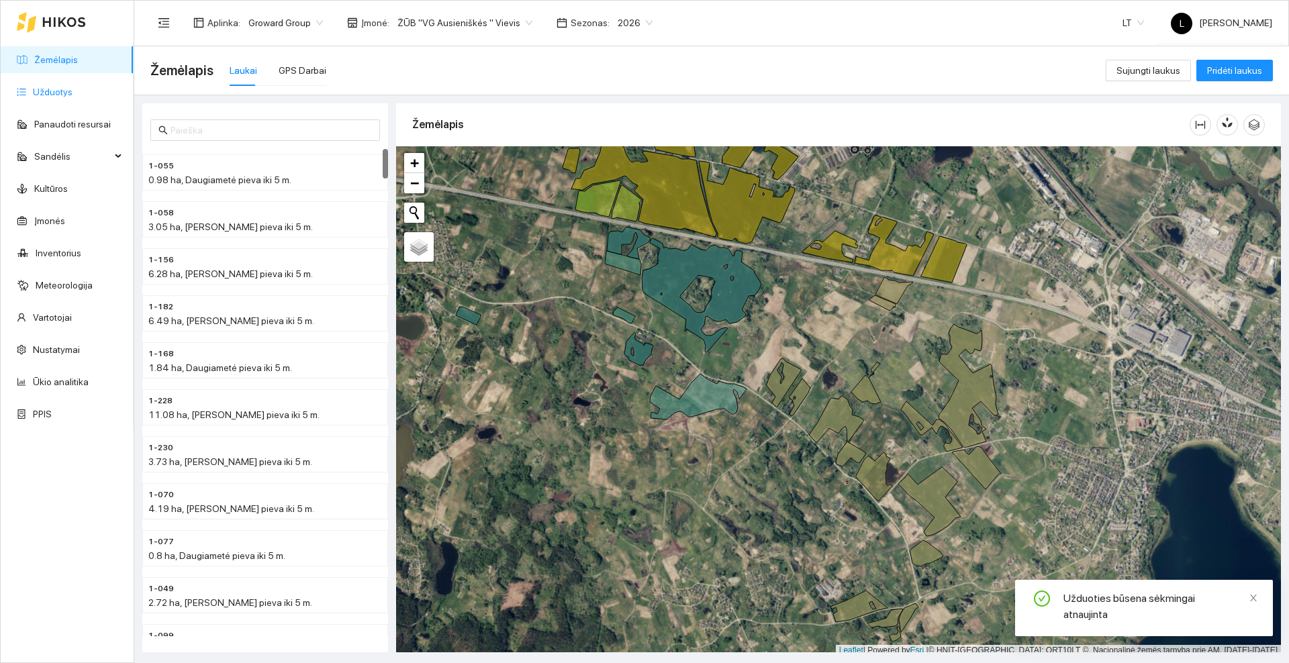
click at [54, 94] on link "Užduotys" at bounding box center [53, 92] width 40 height 11
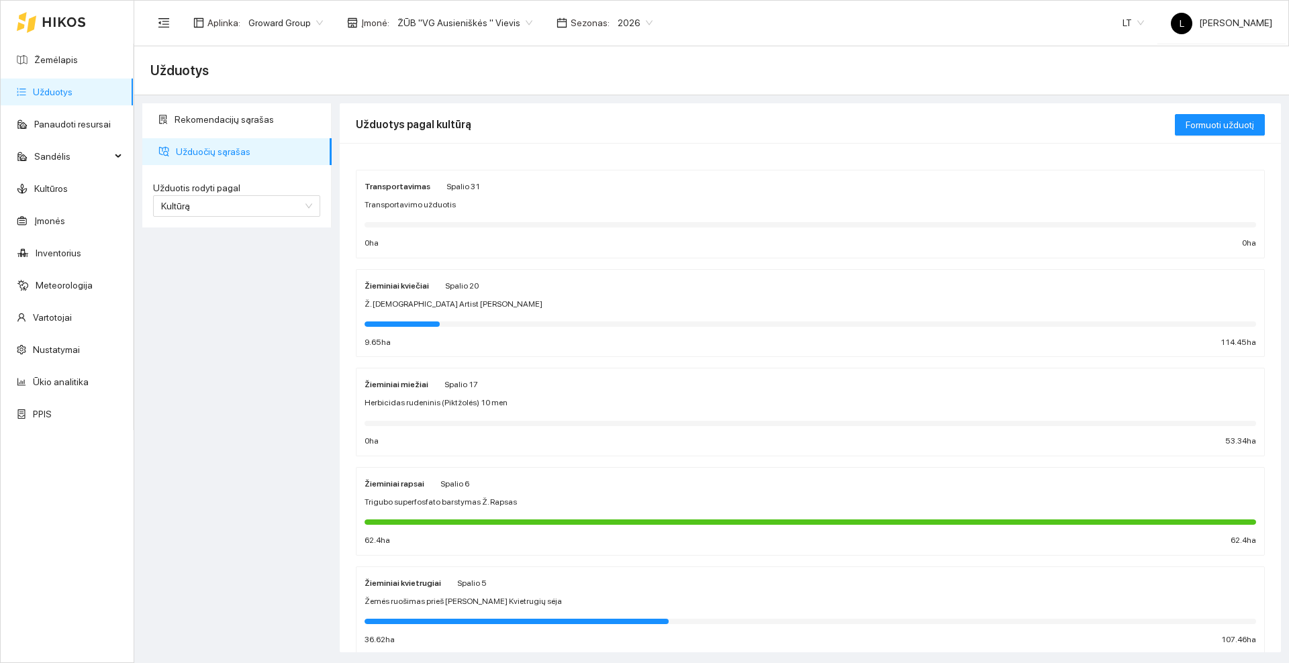
click at [471, 292] on div "Spalio 20" at bounding box center [462, 285] width 34 height 15
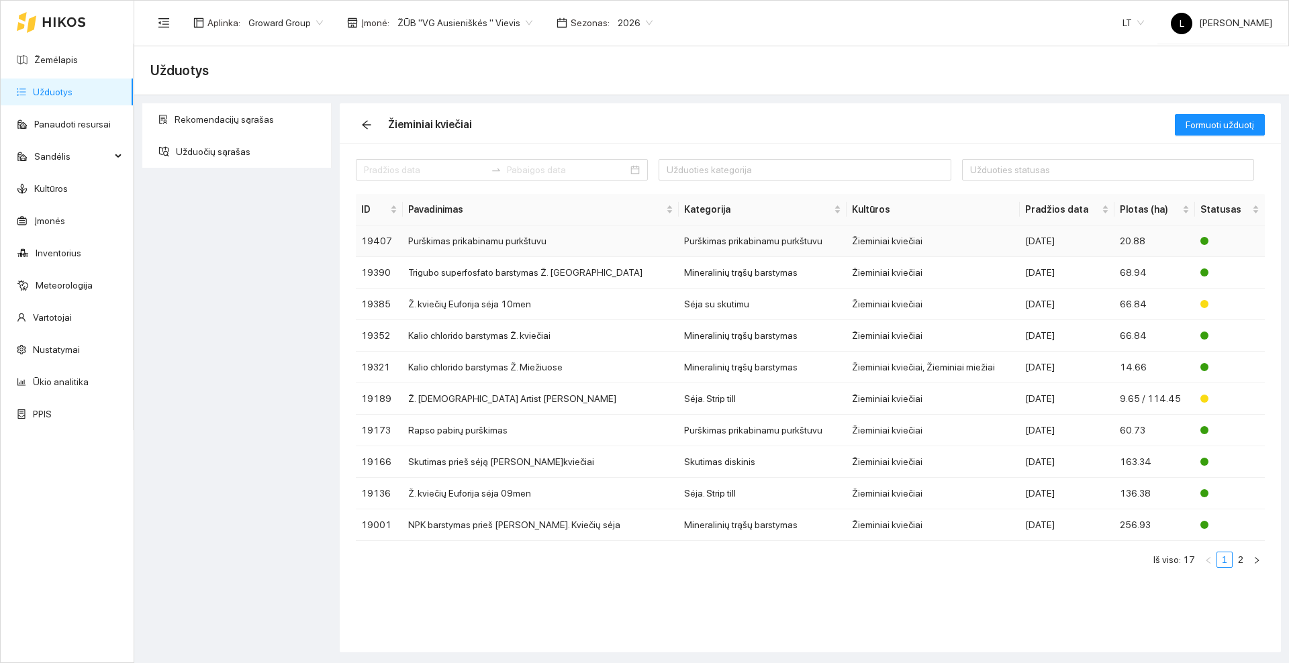
click at [572, 237] on td "Purškimas prikabinamu purkštuvu" at bounding box center [541, 242] width 276 height 32
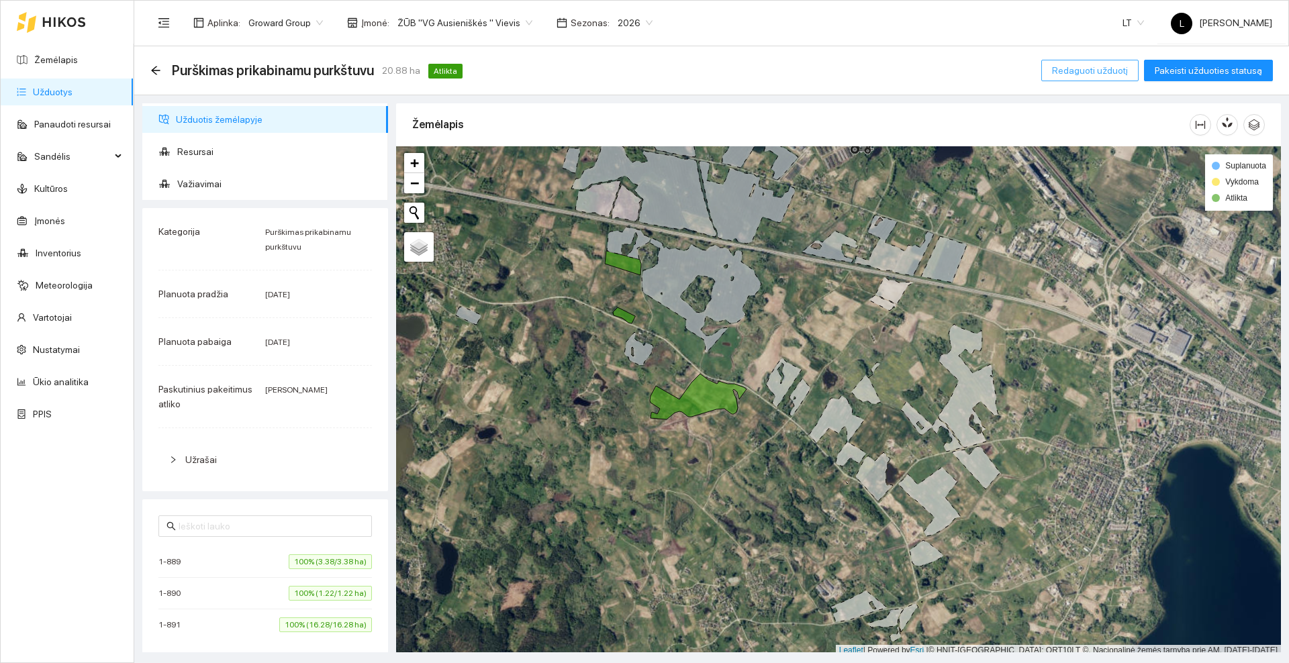
click at [1091, 68] on span "Redaguoti užduotį" at bounding box center [1090, 70] width 76 height 15
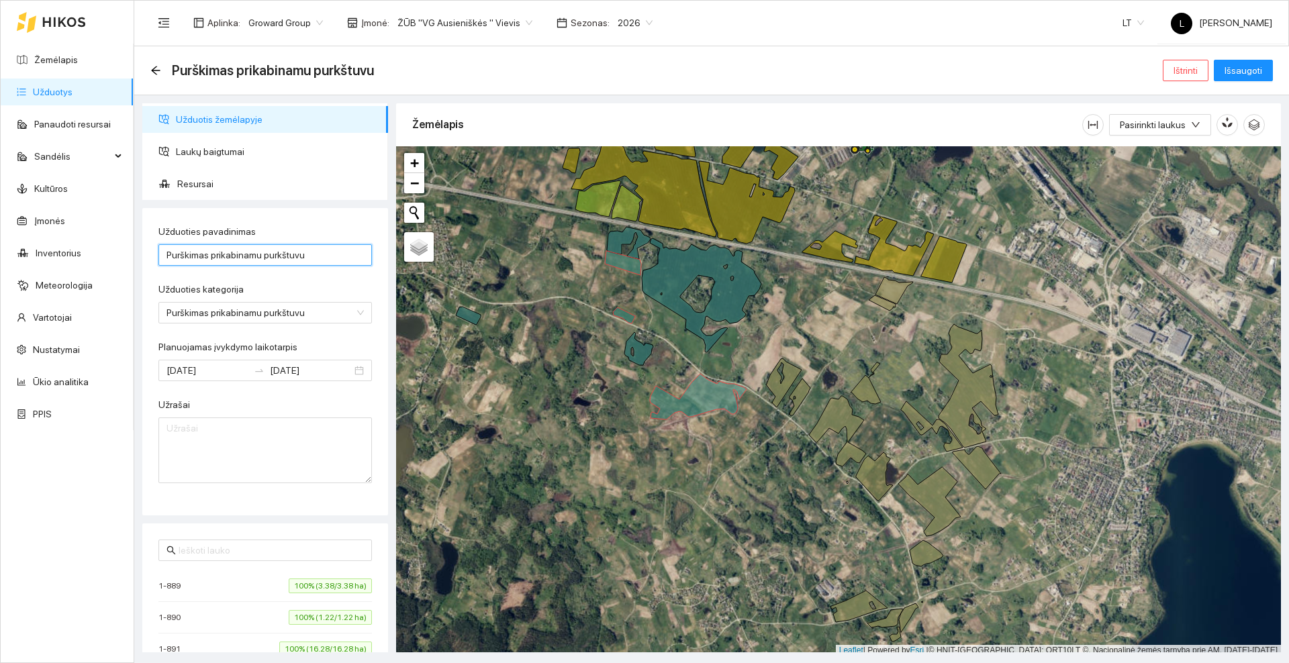
drag, startPoint x: 325, startPoint y: 255, endPoint x: 160, endPoint y: 255, distance: 164.5
click at [160, 255] on input "Purškimas prikabinamu purkštuvu" at bounding box center [265, 254] width 214 height 21
type input "Rondapavimas prieš žemės dirbimą"
click at [1234, 71] on span "Išsaugoti" at bounding box center [1244, 70] width 38 height 15
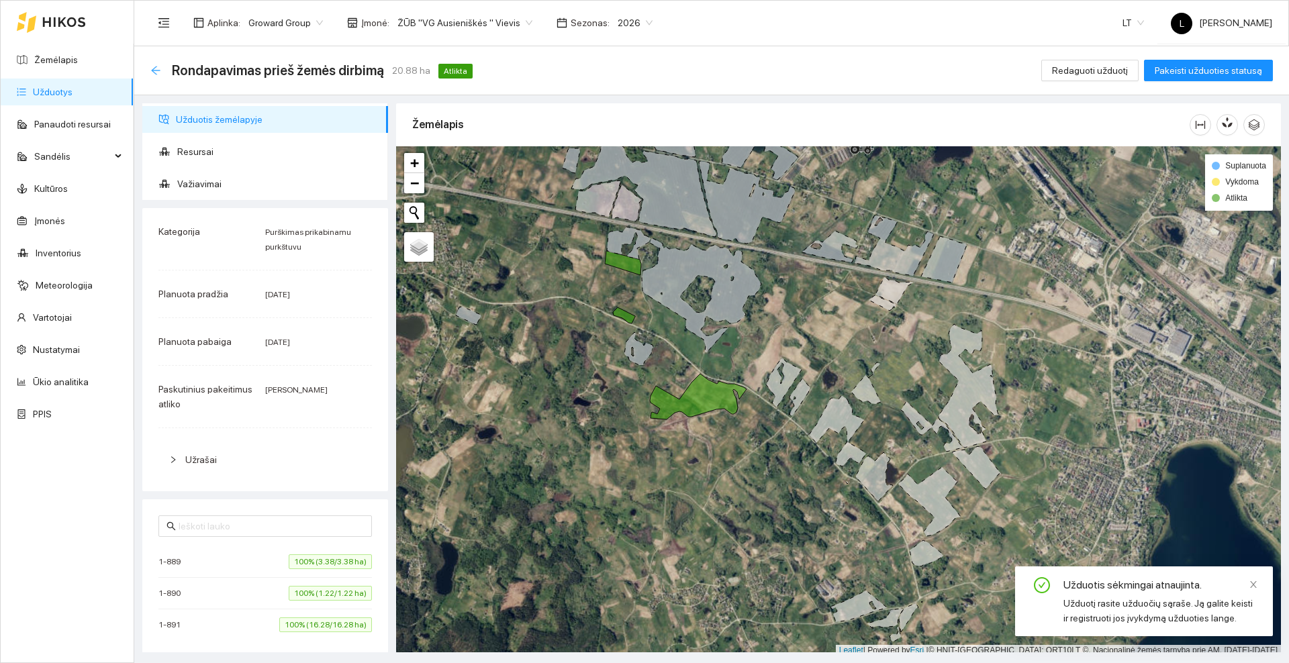
click at [155, 66] on icon "arrow-left" at bounding box center [155, 70] width 9 height 9
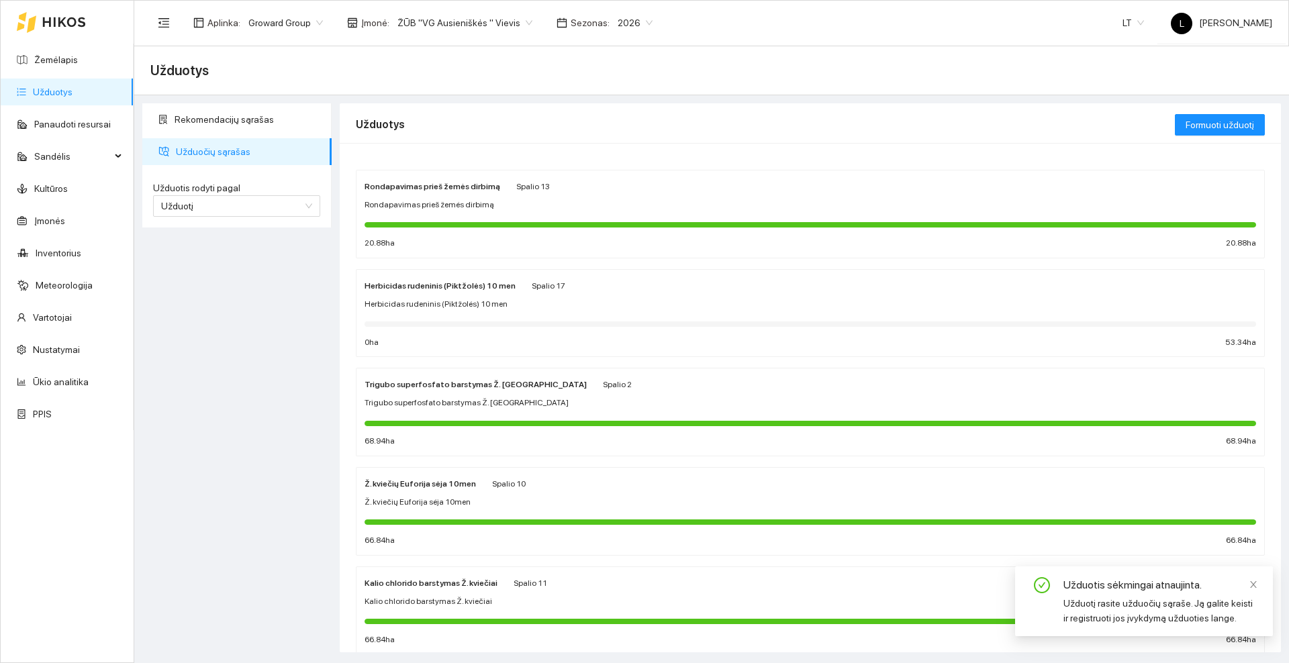
click at [55, 21] on icon at bounding box center [64, 21] width 42 height 9
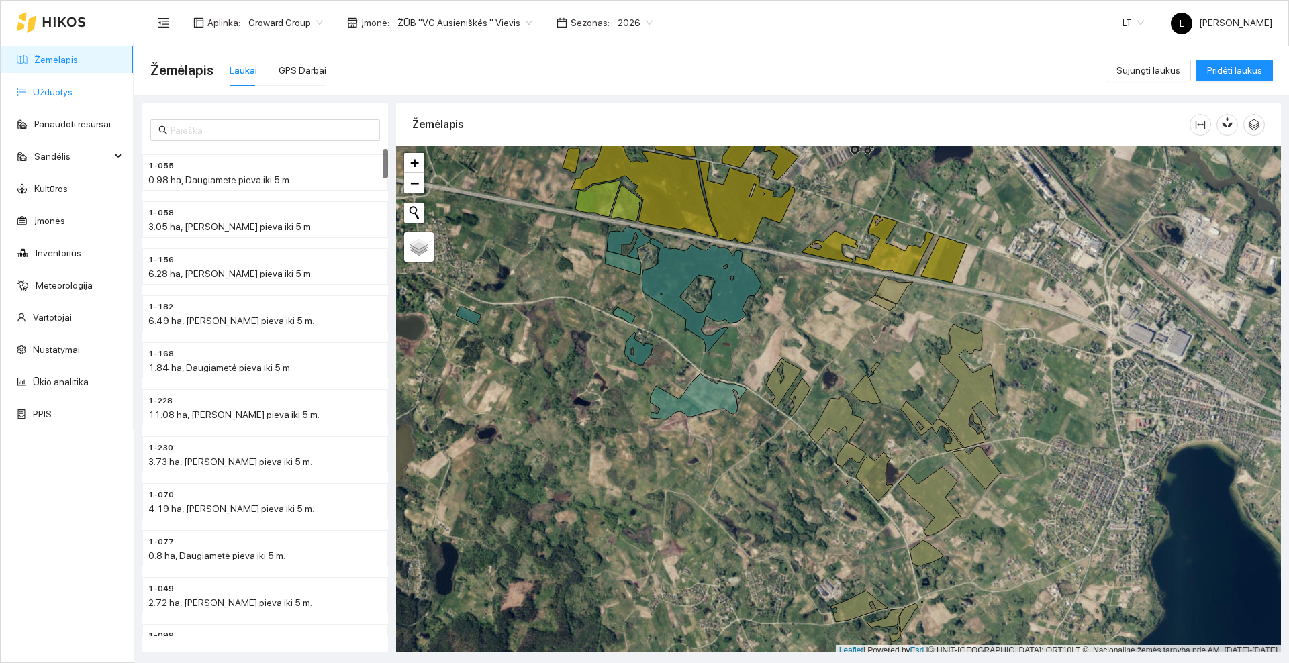
click at [58, 94] on link "Užduotys" at bounding box center [53, 92] width 40 height 11
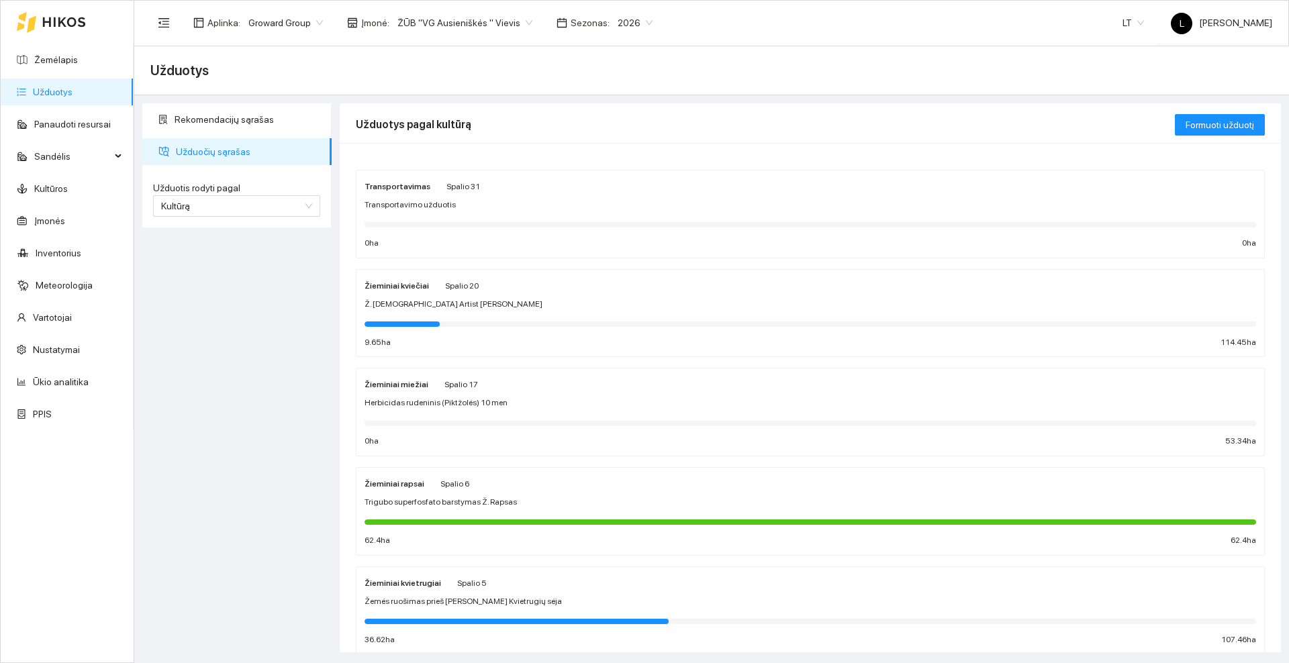
click at [512, 297] on div "Žieminiai kviečiai [DATE] Ž. [DEMOGRAPHIC_DATA] Artist sėja 9.65 ha 114.45 ha" at bounding box center [811, 313] width 892 height 71
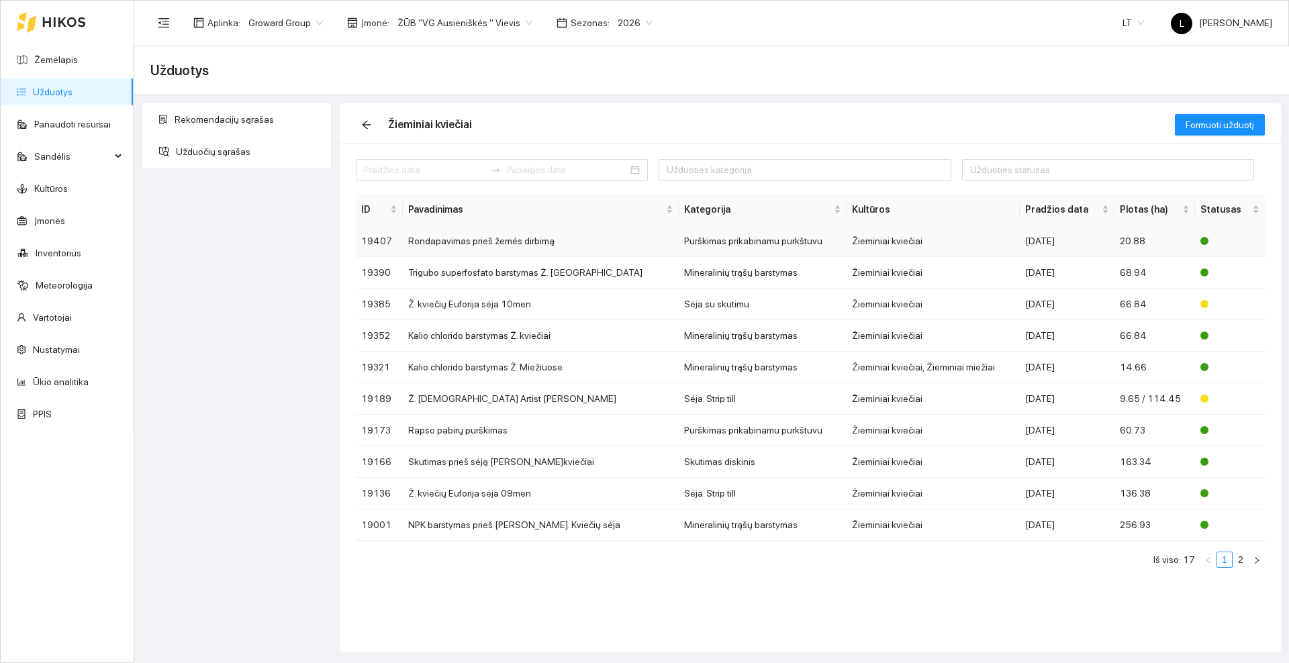
click at [530, 240] on td "Rondapavimas prieš žemės dirbimą" at bounding box center [541, 242] width 276 height 32
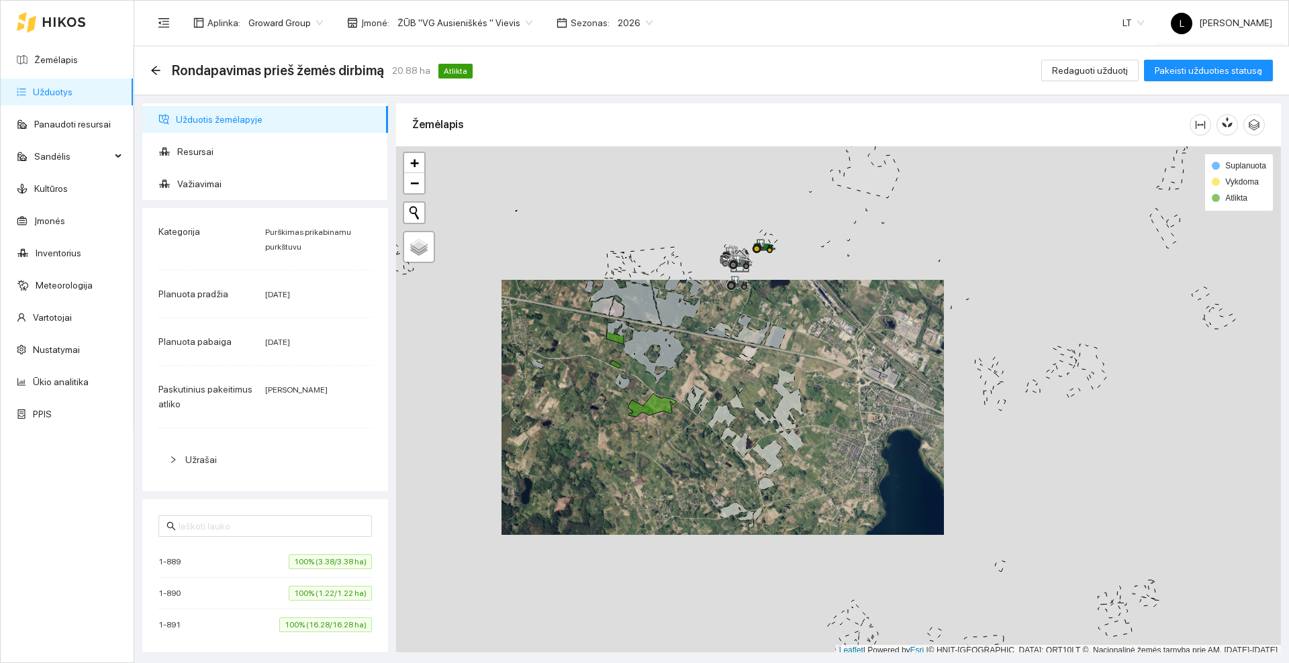
scroll to position [4, 0]
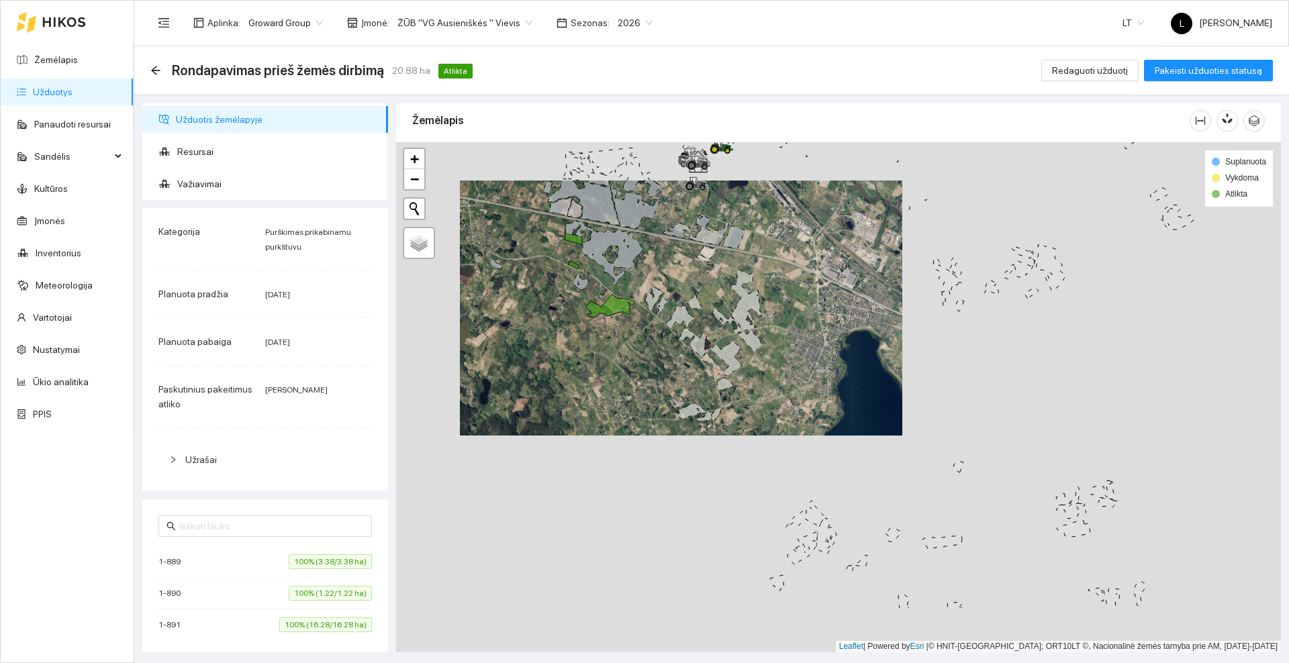
drag, startPoint x: 627, startPoint y: 449, endPoint x: 594, endPoint y: 369, distance: 86.7
click at [594, 369] on div at bounding box center [838, 397] width 885 height 510
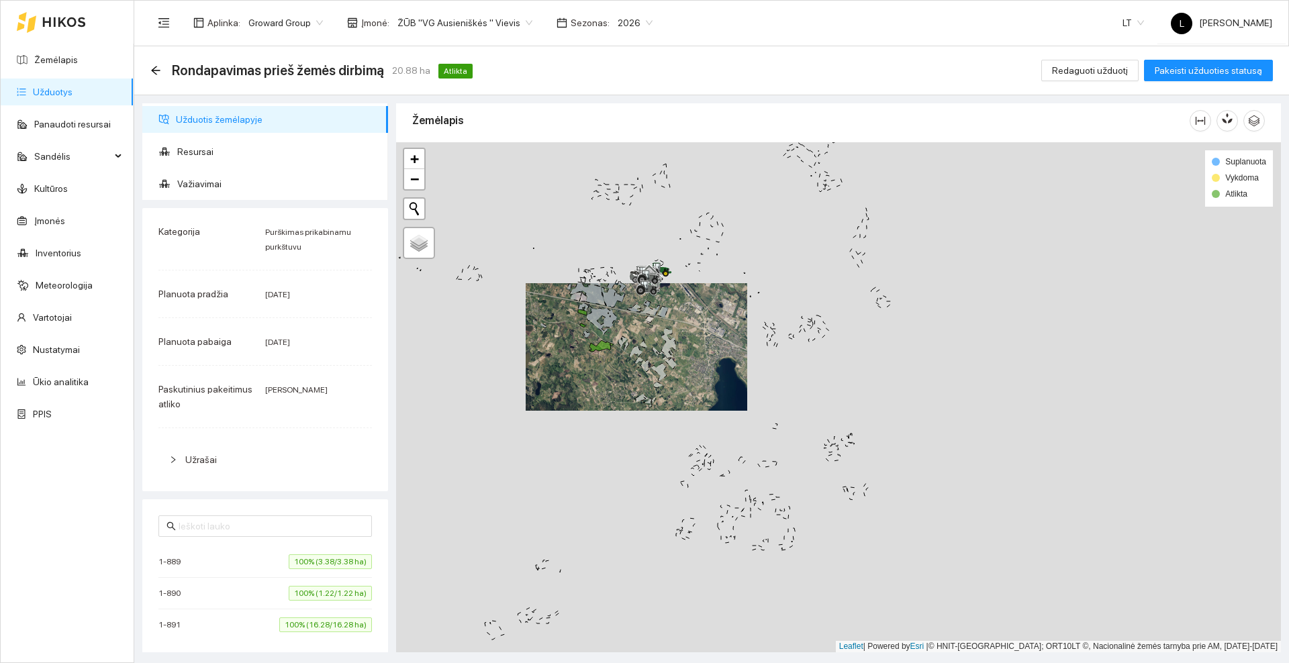
drag, startPoint x: 594, startPoint y: 359, endPoint x: 594, endPoint y: 421, distance: 61.8
click at [594, 421] on div at bounding box center [838, 397] width 885 height 510
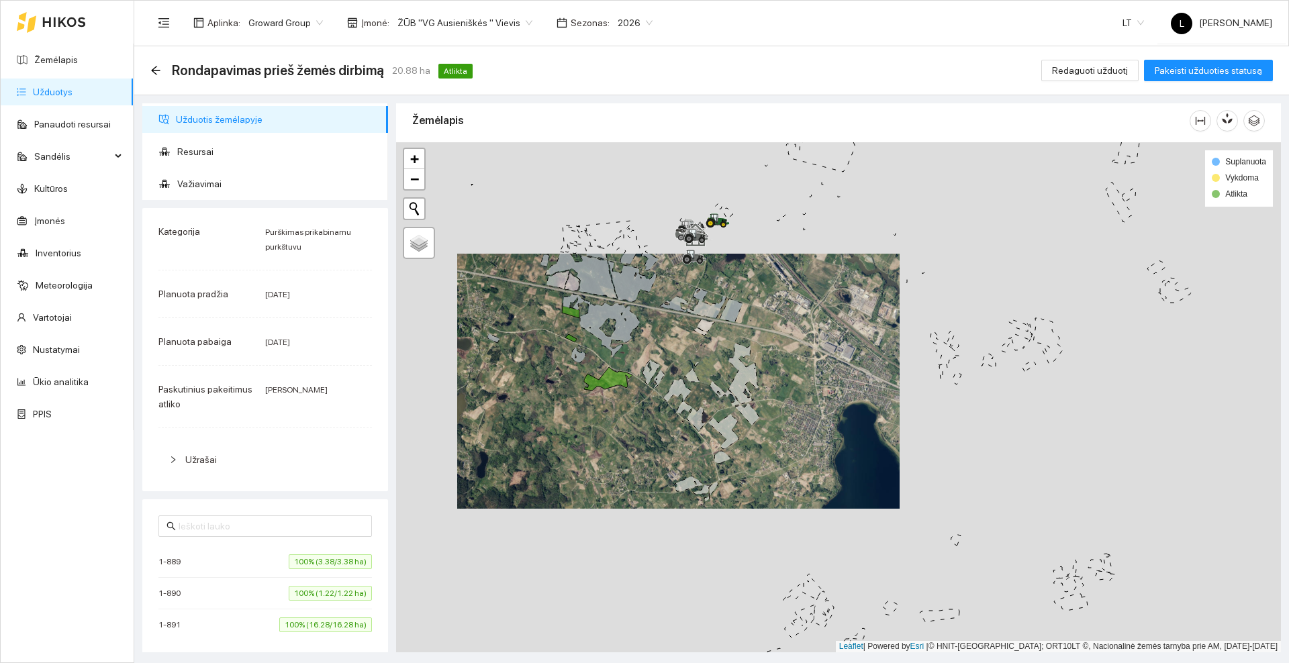
click at [71, 19] on icon at bounding box center [64, 22] width 44 height 11
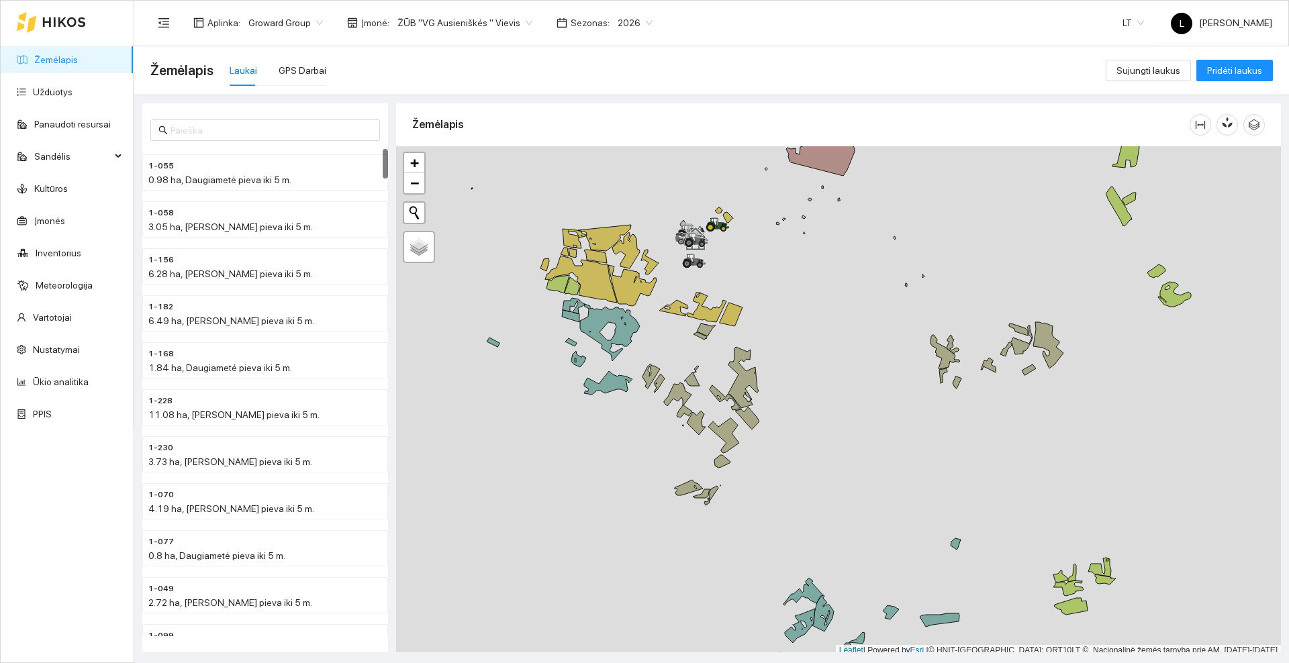
click at [853, 416] on div at bounding box center [838, 401] width 885 height 510
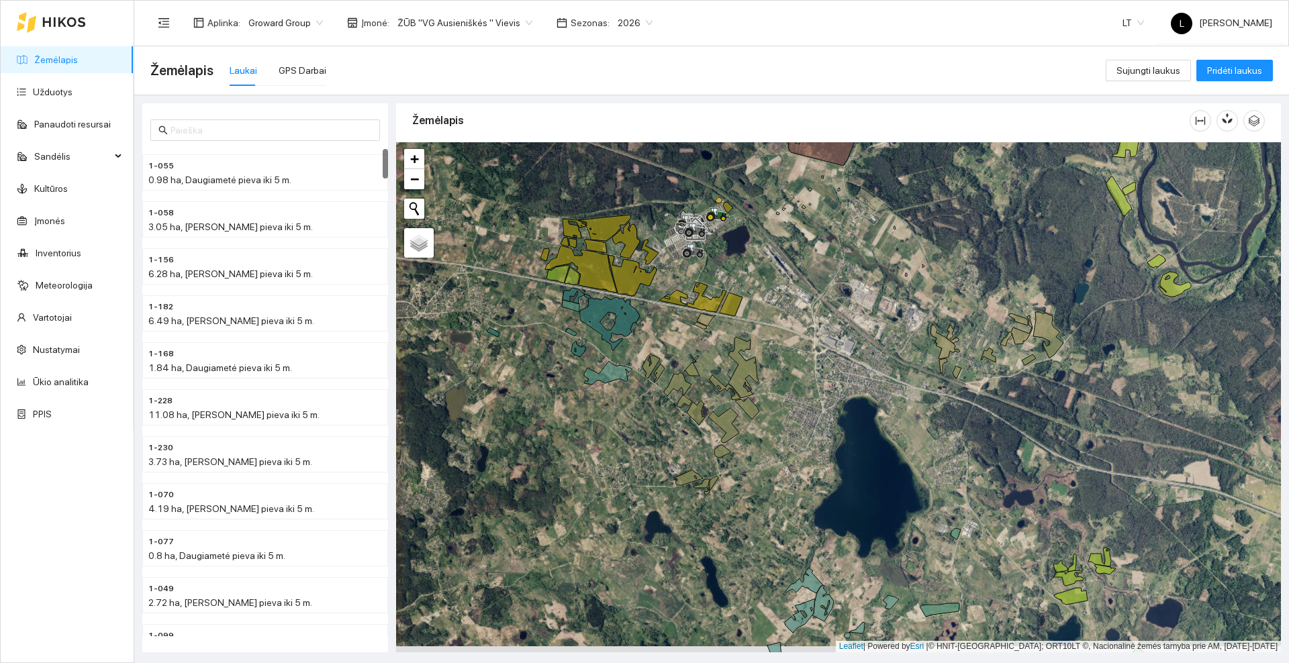
drag, startPoint x: 855, startPoint y: 438, endPoint x: 862, endPoint y: 410, distance: 28.3
click at [862, 410] on div at bounding box center [838, 397] width 885 height 510
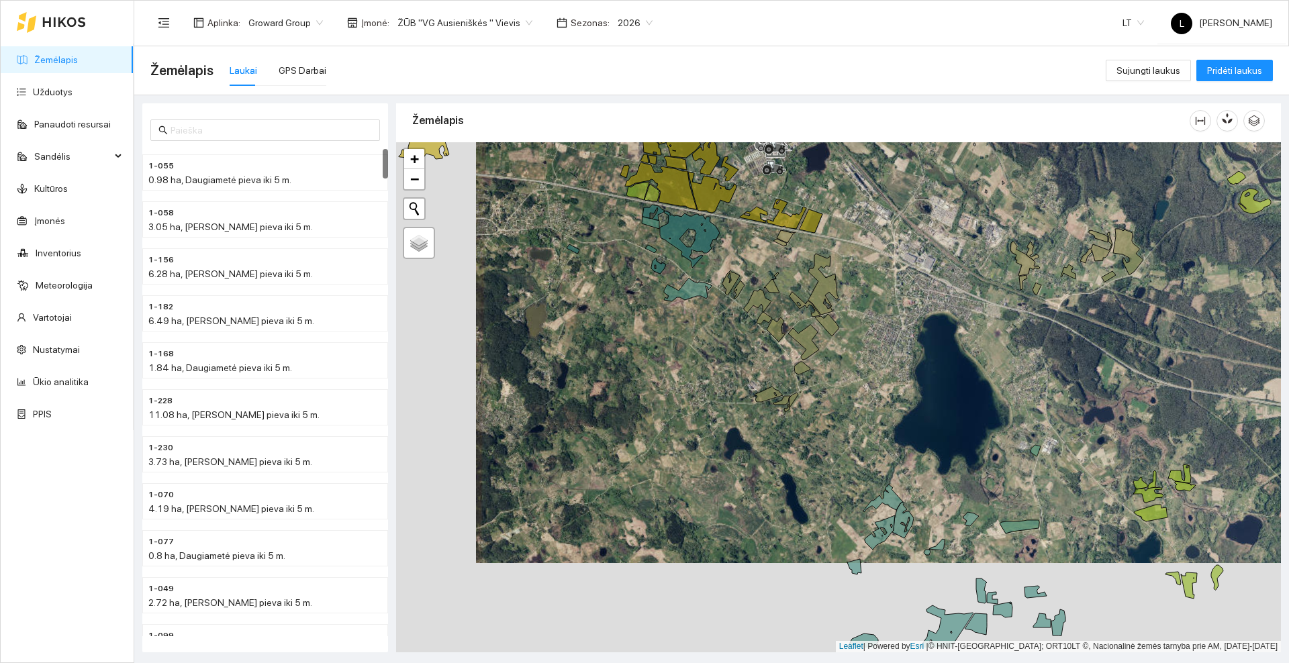
drag, startPoint x: 784, startPoint y: 394, endPoint x: 857, endPoint y: 338, distance: 92.0
click at [857, 338] on div at bounding box center [838, 397] width 885 height 510
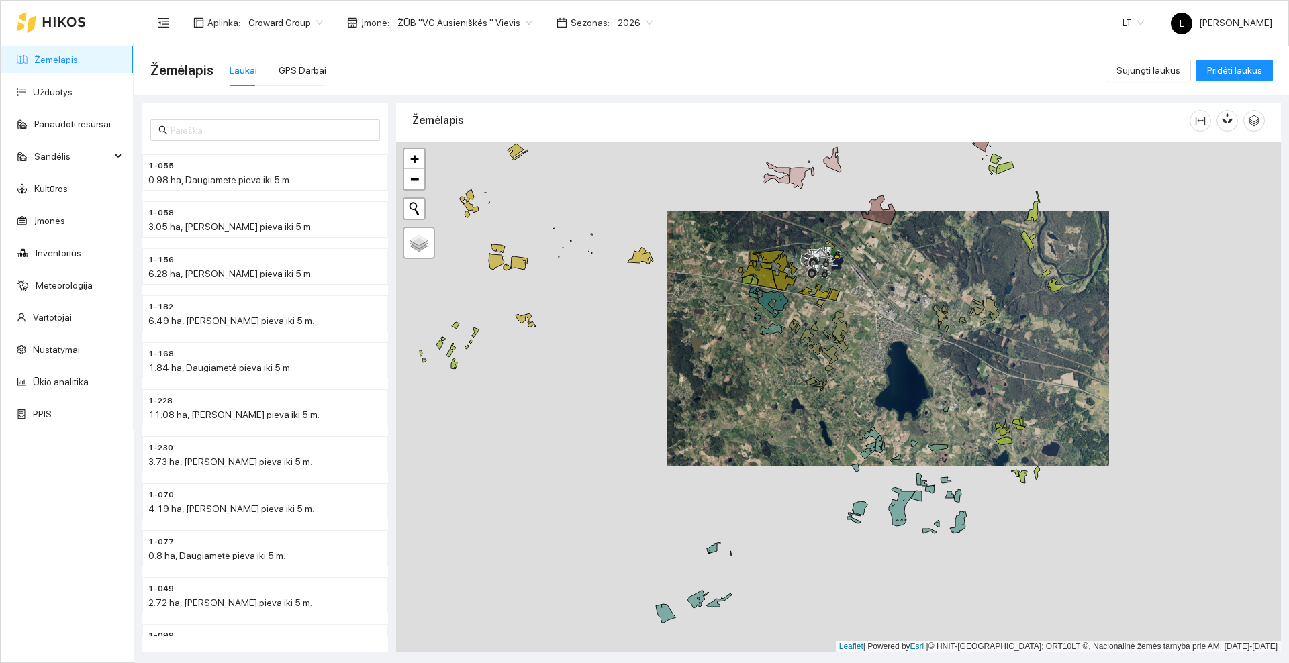
drag, startPoint x: 721, startPoint y: 313, endPoint x: 738, endPoint y: 385, distance: 74.4
click at [738, 385] on div at bounding box center [838, 397] width 885 height 510
